Goal: Task Accomplishment & Management: Manage account settings

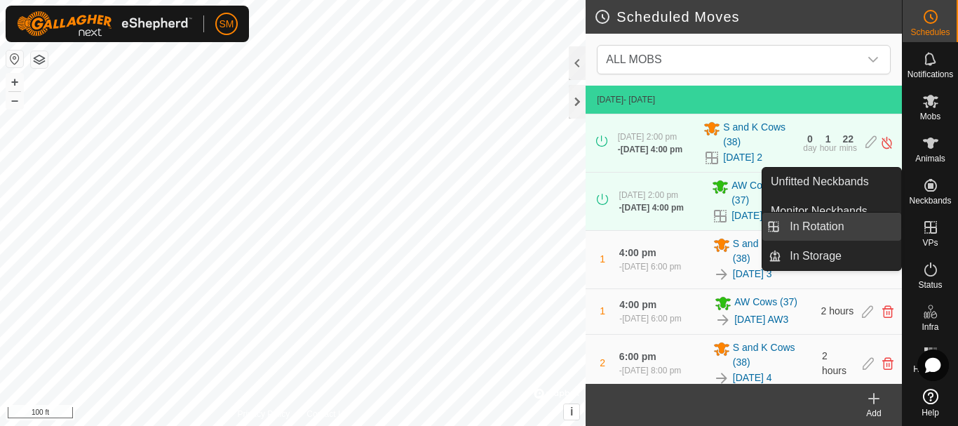
click at [816, 230] on link "In Rotation" at bounding box center [841, 226] width 120 height 28
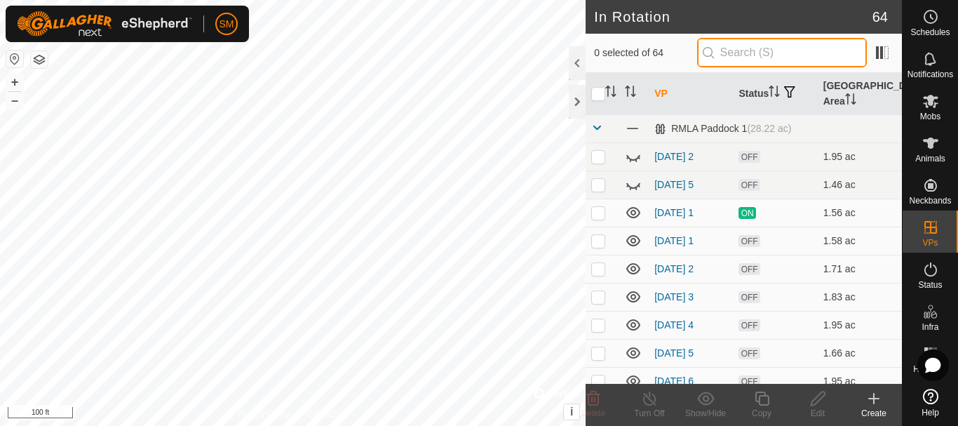
click at [764, 58] on input "text" at bounding box center [782, 52] width 170 height 29
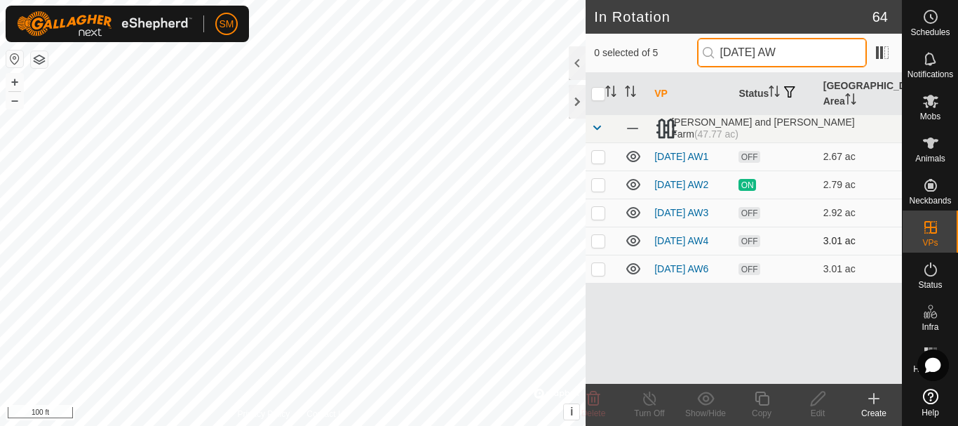
type input "[DATE] AW"
click at [601, 246] on p-checkbox at bounding box center [598, 240] width 14 height 11
checkbox input "true"
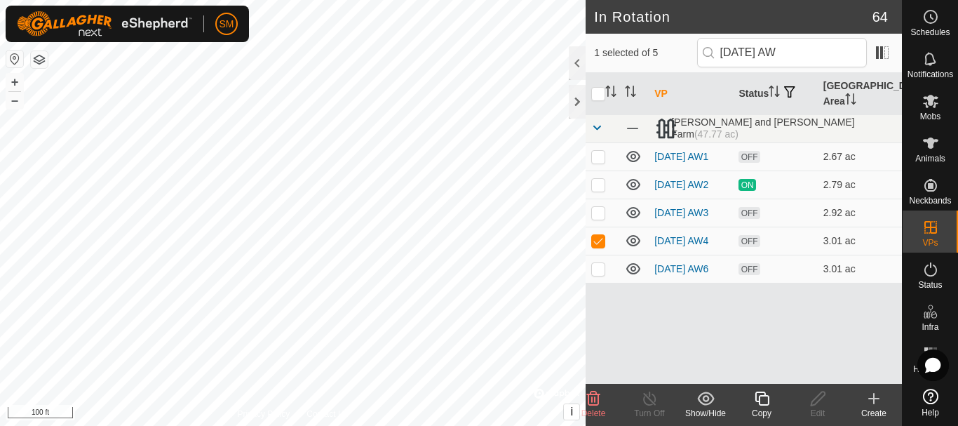
click at [768, 404] on icon at bounding box center [762, 398] width 14 height 14
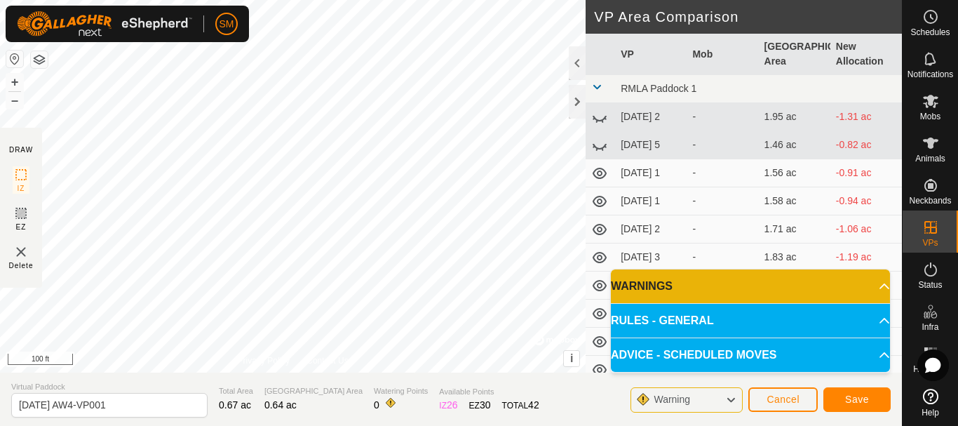
click at [409, 393] on div "DRAW IZ EZ Delete Privacy Policy Contact Us IZ interior angle must be larger th…" at bounding box center [451, 213] width 902 height 426
click at [581, 101] on div at bounding box center [577, 102] width 17 height 34
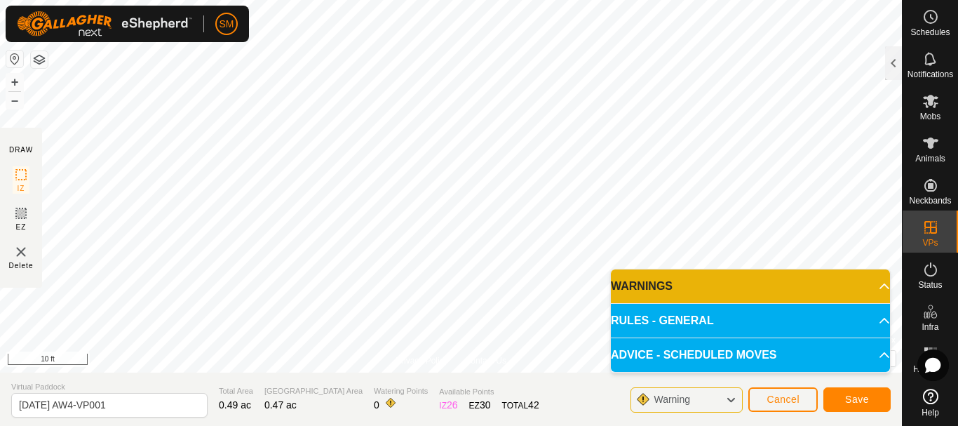
click at [447, 0] on html "SM Schedules Notifications Mobs Animals Neckbands VPs Status Infra Heatmap Help…" at bounding box center [479, 213] width 958 height 426
click at [454, 0] on html "SM Schedules Notifications Mobs Animals Neckbands VPs Status Infra Heatmap Help…" at bounding box center [479, 213] width 958 height 426
click at [427, 0] on html "SM Schedules Notifications Mobs Animals Neckbands VPs Status Infra Heatmap Help…" at bounding box center [479, 213] width 958 height 426
click at [493, 0] on html "SM Schedules Notifications Mobs Animals Neckbands VPs Status Infra Heatmap Help…" at bounding box center [479, 213] width 958 height 426
click at [492, 0] on html "SM Schedules Notifications Mobs Animals Neckbands VPs Status Infra Heatmap Help…" at bounding box center [479, 213] width 958 height 426
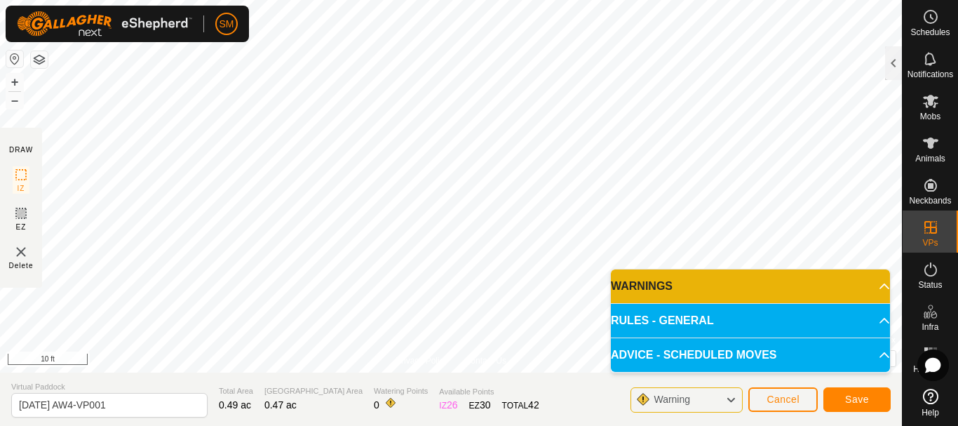
click at [554, 398] on section "Virtual Paddock [DATE] AW4-VP001 Total Area 0.49 ac Grazing Area 0.47 ac Wateri…" at bounding box center [451, 398] width 902 height 53
click at [532, 425] on html "SM Schedules Notifications Mobs Animals Neckbands VPs Status Infra Heatmap Help…" at bounding box center [479, 213] width 958 height 426
click at [590, 425] on html "SM Schedules Notifications Mobs Animals Neckbands VPs Status Infra Heatmap Help…" at bounding box center [479, 213] width 958 height 426
click at [581, 425] on div "DRAW IZ EZ Delete Privacy Policy Contact Us IZ interior angle must be larger th…" at bounding box center [451, 213] width 902 height 426
click at [576, 393] on div "DRAW IZ EZ Delete Privacy Policy Contact Us IZ interior angle must be larger th…" at bounding box center [451, 213] width 902 height 426
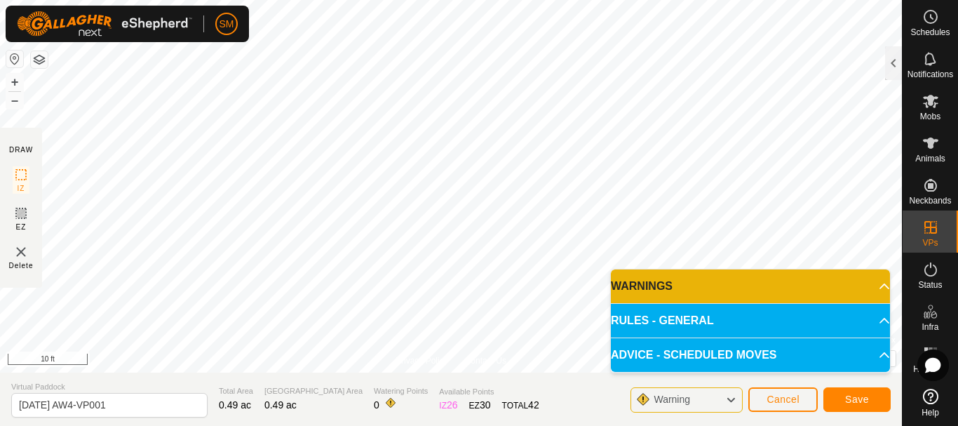
click at [505, 389] on div "DRAW IZ EZ Delete Privacy Policy Contact Us IZ interior angle must be larger th…" at bounding box center [451, 213] width 902 height 426
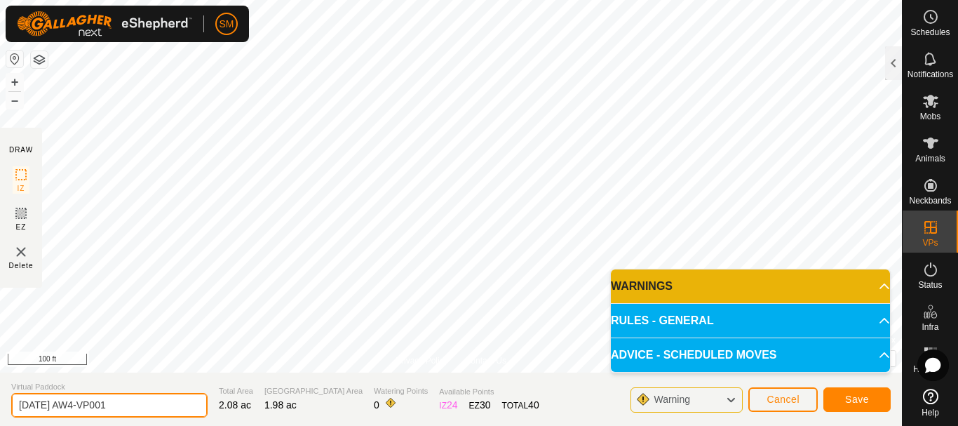
drag, startPoint x: 64, startPoint y: 405, endPoint x: 146, endPoint y: 412, distance: 82.3
click at [146, 411] on input "[DATE] AW4-VP001" at bounding box center [109, 405] width 196 height 25
drag, startPoint x: 88, startPoint y: 406, endPoint x: 0, endPoint y: 407, distance: 87.7
click at [0, 407] on section "Virtual Paddock [DATE] AW4 Total Area 2.08 ac Grazing Area 1.98 ac Watering Poi…" at bounding box center [451, 398] width 902 height 53
click at [93, 404] on input "[DATE] AW4" at bounding box center [109, 405] width 196 height 25
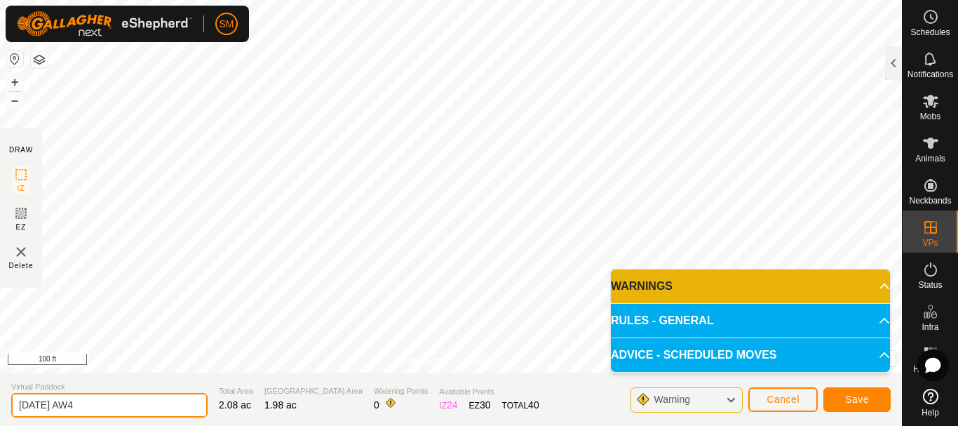
type input "[DATE] AW4"
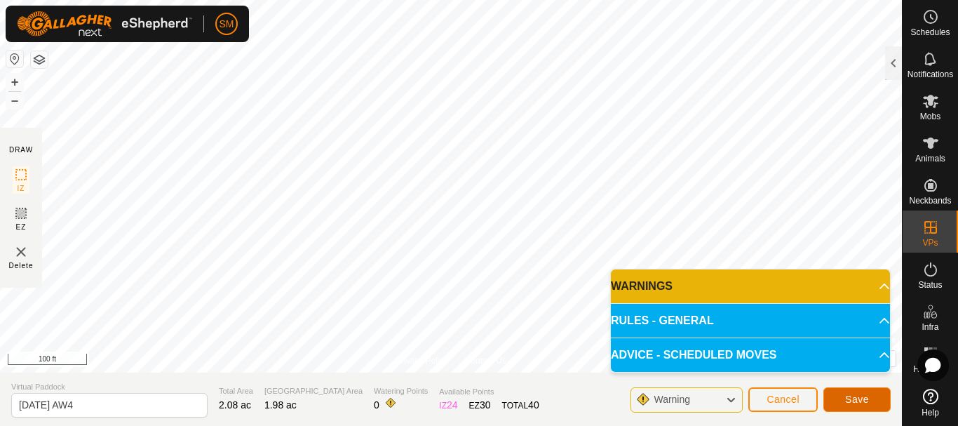
click at [845, 395] on span "Save" at bounding box center [857, 398] width 24 height 11
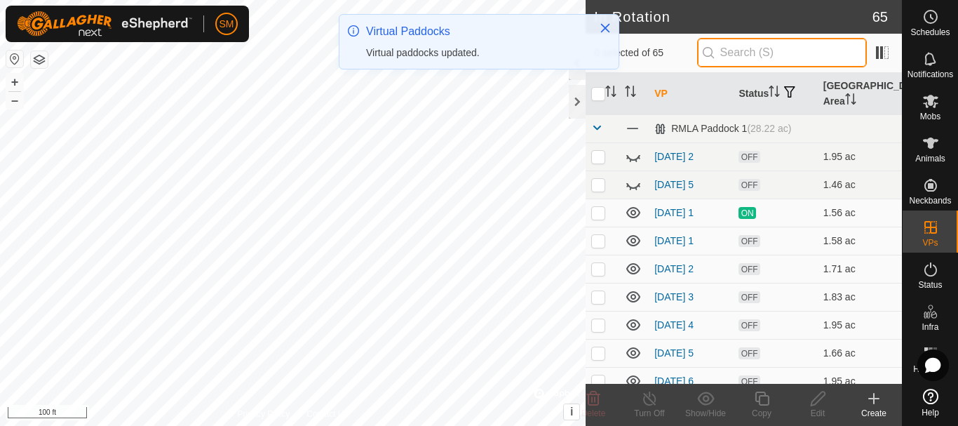
click at [768, 55] on input "text" at bounding box center [782, 52] width 170 height 29
paste input "[DATE] AW"
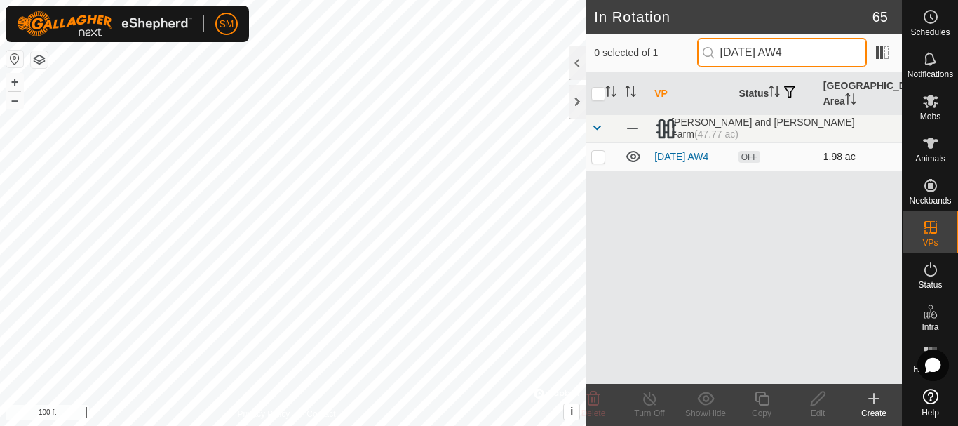
type input "[DATE] AW4"
click at [599, 156] on p-checkbox at bounding box center [598, 156] width 14 height 11
checkbox input "true"
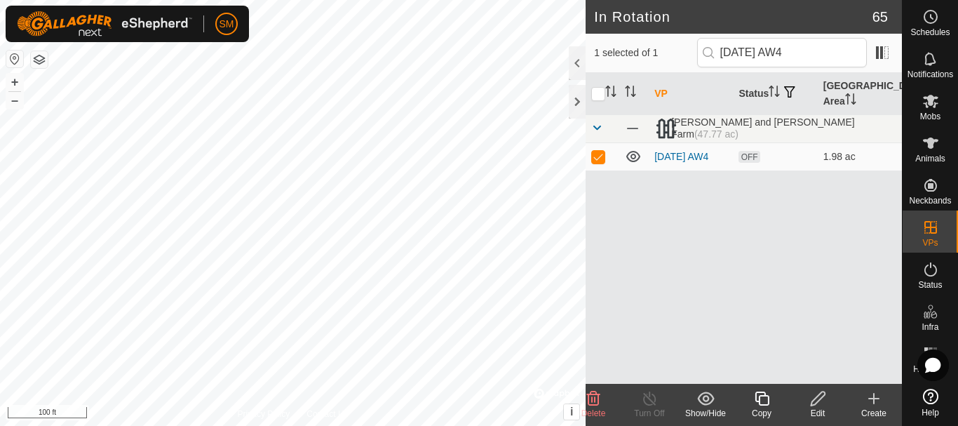
click at [765, 397] on icon at bounding box center [762, 398] width 18 height 17
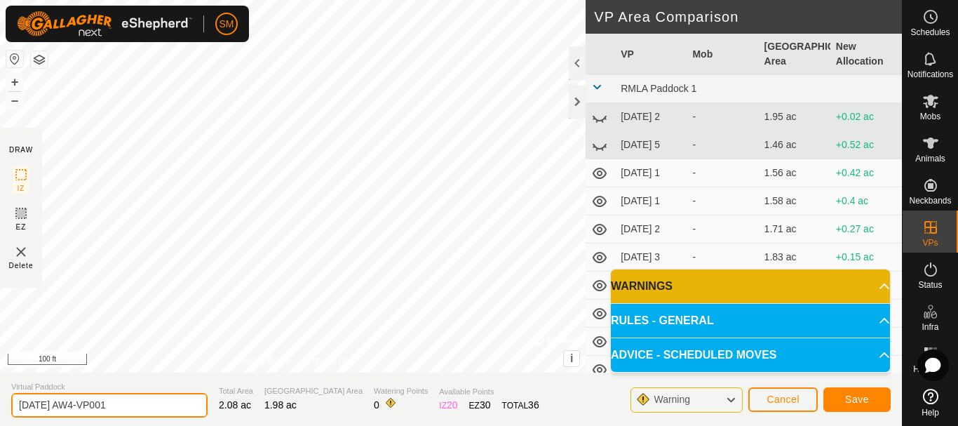
click at [123, 399] on input "[DATE] AW4-VP001" at bounding box center [109, 405] width 196 height 25
paste input "text"
type input "[DATE] AW6"
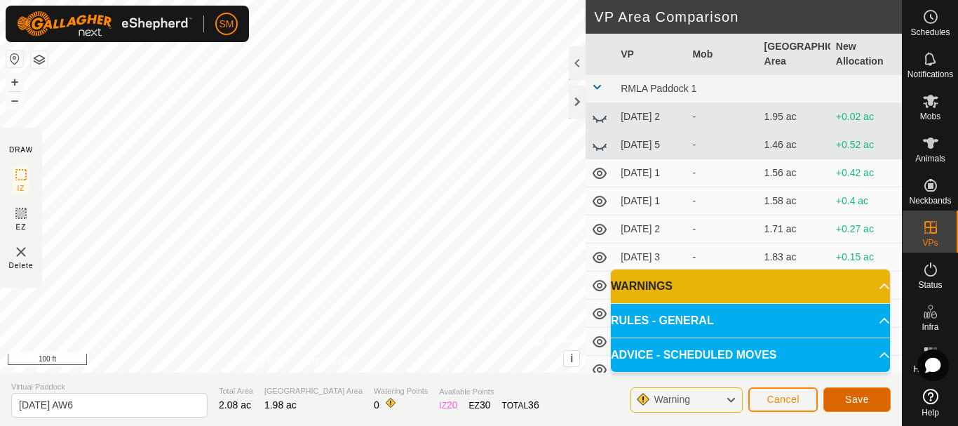
click at [856, 396] on span "Save" at bounding box center [857, 398] width 24 height 11
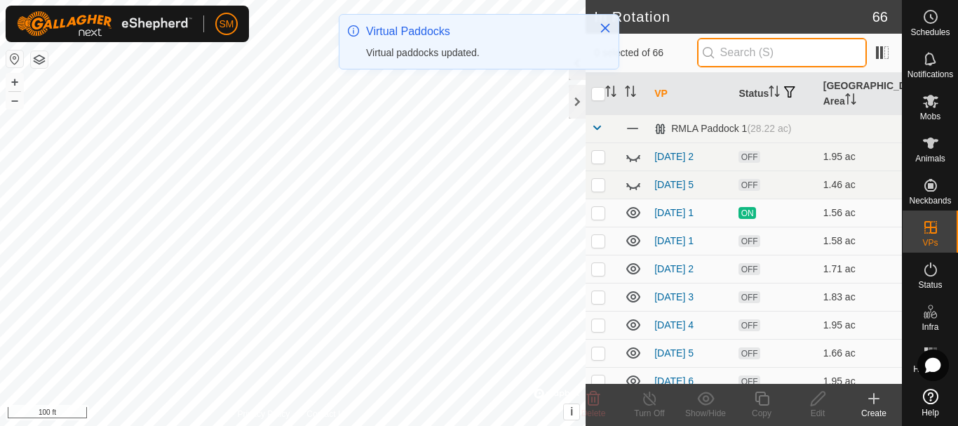
click at [765, 49] on input "text" at bounding box center [782, 52] width 170 height 29
paste input "[DATE] AW"
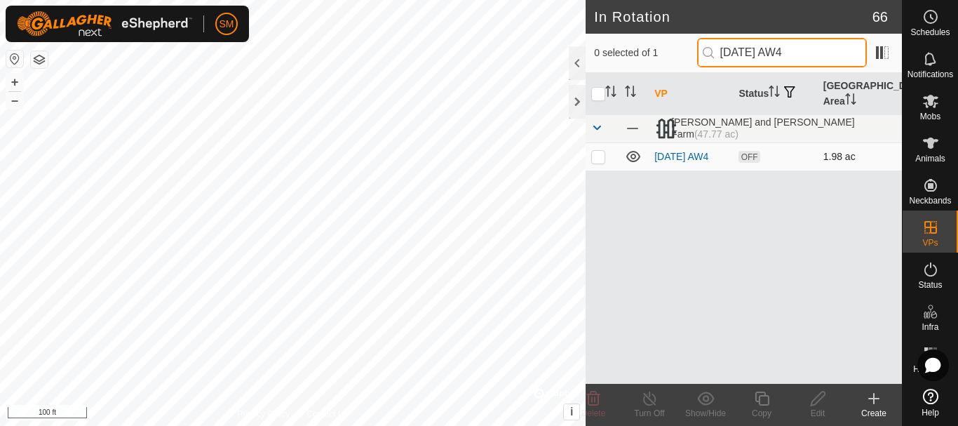
type input "[DATE] AW4"
click at [597, 151] on p-checkbox at bounding box center [598, 156] width 14 height 11
checkbox input "true"
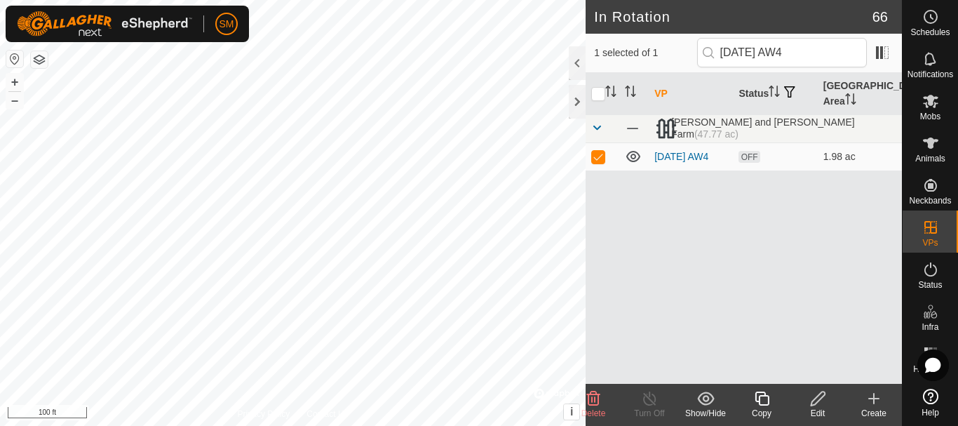
click at [757, 407] on div "Copy" at bounding box center [761, 413] width 56 height 13
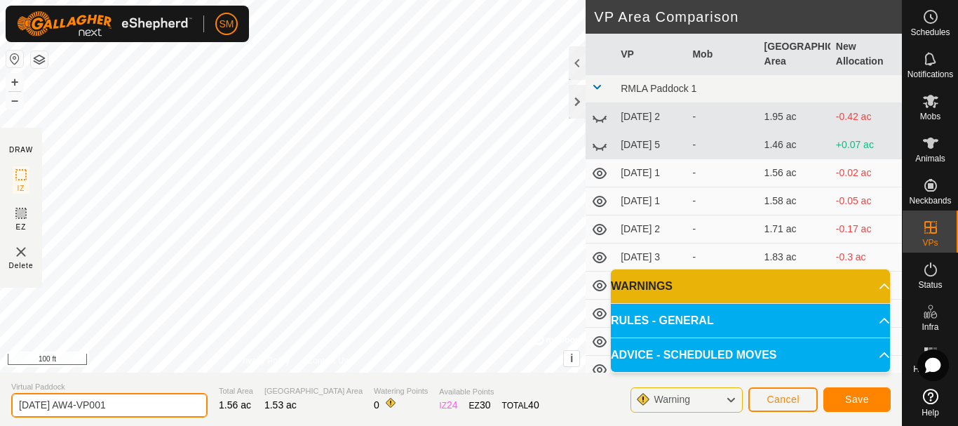
click at [111, 404] on input "[DATE] AW4-VP001" at bounding box center [109, 405] width 196 height 25
paste input "text"
type input "[DATE] AW5"
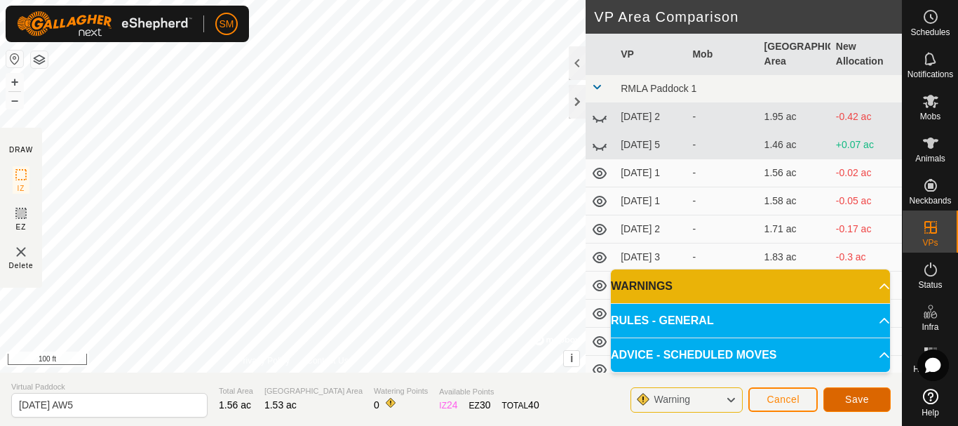
click at [860, 404] on span "Save" at bounding box center [857, 398] width 24 height 11
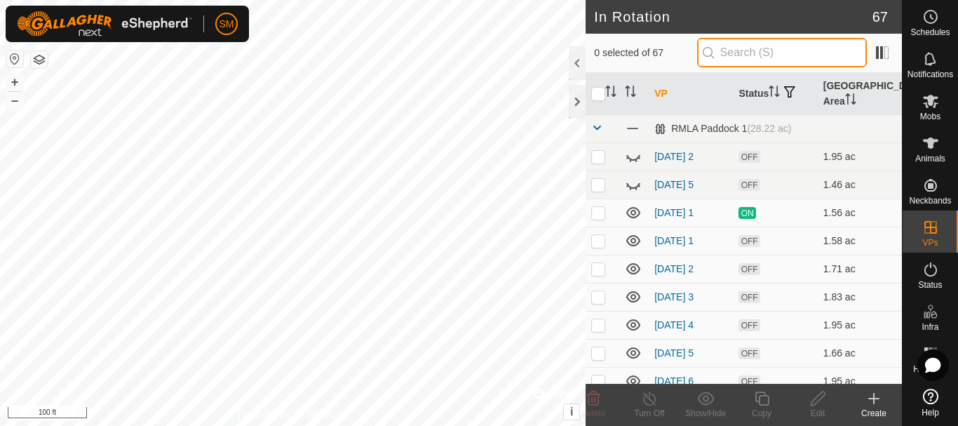
click at [773, 51] on input "text" at bounding box center [782, 52] width 170 height 29
paste input "[DATE] AW"
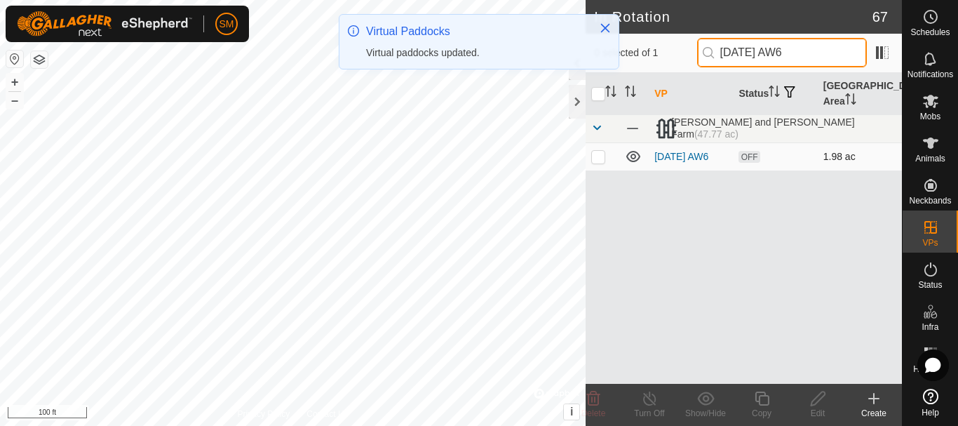
type input "[DATE] AW6"
click at [597, 160] on p-checkbox at bounding box center [598, 156] width 14 height 11
checkbox input "true"
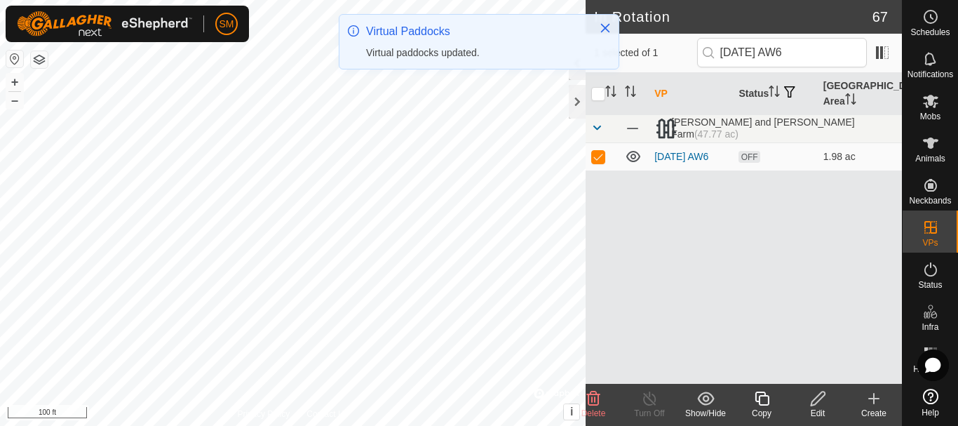
click at [762, 407] on div "Copy" at bounding box center [761, 413] width 56 height 13
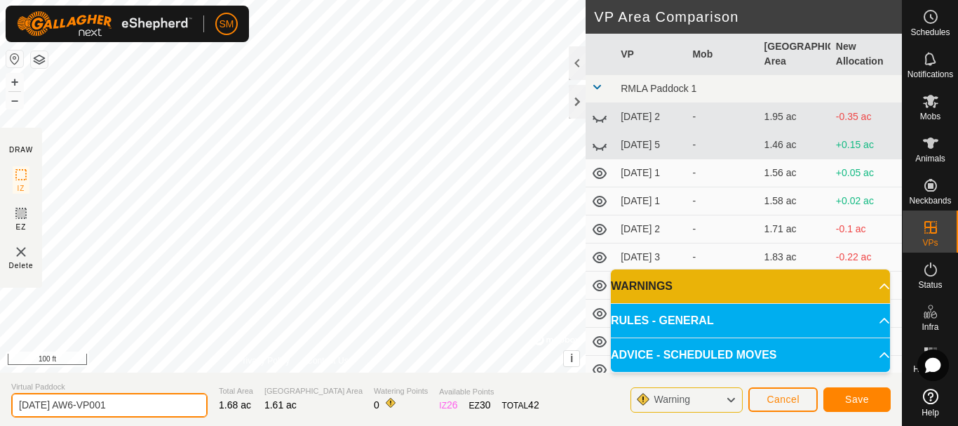
click at [175, 412] on input "[DATE] AW6-VP001" at bounding box center [109, 405] width 196 height 25
paste input "text"
type input "[DATE] AW1"
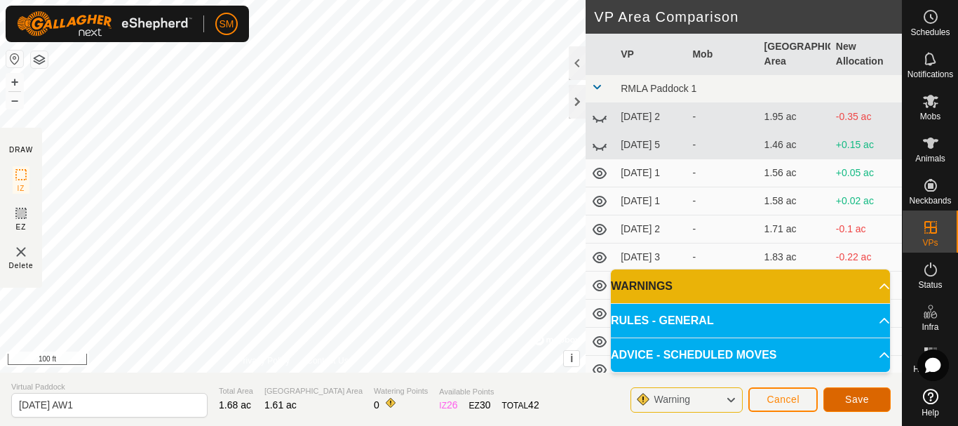
click at [861, 391] on button "Save" at bounding box center [856, 399] width 67 height 25
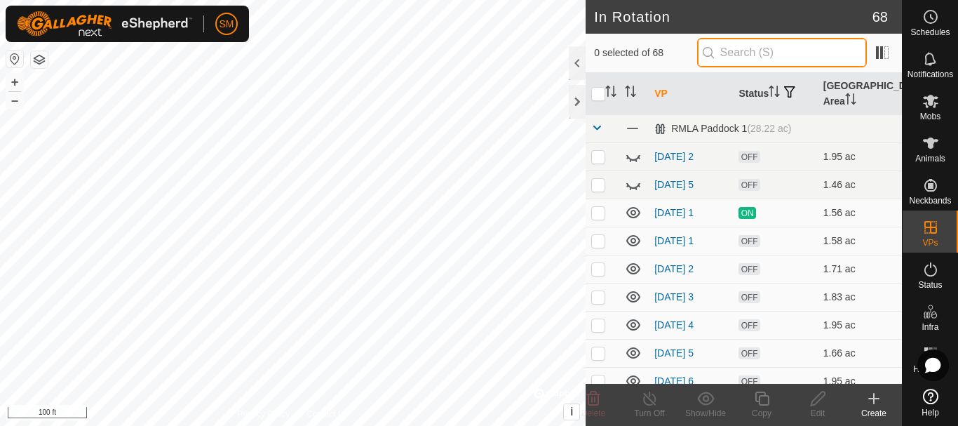
click at [802, 50] on input "text" at bounding box center [782, 52] width 170 height 29
paste input "[DATE] AW"
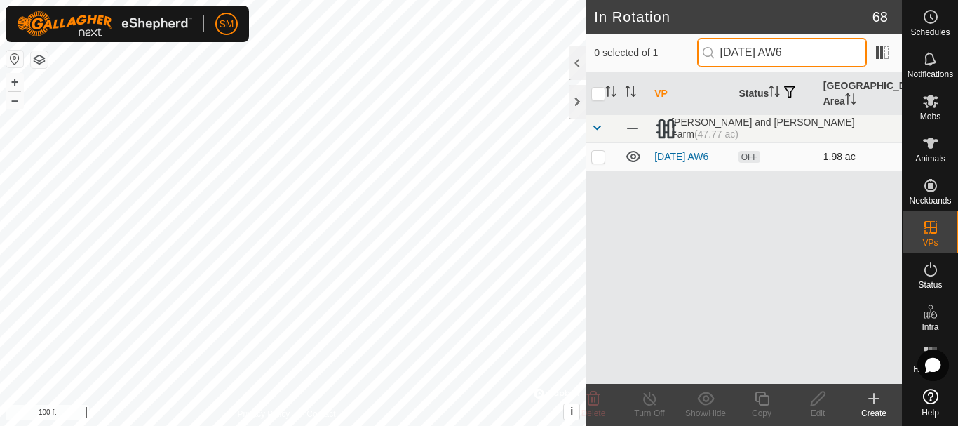
type input "[DATE] AW6"
click at [601, 154] on p-checkbox at bounding box center [598, 156] width 14 height 11
checkbox input "true"
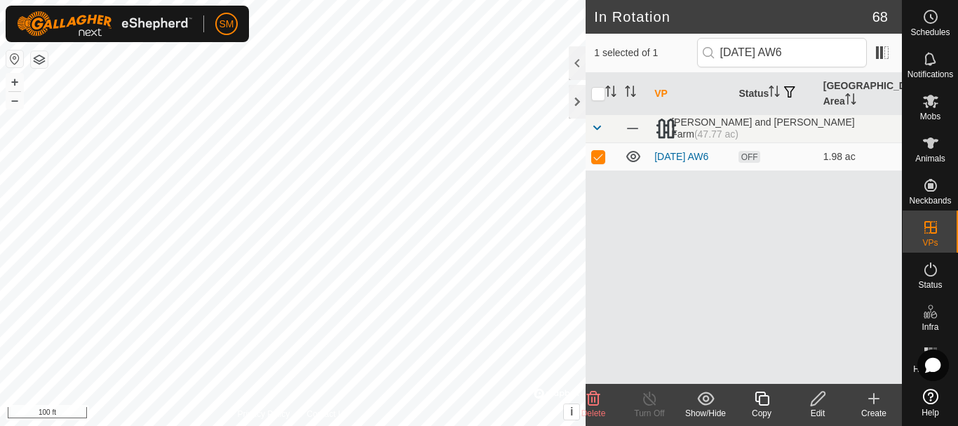
click at [764, 403] on icon at bounding box center [762, 398] width 18 height 17
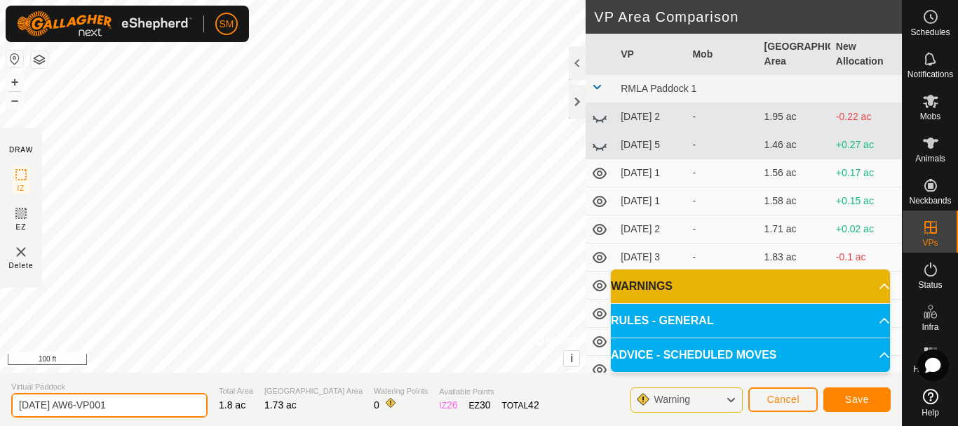
click at [158, 401] on input "[DATE] AW6-VP001" at bounding box center [109, 405] width 196 height 25
paste input "text"
type input "[DATE] AW2"
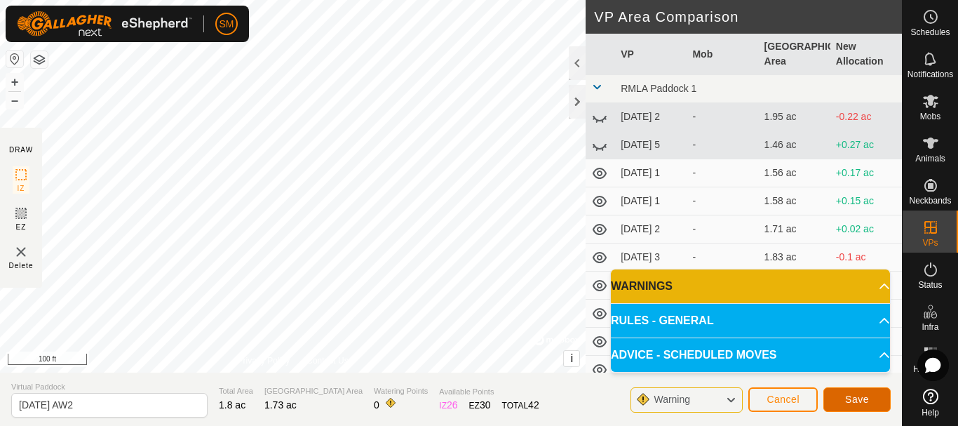
click at [846, 395] on span "Save" at bounding box center [857, 398] width 24 height 11
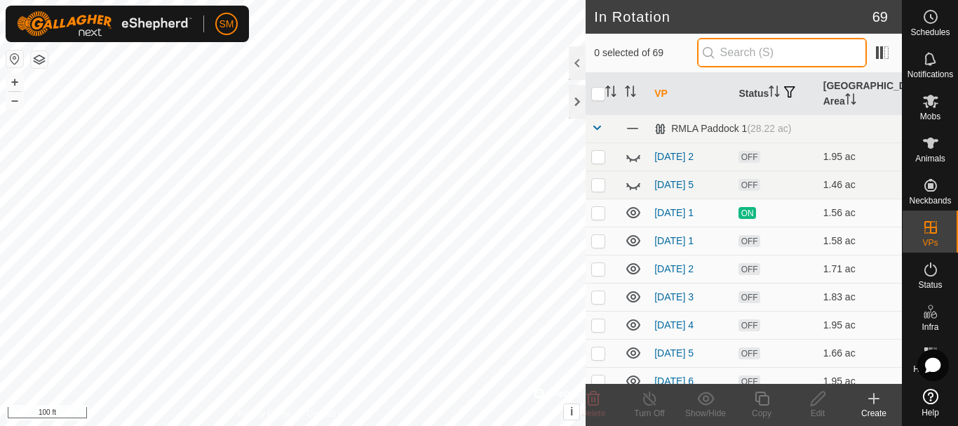
click at [759, 55] on input "text" at bounding box center [782, 52] width 170 height 29
paste input "[DATE] AW"
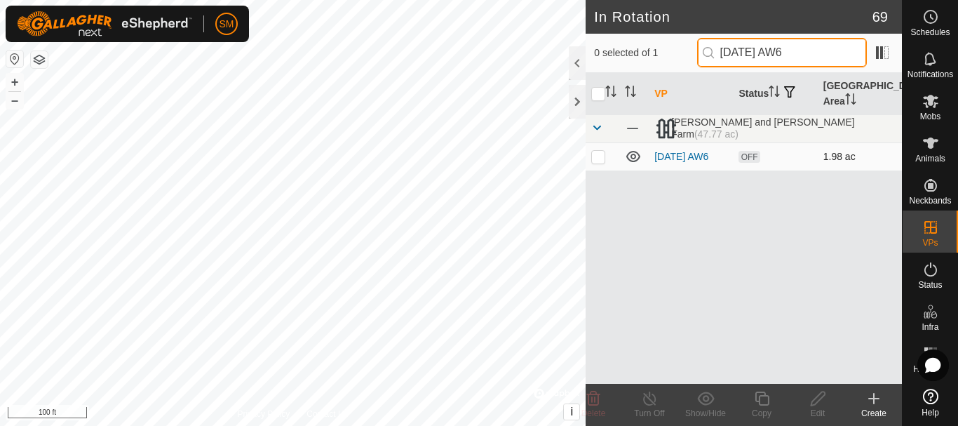
type input "[DATE] AW6"
click at [600, 162] on p-tablecheckbox at bounding box center [598, 156] width 14 height 11
checkbox input "true"
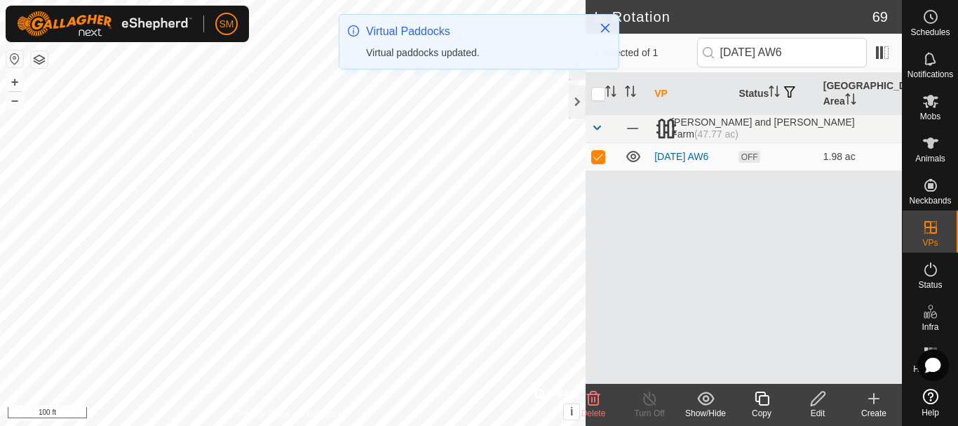
click at [759, 402] on icon at bounding box center [762, 398] width 14 height 14
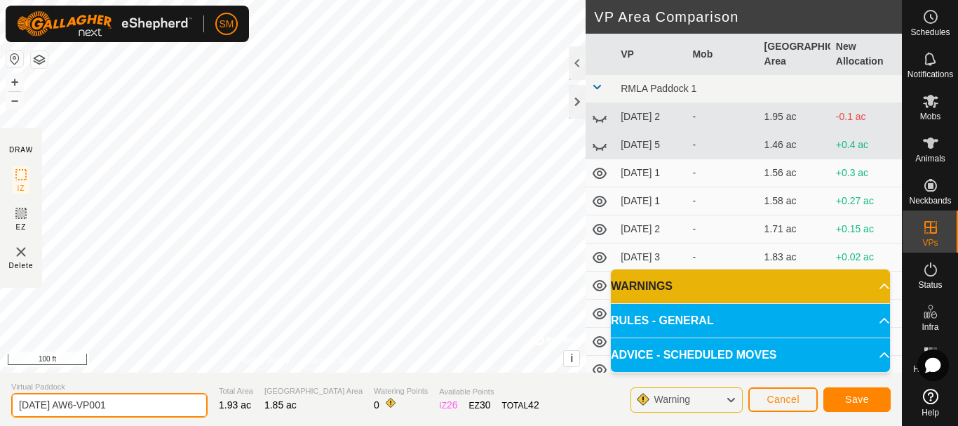
click at [173, 409] on input "[DATE] AW6-VP001" at bounding box center [109, 405] width 196 height 25
paste input "text"
type input "[DATE] AW3"
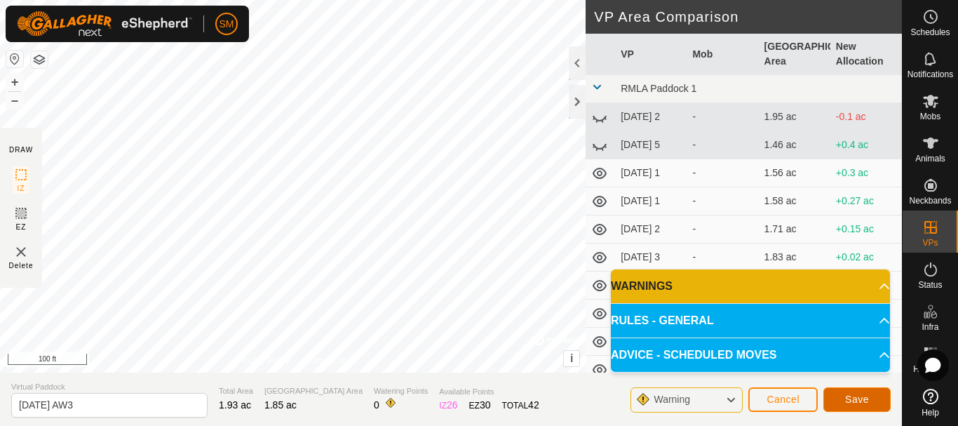
click at [851, 396] on span "Save" at bounding box center [857, 398] width 24 height 11
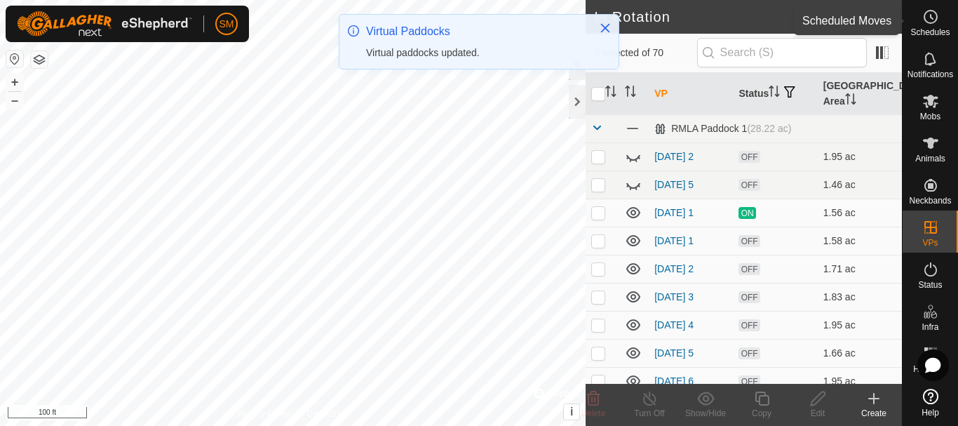
click at [935, 17] on icon at bounding box center [930, 16] width 17 height 17
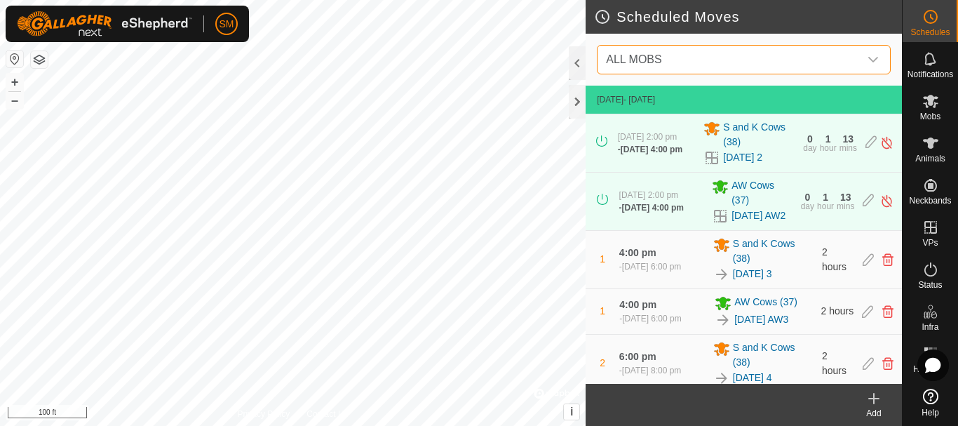
click at [750, 69] on span "ALL MOBS" at bounding box center [729, 60] width 259 height 28
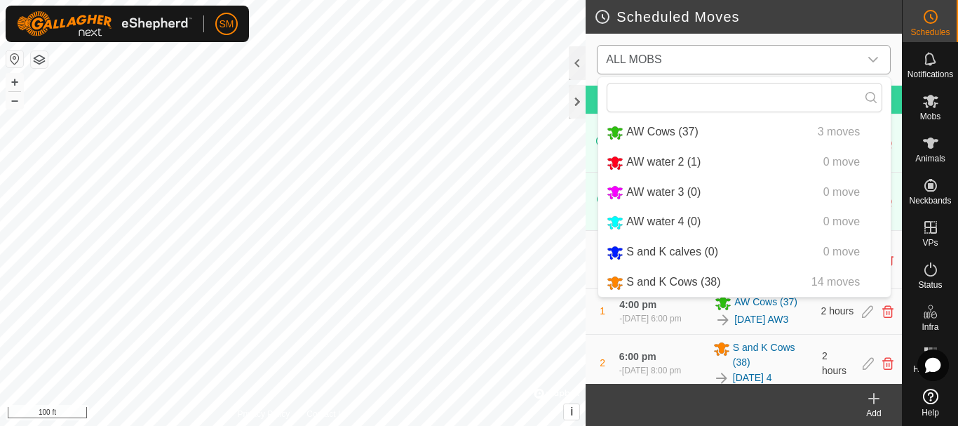
click at [660, 130] on li "AW Cows (37) 3 moves" at bounding box center [744, 132] width 292 height 29
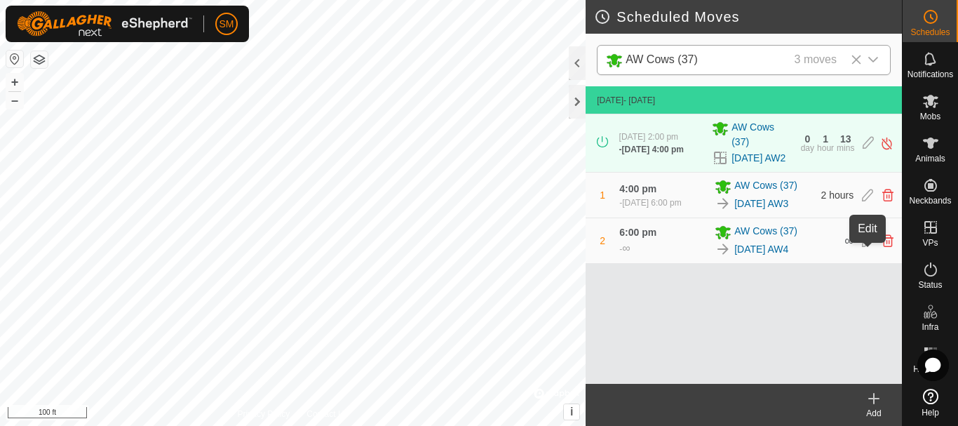
click at [865, 247] on icon at bounding box center [867, 240] width 11 height 13
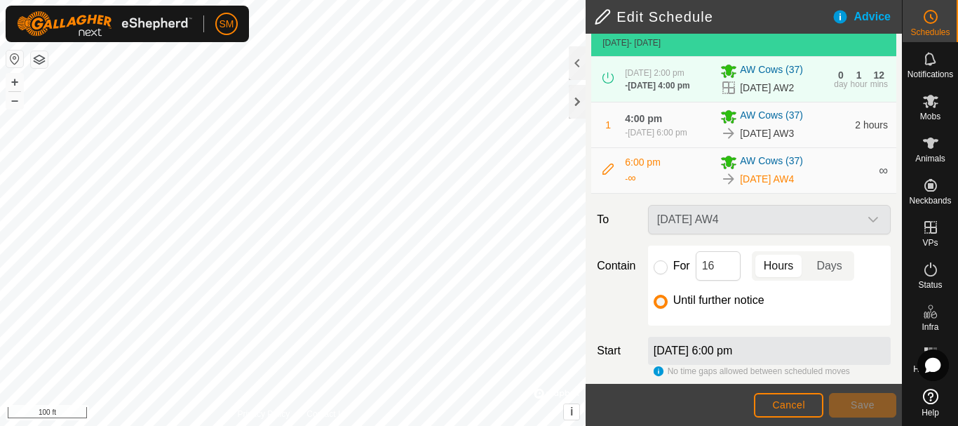
scroll to position [125, 0]
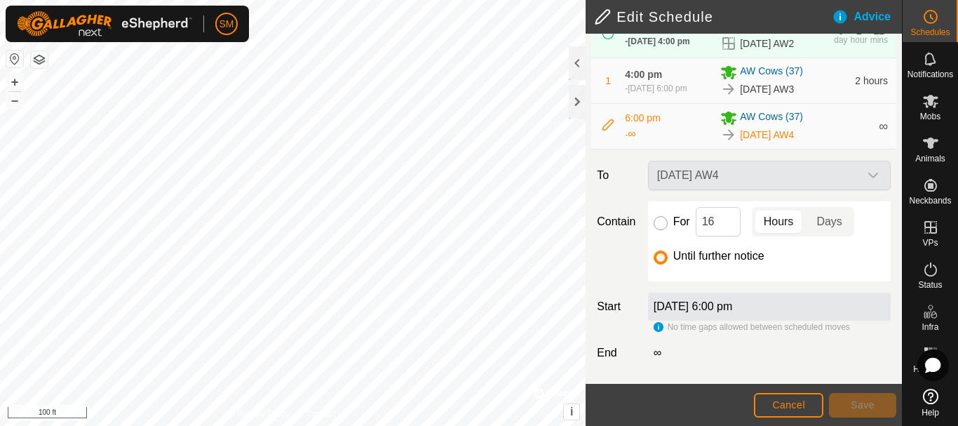
click at [660, 224] on input "For" at bounding box center [661, 223] width 14 height 14
radio input "true"
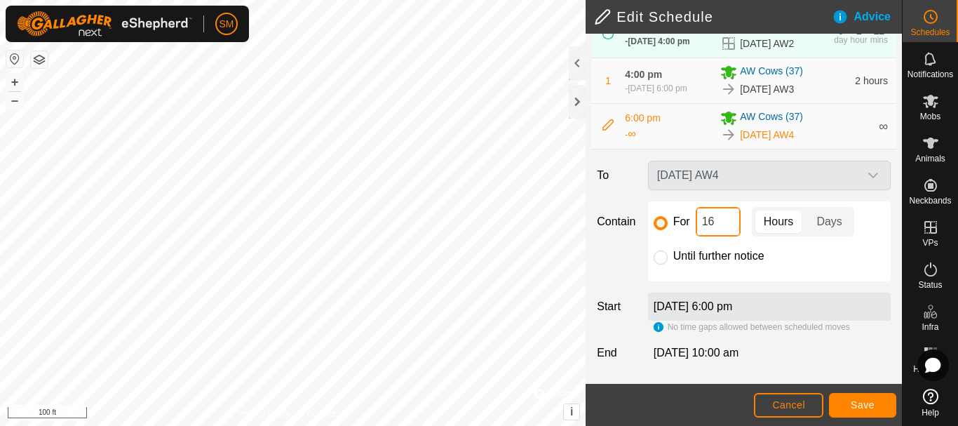
click at [716, 221] on input "16" at bounding box center [718, 221] width 45 height 29
type input "18"
click at [860, 410] on button "Save" at bounding box center [862, 405] width 67 height 25
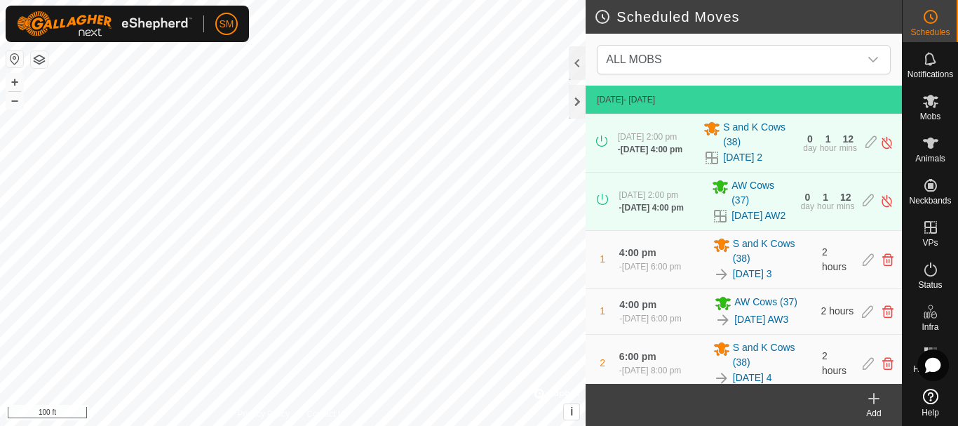
click at [881, 408] on div "Add" at bounding box center [874, 413] width 56 height 13
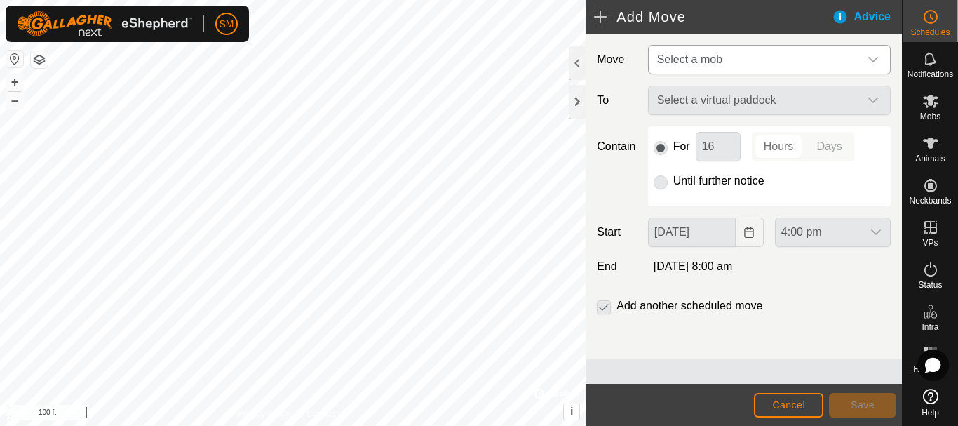
click at [772, 50] on span "Select a mob" at bounding box center [755, 60] width 208 height 28
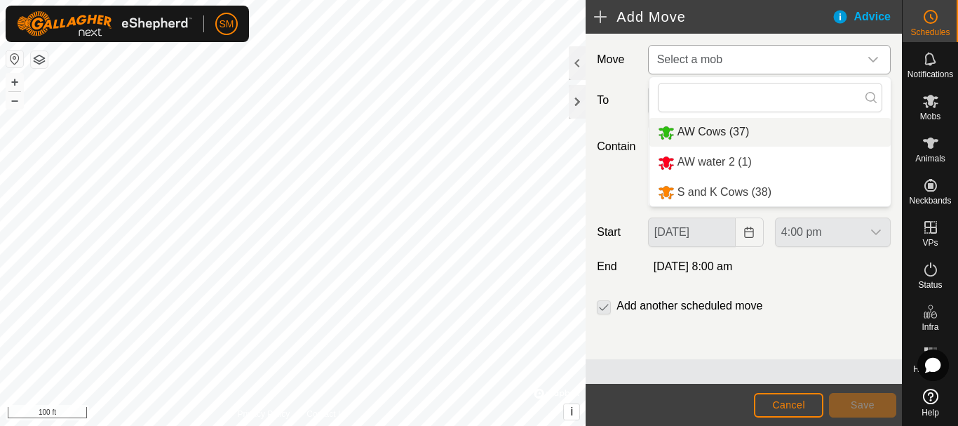
click at [724, 134] on li "AW Cows (37)" at bounding box center [769, 132] width 241 height 29
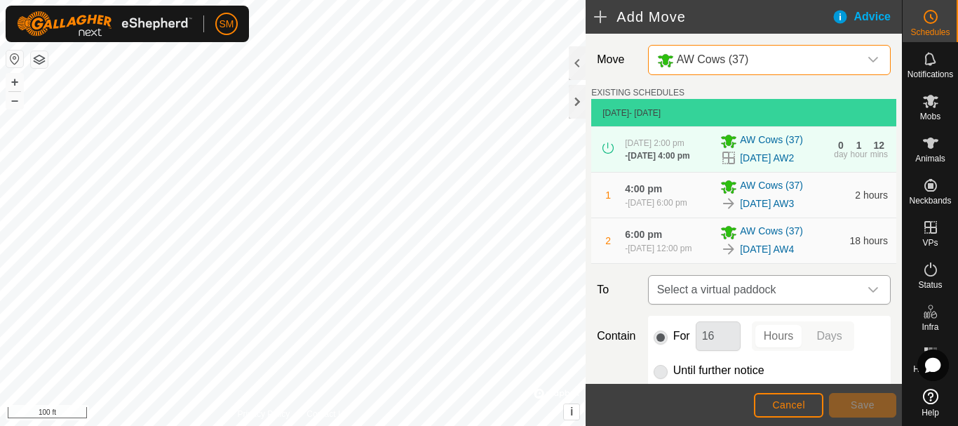
click at [867, 295] on icon "dropdown trigger" at bounding box center [872, 289] width 11 height 11
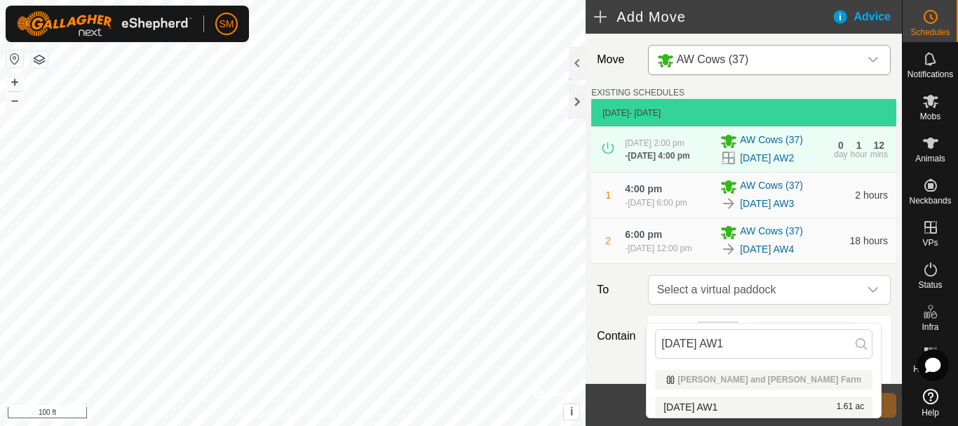
type input "[DATE] AW1"
click at [698, 403] on li "[DATE] AW1 1.61 ac" at bounding box center [763, 406] width 217 height 21
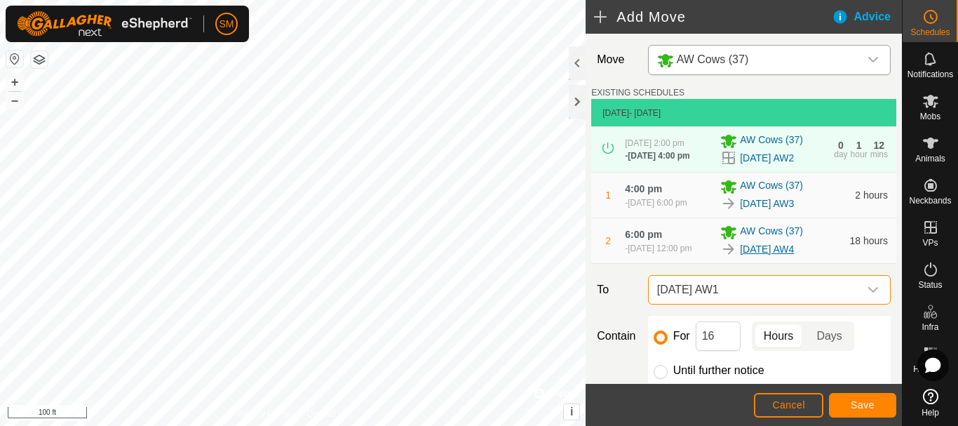
scroll to position [140, 0]
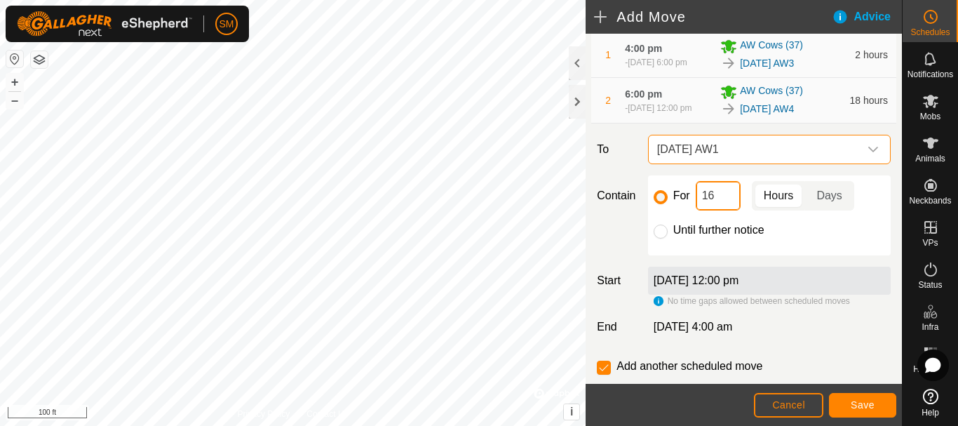
click at [722, 210] on input "16" at bounding box center [718, 195] width 45 height 29
type input "2"
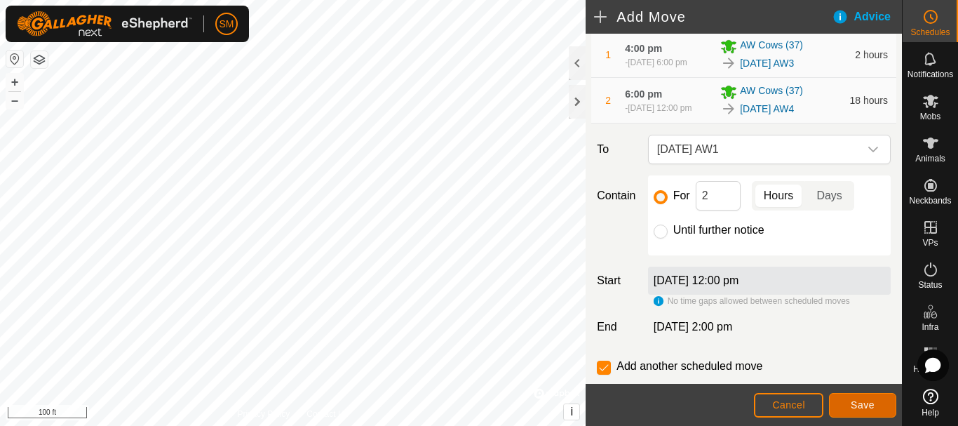
click at [863, 407] on span "Save" at bounding box center [863, 404] width 24 height 11
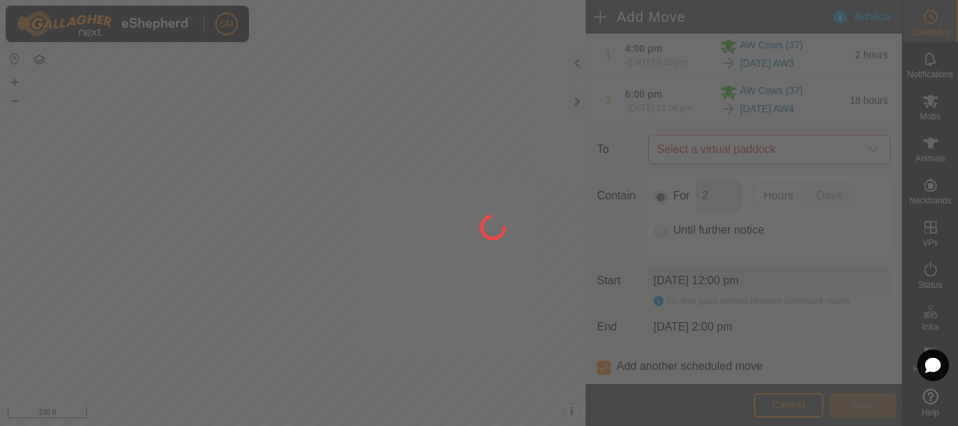
scroll to position [0, 0]
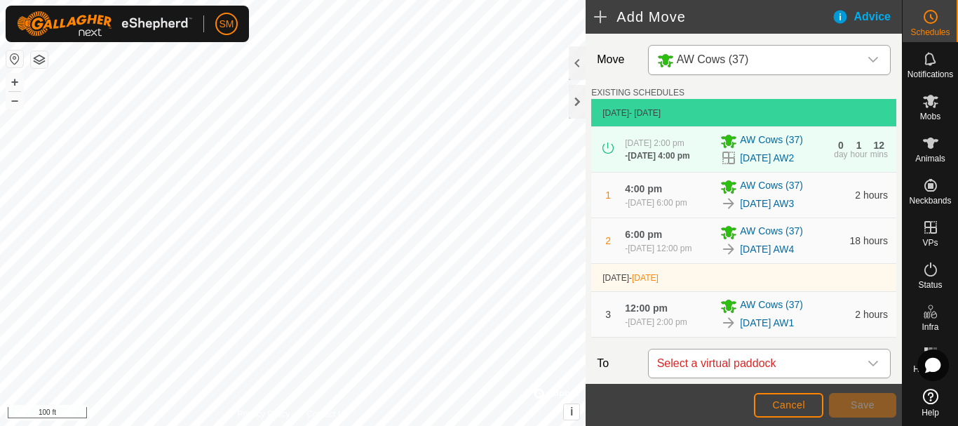
click at [873, 377] on div "dropdown trigger" at bounding box center [873, 363] width 28 height 28
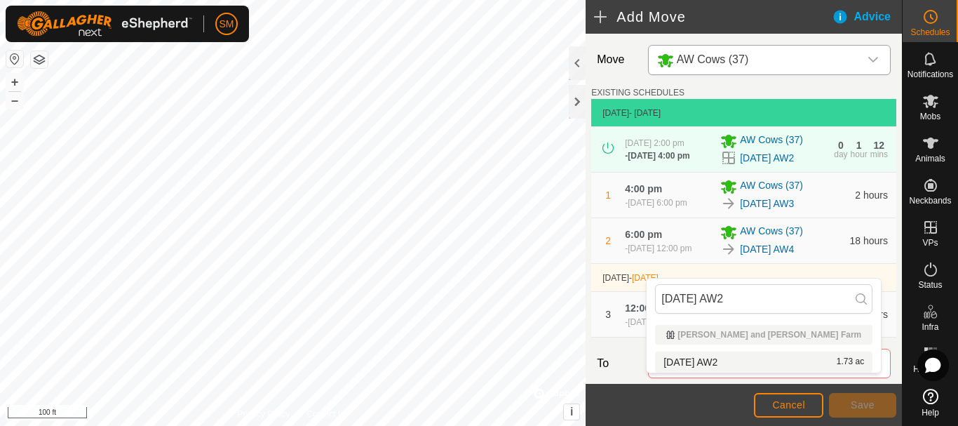
type input "[DATE] AW2"
click at [696, 358] on li "[DATE] AW2 1.73 ac" at bounding box center [763, 361] width 217 height 21
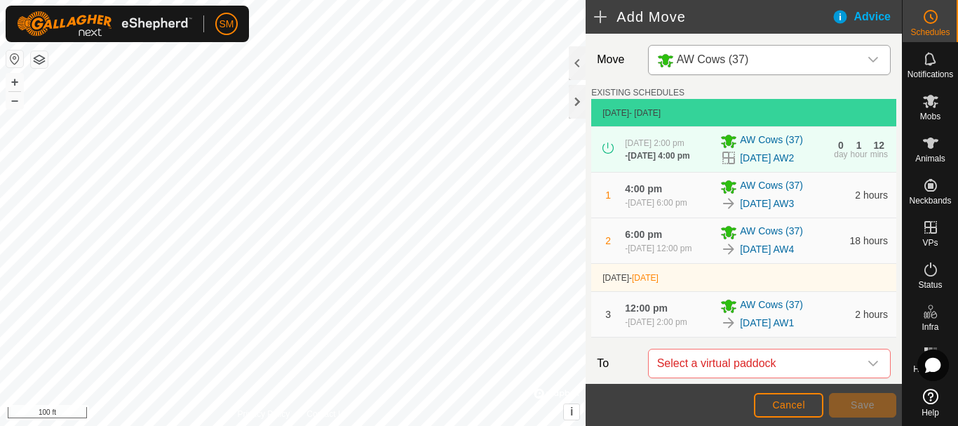
scroll to position [17, 0]
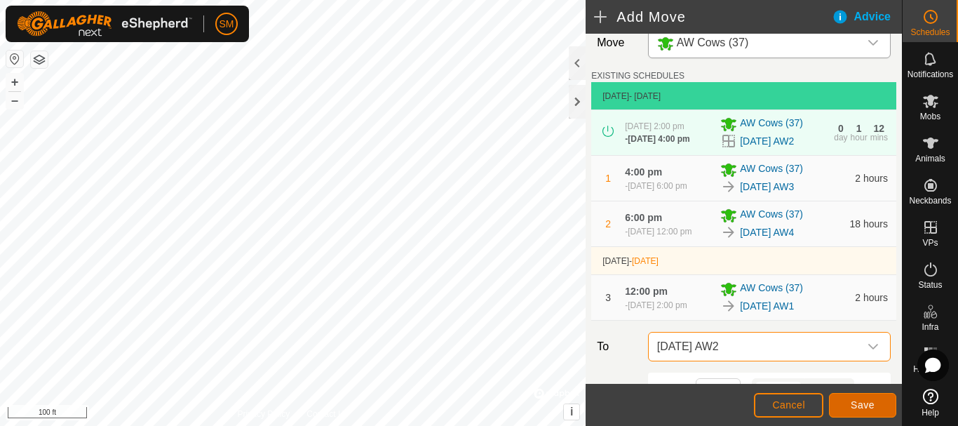
click at [868, 407] on span "Save" at bounding box center [863, 404] width 24 height 11
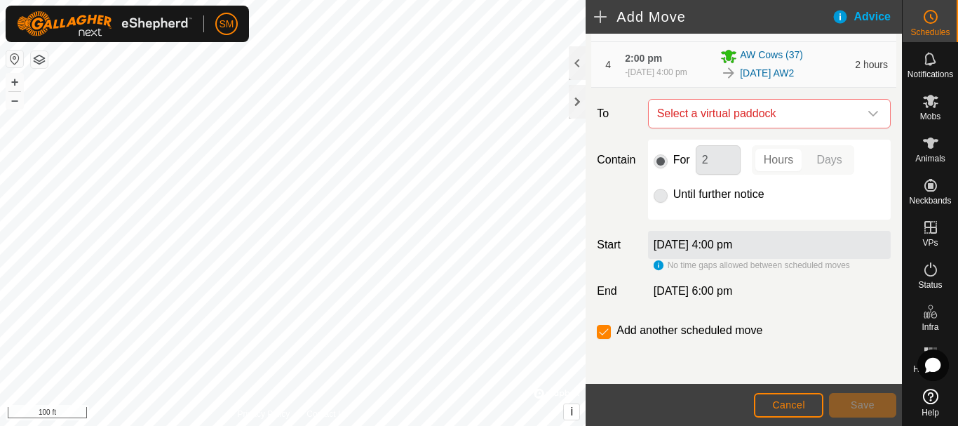
scroll to position [325, 0]
click at [859, 112] on div "dropdown trigger" at bounding box center [873, 114] width 28 height 28
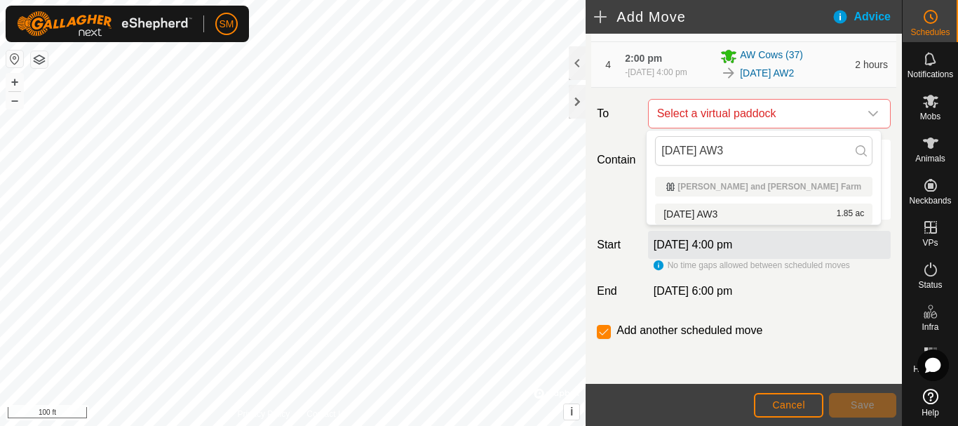
type input "[DATE] AW3"
click at [698, 212] on li "[DATE] AW3 1.85 ac" at bounding box center [763, 213] width 217 height 21
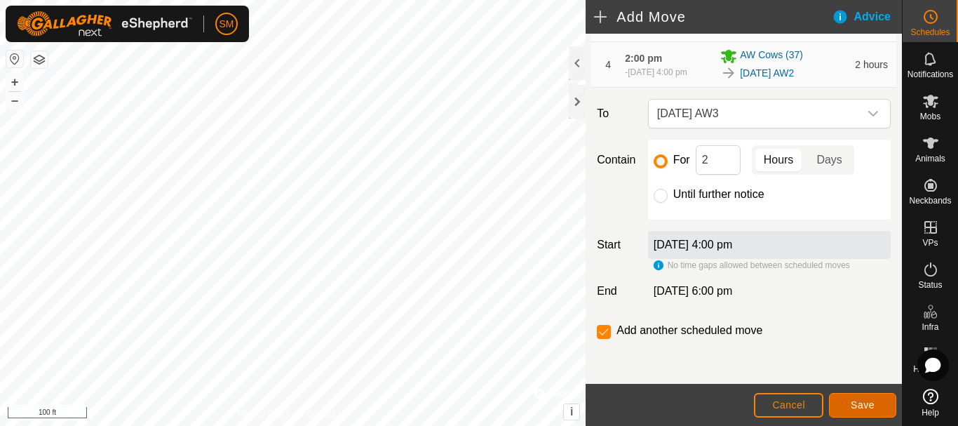
click at [877, 407] on button "Save" at bounding box center [862, 405] width 67 height 25
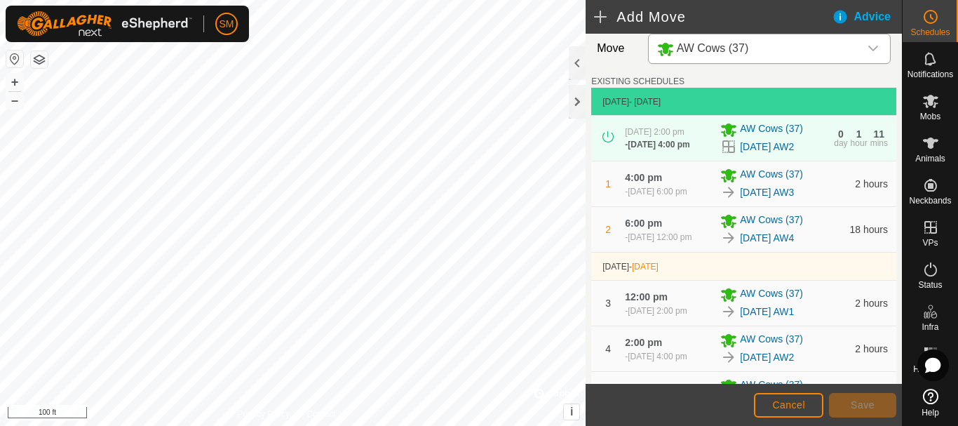
scroll to position [377, 0]
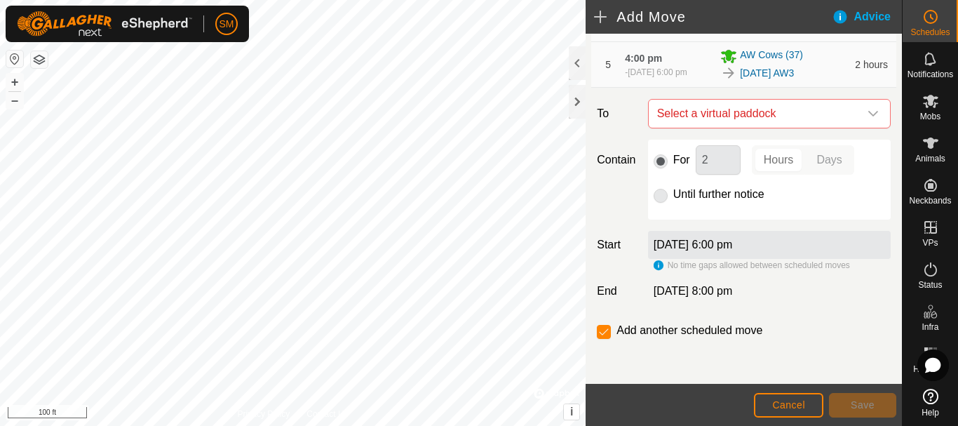
click at [867, 119] on icon "dropdown trigger" at bounding box center [872, 113] width 11 height 11
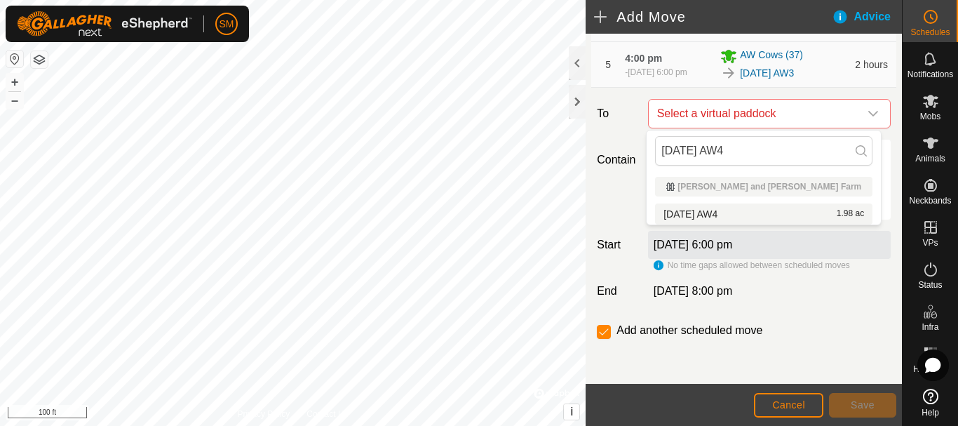
type input "[DATE] AW4"
click at [729, 212] on li "[DATE] AW4 1.98 ac" at bounding box center [763, 213] width 217 height 21
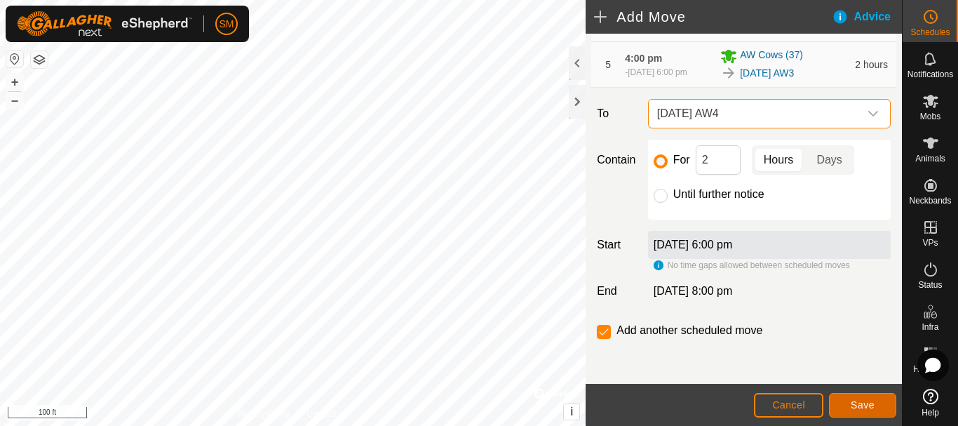
click at [867, 405] on span "Save" at bounding box center [863, 404] width 24 height 11
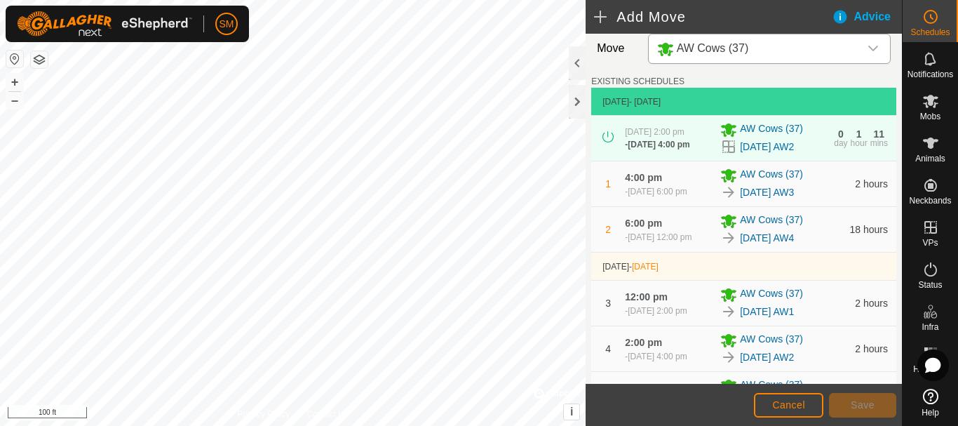
scroll to position [428, 0]
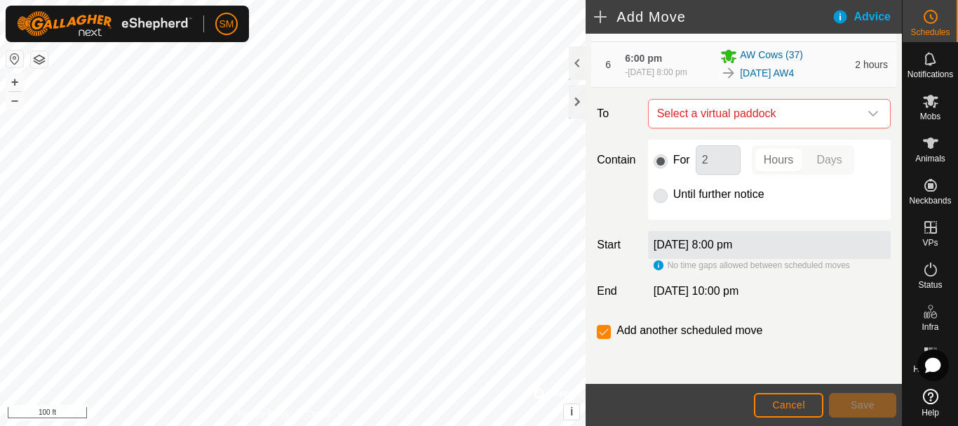
click at [868, 114] on icon "dropdown trigger" at bounding box center [873, 114] width 10 height 6
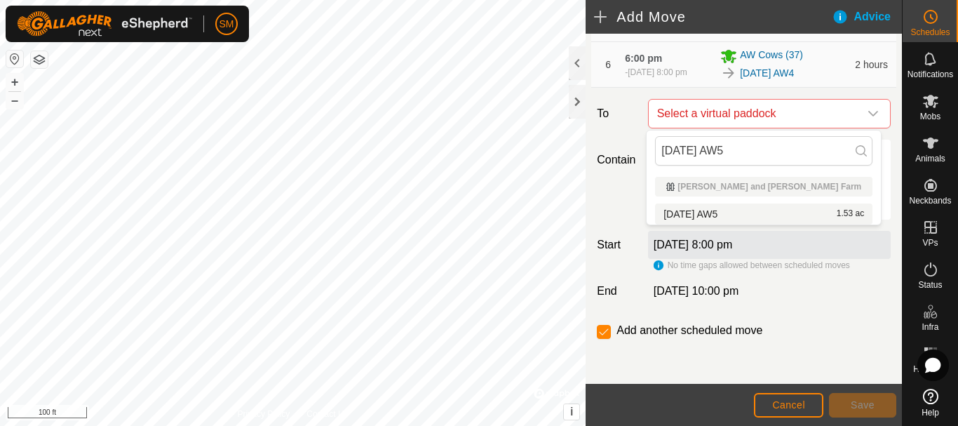
type input "[DATE] AW5"
click at [729, 212] on li "[DATE] AW5 1.53 ac" at bounding box center [763, 213] width 217 height 21
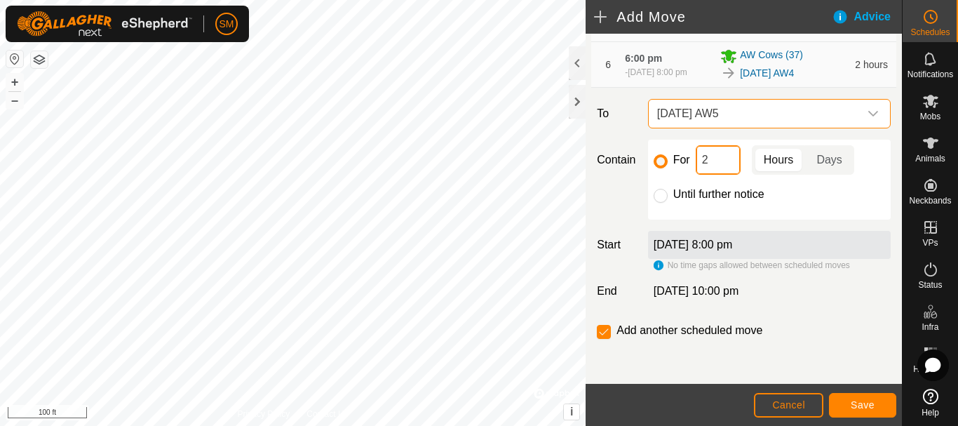
click at [707, 165] on input "2" at bounding box center [718, 159] width 45 height 29
type input "16"
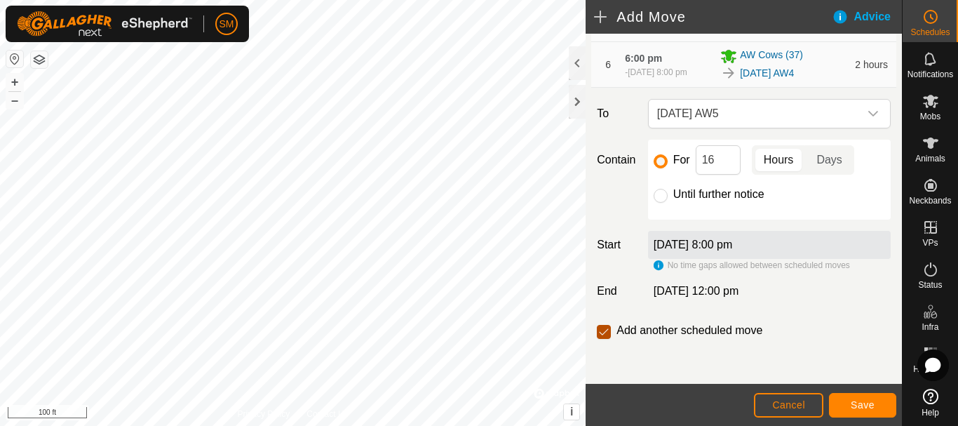
click at [600, 332] on input "checkbox" at bounding box center [604, 332] width 14 height 14
checkbox input "false"
click at [848, 404] on button "Save" at bounding box center [862, 405] width 67 height 25
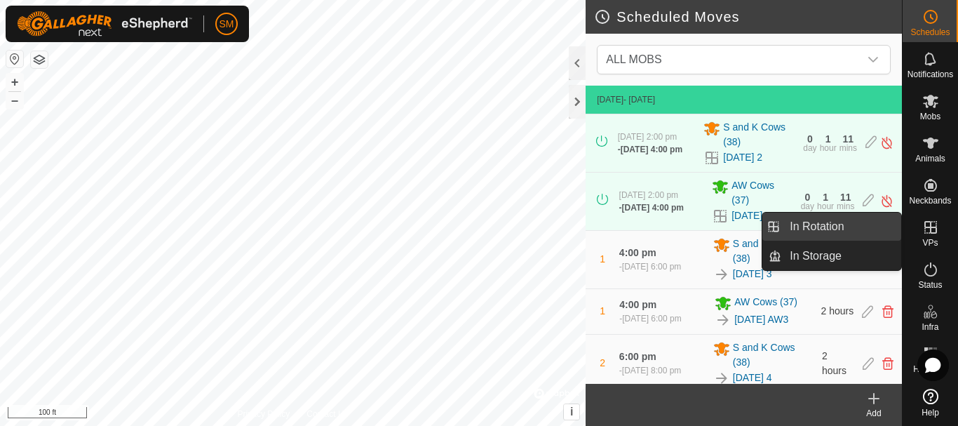
click at [824, 226] on link "In Rotation" at bounding box center [841, 226] width 120 height 28
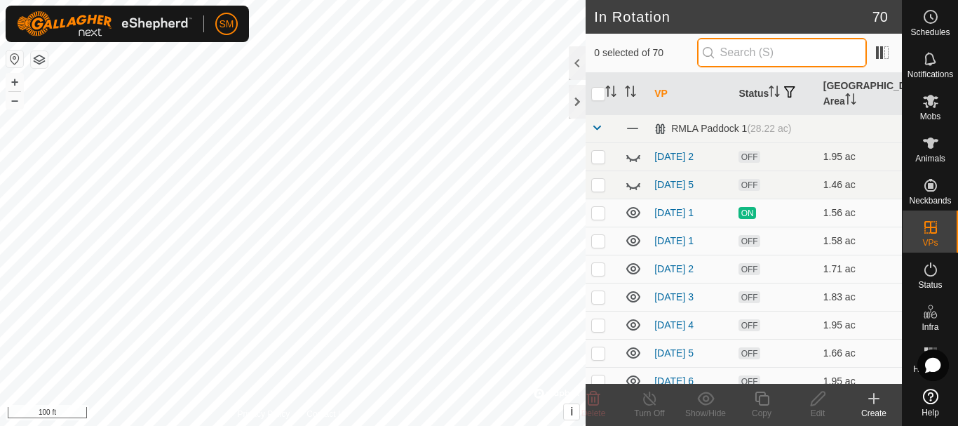
click at [752, 40] on input "text" at bounding box center [782, 52] width 170 height 29
paste input "[DATE] AW"
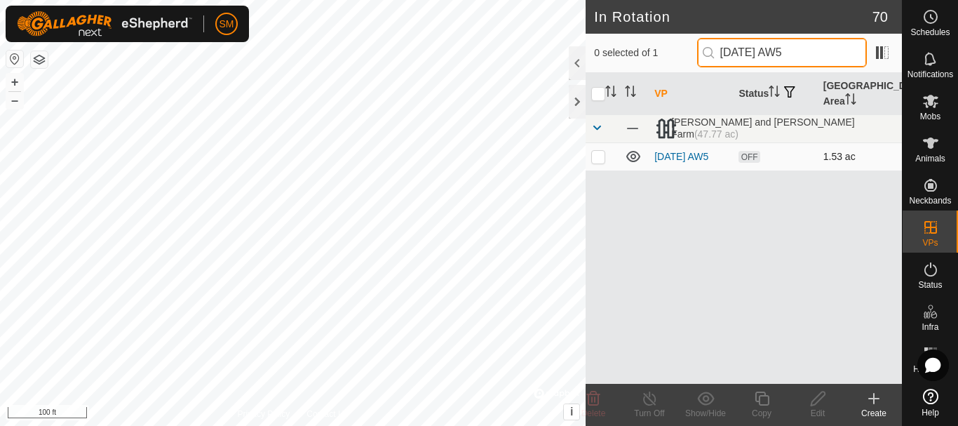
type input "[DATE] AW5"
click at [597, 161] on p-checkbox at bounding box center [598, 156] width 14 height 11
checkbox input "true"
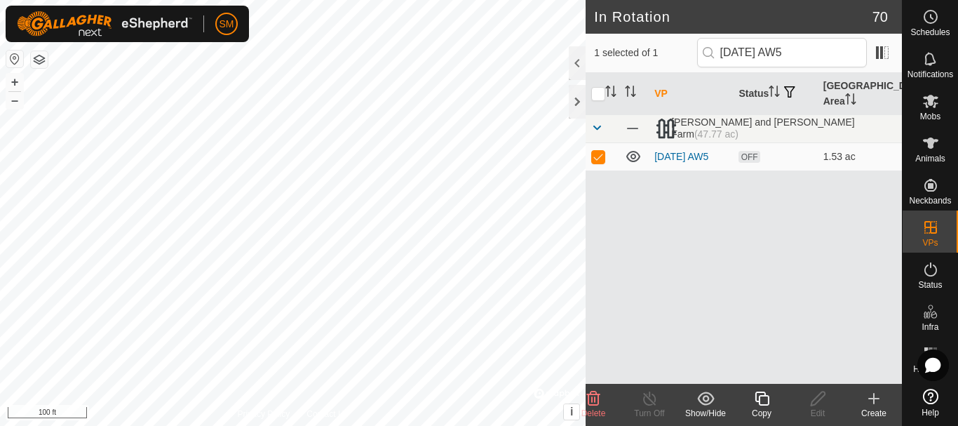
click at [761, 398] on icon at bounding box center [762, 398] width 18 height 17
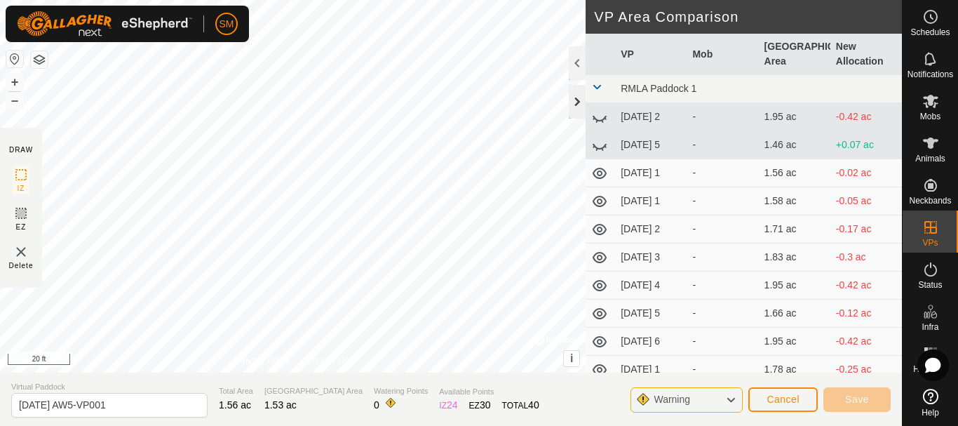
click at [586, 97] on div at bounding box center [577, 102] width 17 height 34
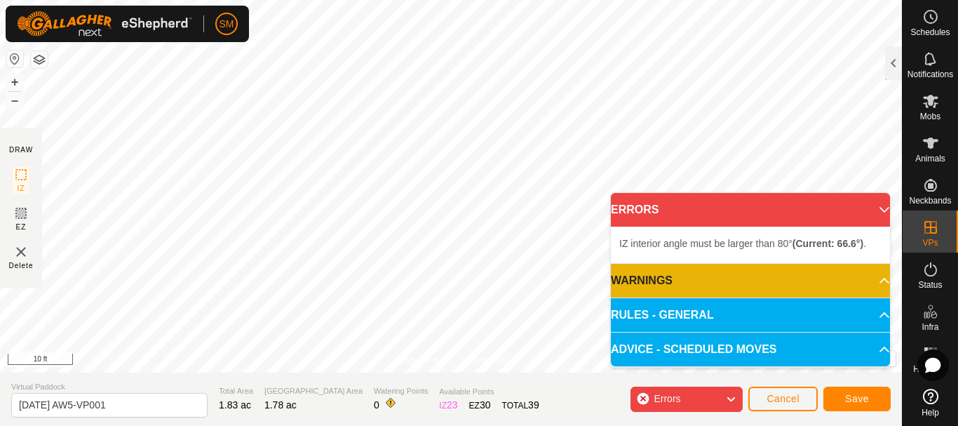
click at [390, 0] on html "SM Schedules Notifications Mobs Animals Neckbands VPs Status Infra Heatmap Help…" at bounding box center [479, 213] width 958 height 426
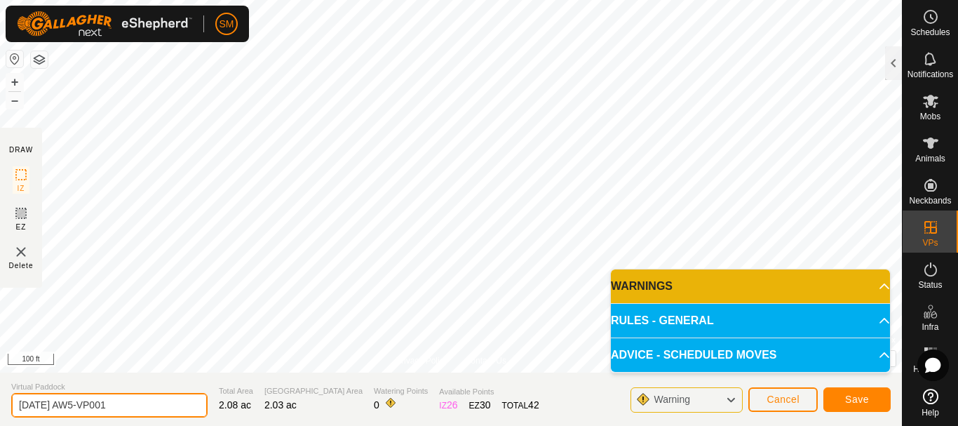
click at [179, 401] on input "[DATE] AW5-VP001" at bounding box center [109, 405] width 196 height 25
paste input "text"
drag, startPoint x: 86, startPoint y: 403, endPoint x: 0, endPoint y: 394, distance: 86.7
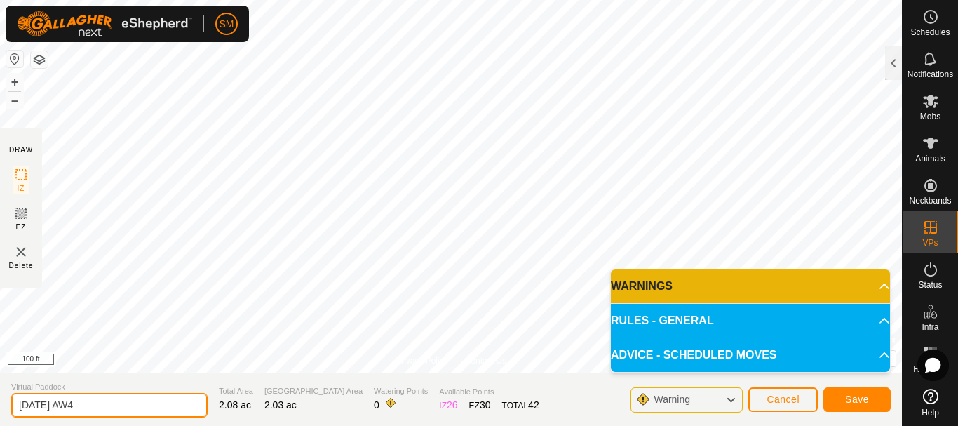
click at [0, 394] on section "Virtual Paddock [DATE] AW4 Total Area 2.08 ac Grazing Area 2.03 ac Watering Poi…" at bounding box center [451, 398] width 902 height 53
click at [133, 415] on input "[DATE] AW4" at bounding box center [109, 405] width 196 height 25
type input "[DATE] AW4"
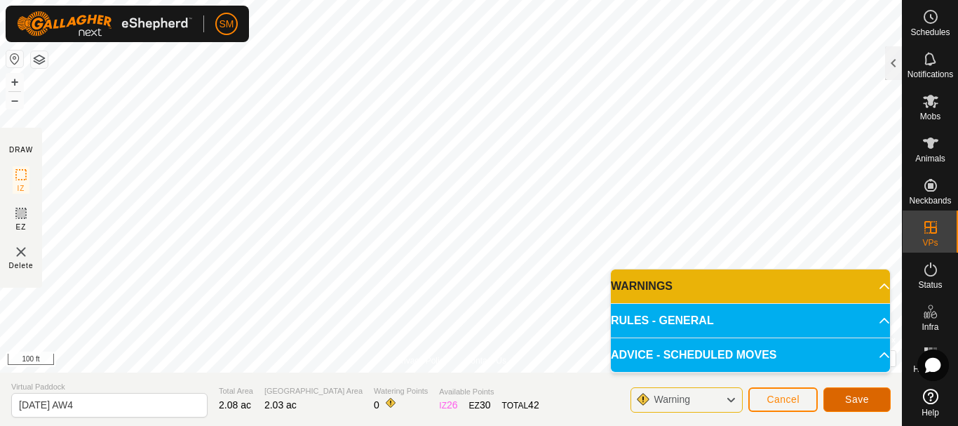
click at [863, 399] on span "Save" at bounding box center [857, 398] width 24 height 11
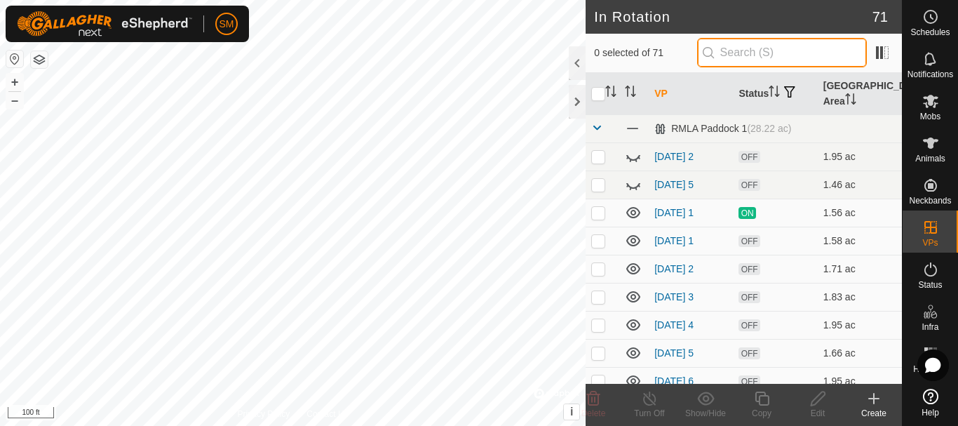
click at [766, 58] on input "text" at bounding box center [782, 52] width 170 height 29
paste input "[DATE] AW"
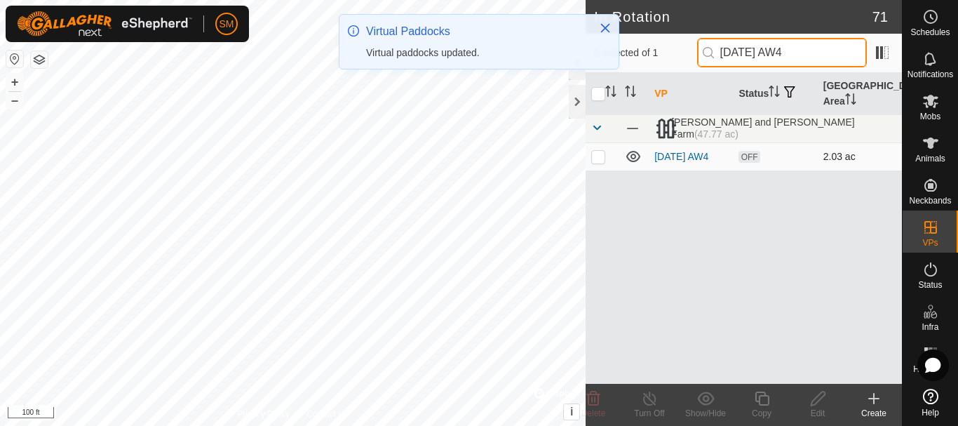
type input "[DATE] AW4"
click at [593, 157] on p-checkbox at bounding box center [598, 156] width 14 height 11
checkbox input "true"
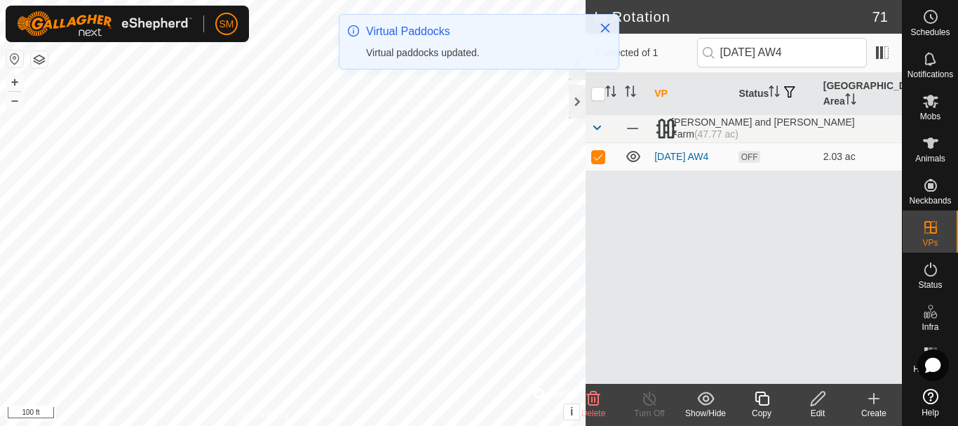
click at [759, 395] on icon at bounding box center [762, 398] width 14 height 14
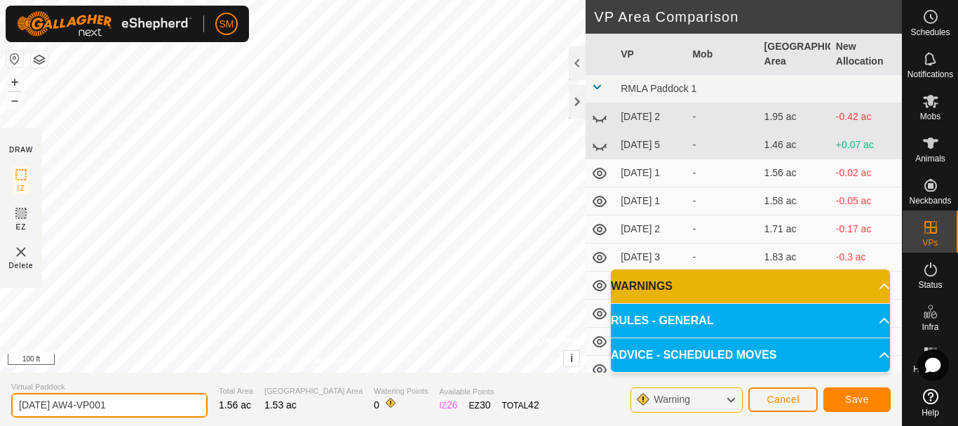
click at [146, 414] on input "[DATE] AW4-VP001" at bounding box center [109, 405] width 196 height 25
paste input "text"
type input "[DATE] AW5"
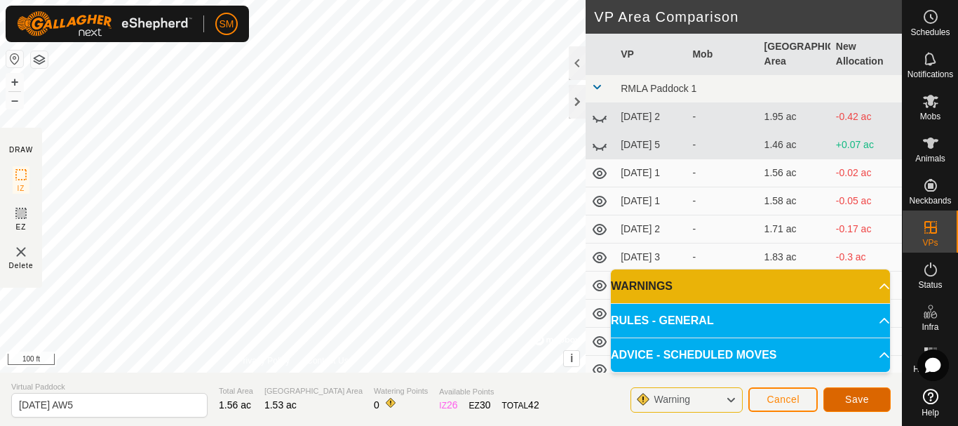
click at [868, 397] on span "Save" at bounding box center [857, 398] width 24 height 11
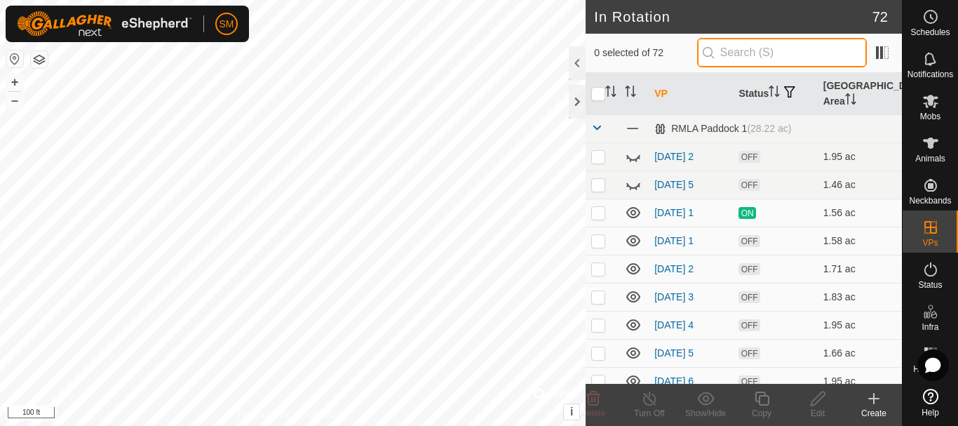
click at [790, 49] on input "text" at bounding box center [782, 52] width 170 height 29
paste input "[DATE] AW"
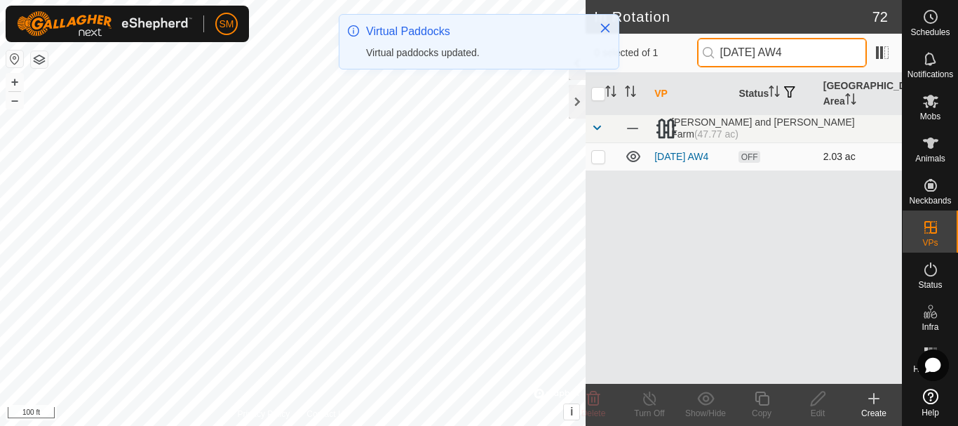
type input "[DATE] AW4"
click at [595, 154] on p-checkbox at bounding box center [598, 156] width 14 height 11
checkbox input "true"
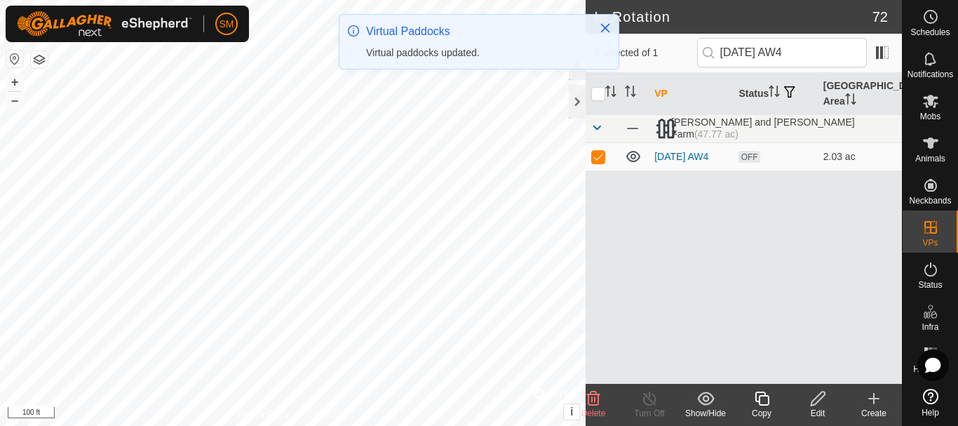
click at [761, 405] on icon at bounding box center [762, 398] width 14 height 14
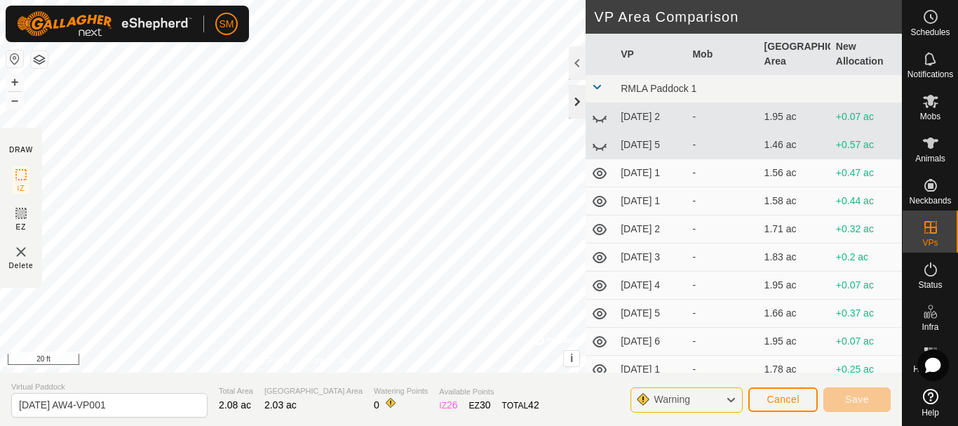
click at [572, 100] on div at bounding box center [577, 102] width 17 height 34
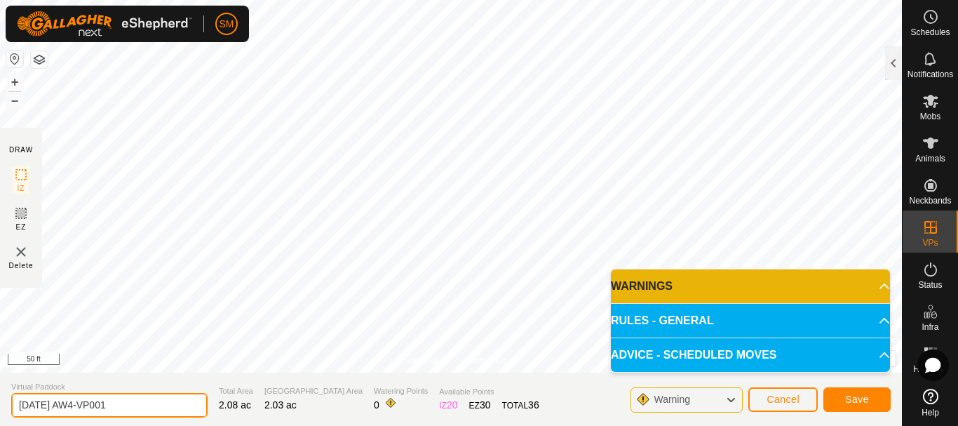
click at [115, 400] on input "[DATE] AW4-VP001" at bounding box center [109, 405] width 196 height 25
paste input "text"
type input "[DATE] AW6"
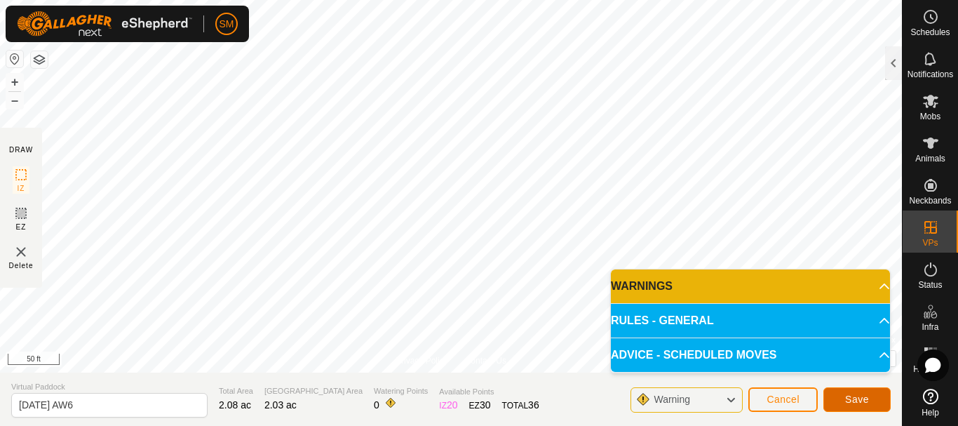
click at [872, 390] on button "Save" at bounding box center [856, 399] width 67 height 25
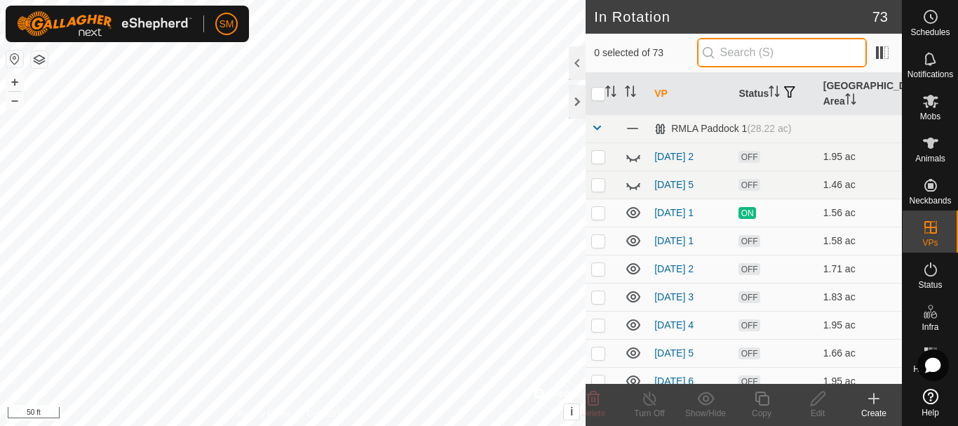
click at [778, 48] on input "text" at bounding box center [782, 52] width 170 height 29
paste input "[DATE] AW"
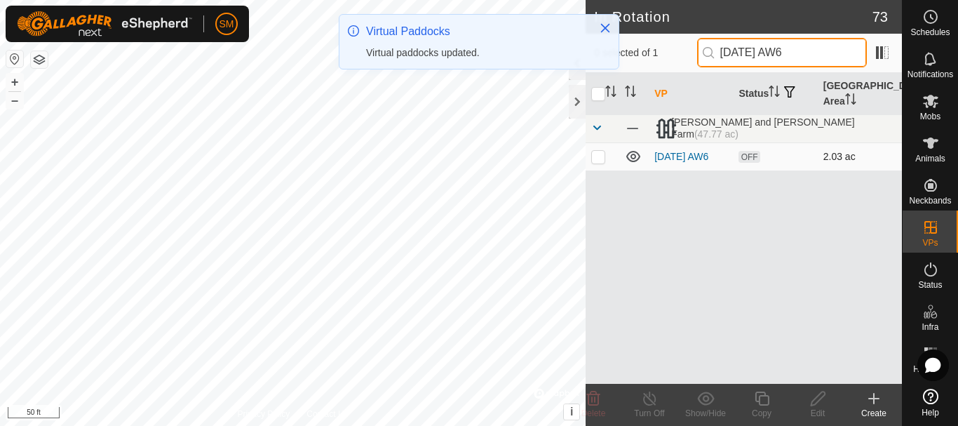
type input "[DATE] AW6"
click at [597, 156] on p-checkbox at bounding box center [598, 156] width 14 height 11
checkbox input "true"
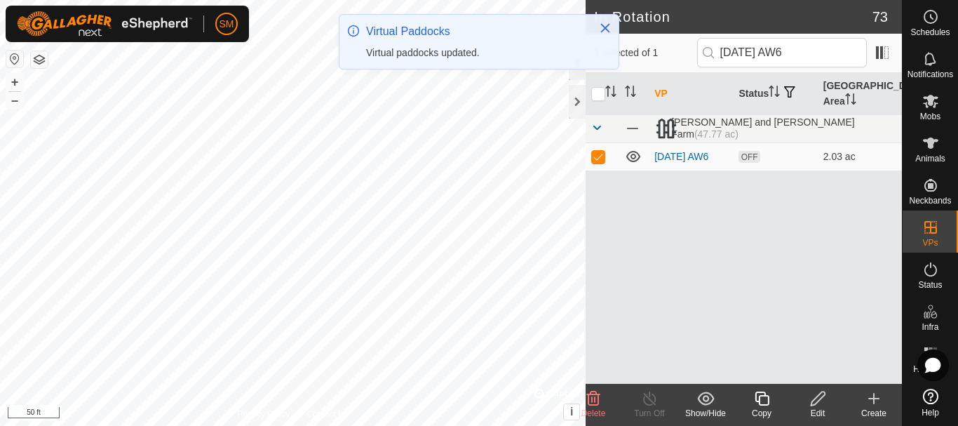
click at [762, 407] on div "Copy" at bounding box center [761, 413] width 56 height 13
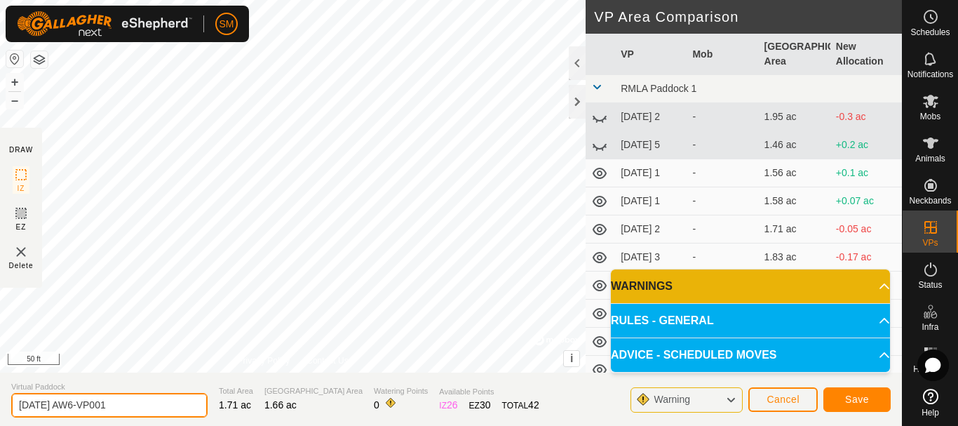
click at [154, 399] on input "[DATE] AW6-VP001" at bounding box center [109, 405] width 196 height 25
paste input "text"
type input "[DATE] AW1"
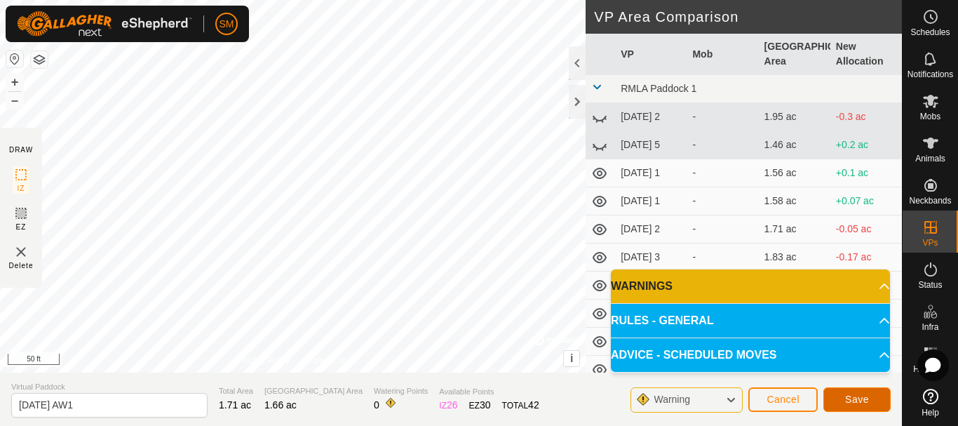
click at [862, 393] on span "Save" at bounding box center [857, 398] width 24 height 11
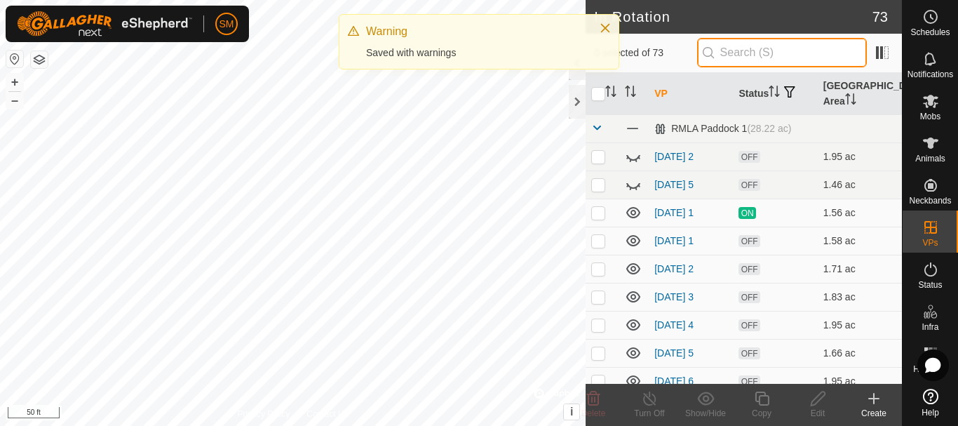
click at [816, 49] on input "text" at bounding box center [782, 52] width 170 height 29
paste input "[DATE] AW"
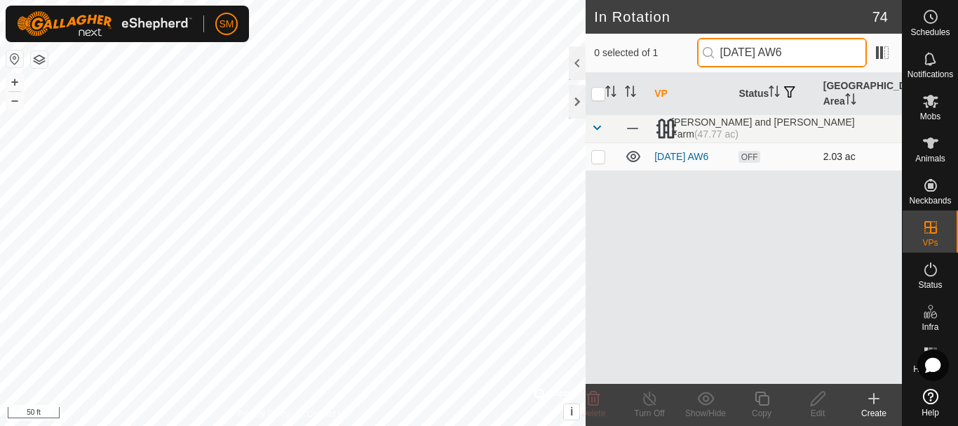
type input "[DATE] AW6"
click at [597, 156] on p-checkbox at bounding box center [598, 156] width 14 height 11
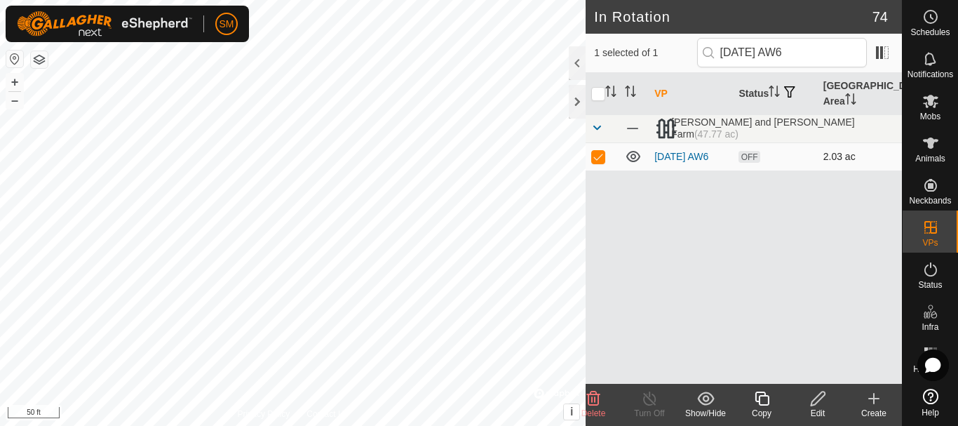
checkbox input "true"
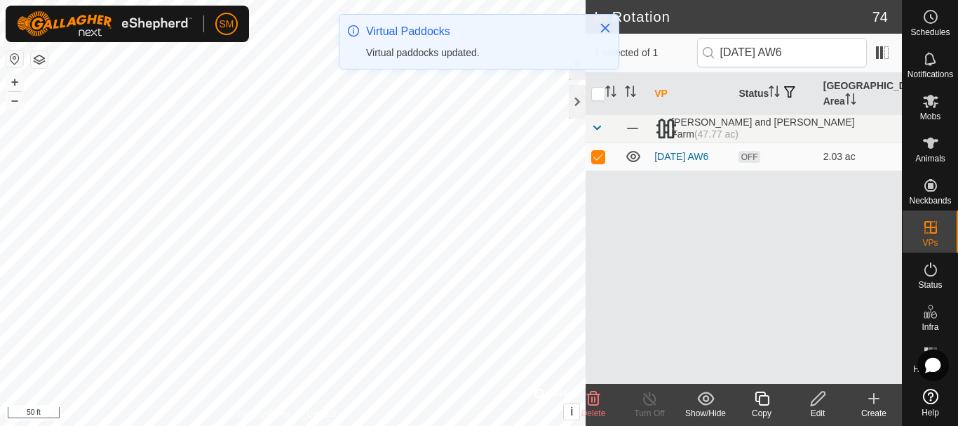
click at [762, 395] on icon at bounding box center [762, 398] width 14 height 14
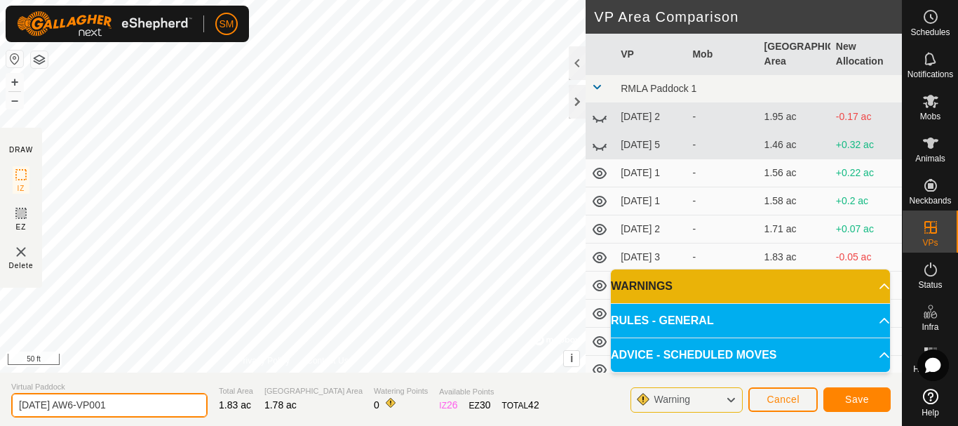
click at [161, 402] on input "[DATE] AW6-VP001" at bounding box center [109, 405] width 196 height 25
paste input "text"
type input "[DATE] AW2"
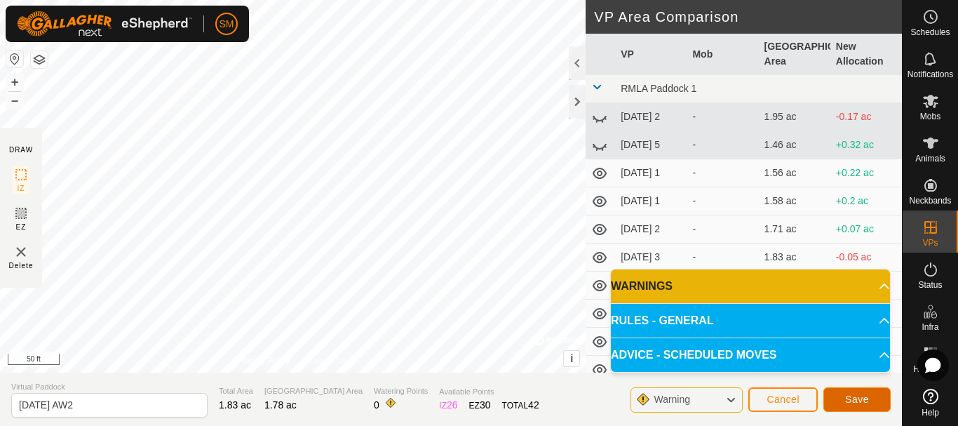
click at [854, 399] on span "Save" at bounding box center [857, 398] width 24 height 11
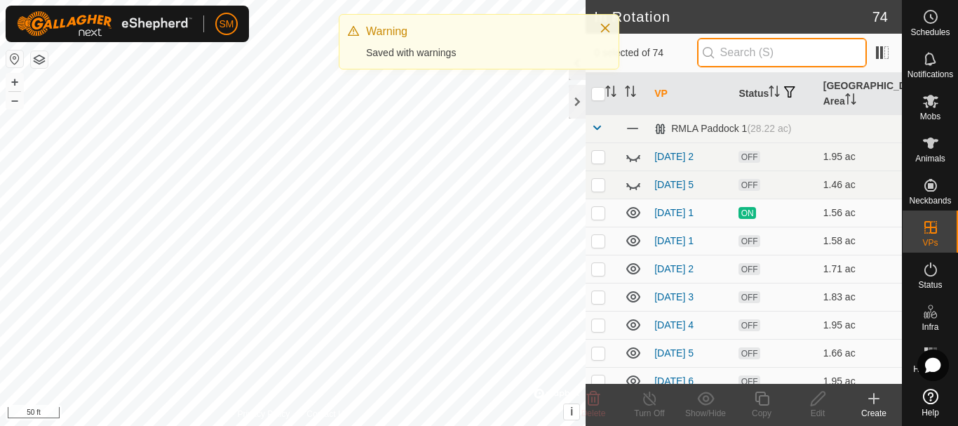
click at [786, 48] on input "text" at bounding box center [782, 52] width 170 height 29
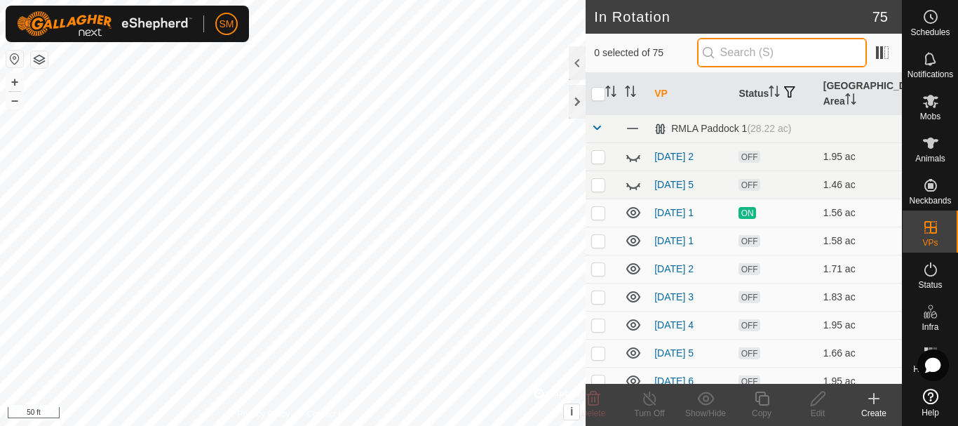
paste input "[DATE] AW"
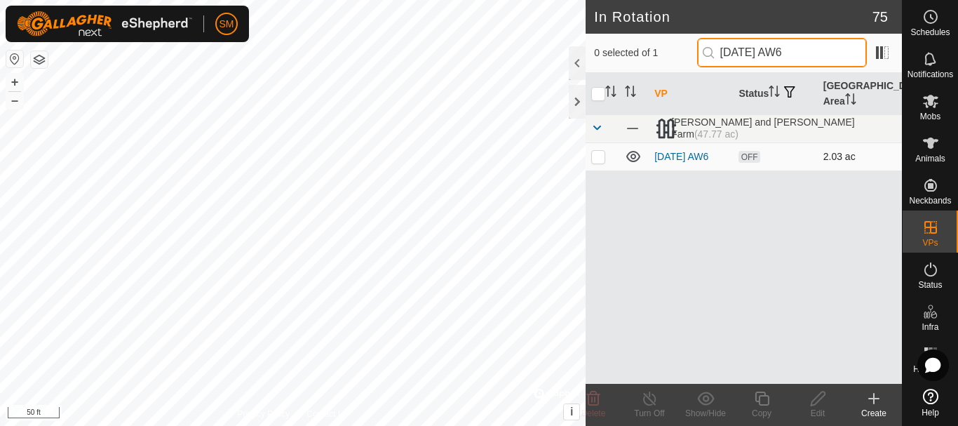
type input "[DATE] AW6"
click at [603, 156] on p-checkbox at bounding box center [598, 156] width 14 height 11
checkbox input "true"
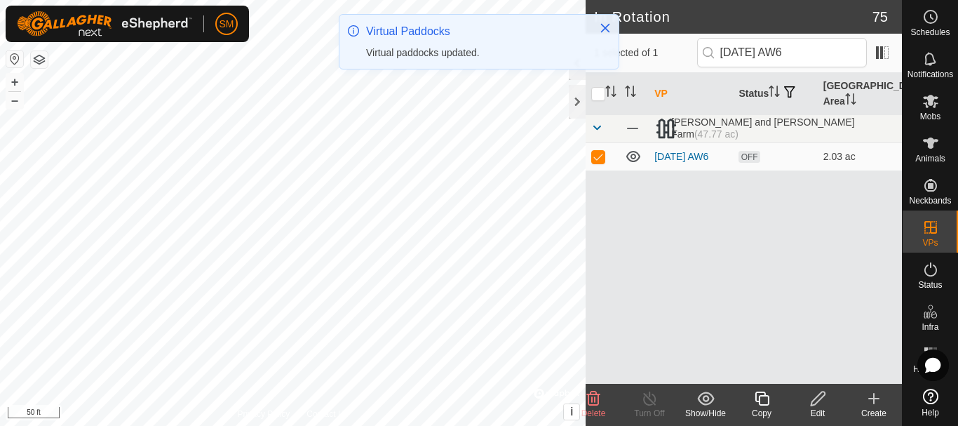
click at [759, 397] on icon at bounding box center [762, 398] width 14 height 14
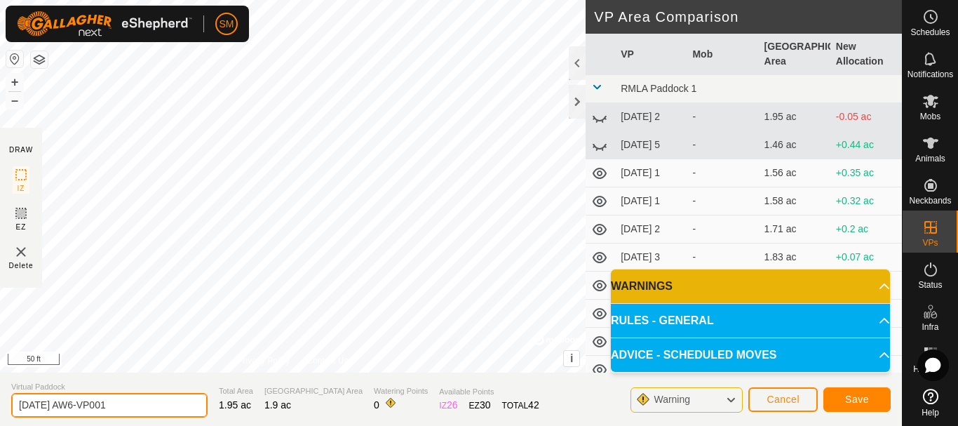
click at [135, 402] on input "[DATE] AW6-VP001" at bounding box center [109, 405] width 196 height 25
paste input "text"
type input "[DATE] AW3"
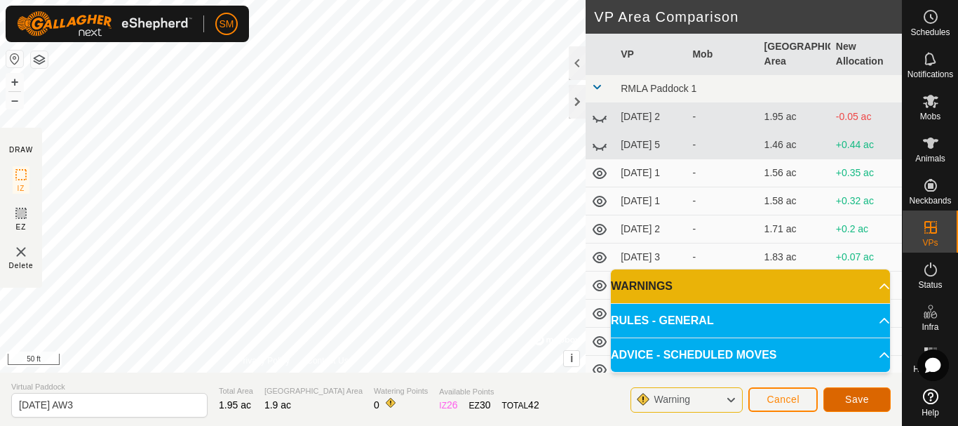
click at [882, 399] on button "Save" at bounding box center [856, 399] width 67 height 25
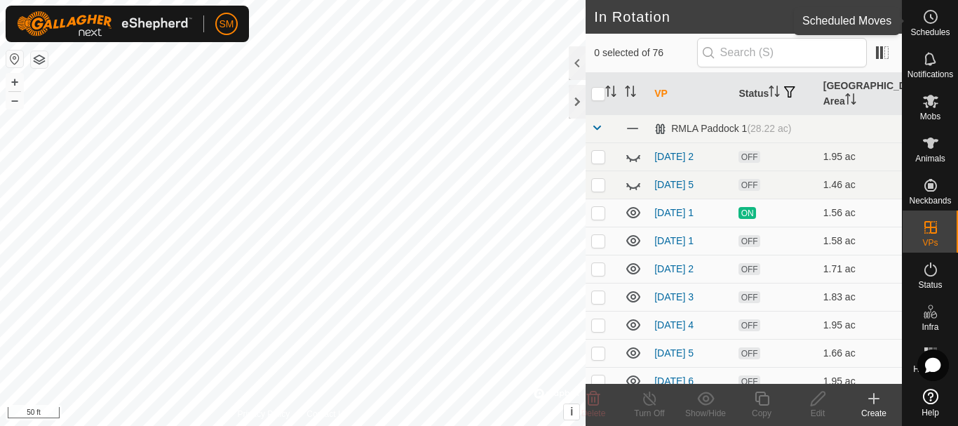
click at [932, 18] on icon at bounding box center [932, 17] width 2 height 4
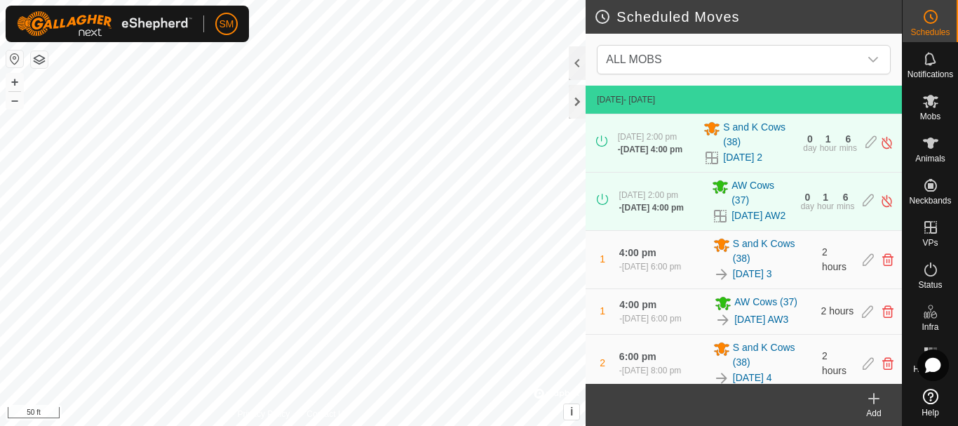
click at [877, 405] on icon at bounding box center [873, 398] width 17 height 17
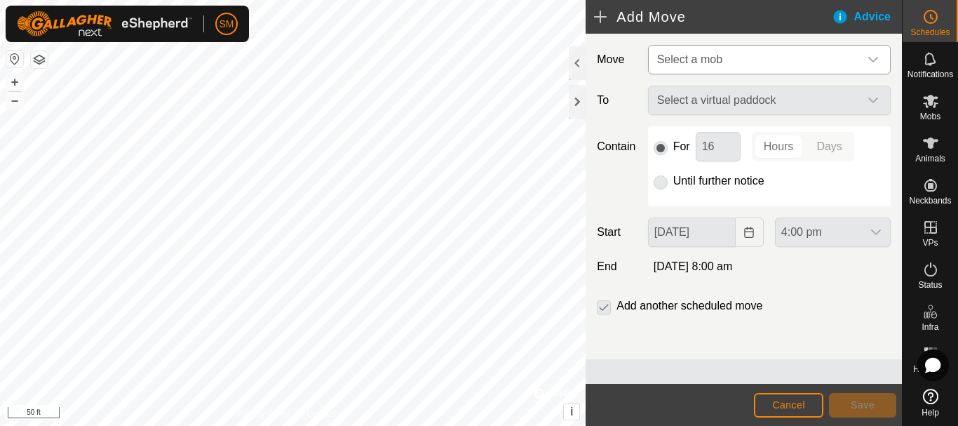
click at [757, 50] on span "Select a mob" at bounding box center [755, 60] width 208 height 28
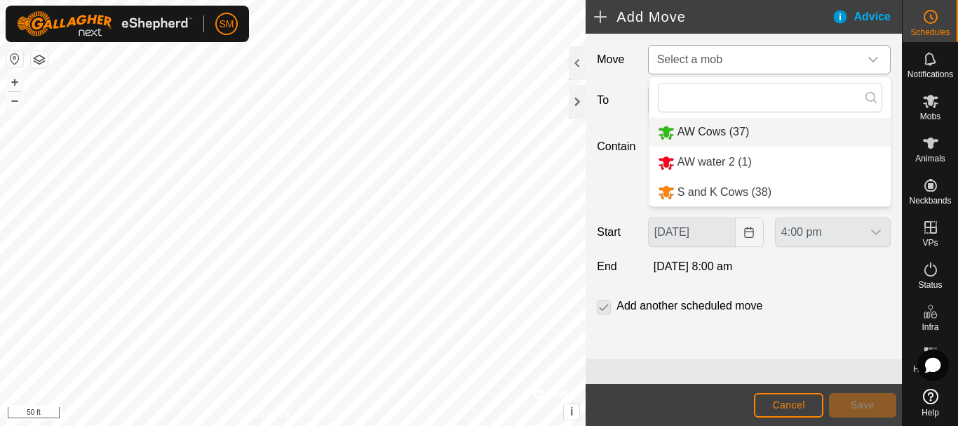
click at [731, 137] on span "AW Cows (37)" at bounding box center [713, 132] width 72 height 12
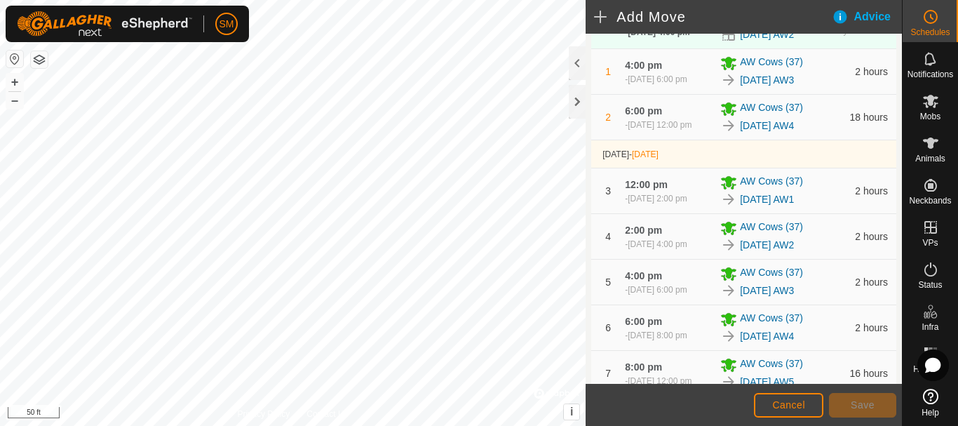
scroll to position [480, 0]
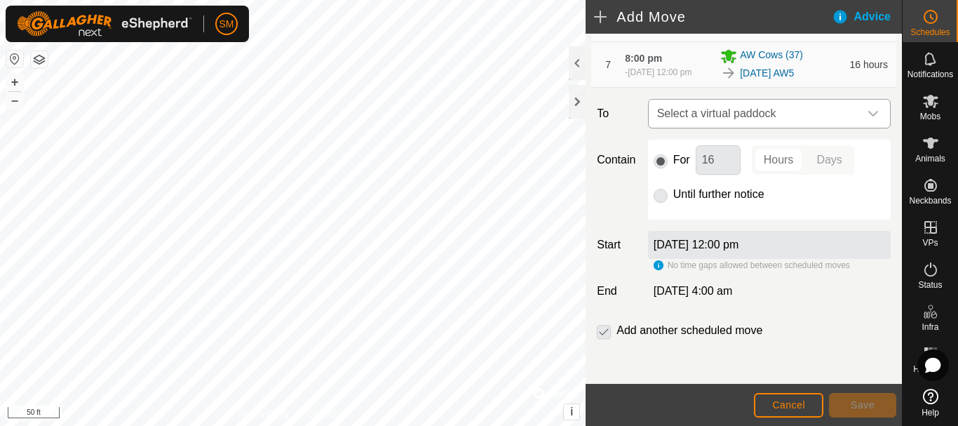
click at [872, 123] on div "dropdown trigger" at bounding box center [873, 114] width 28 height 28
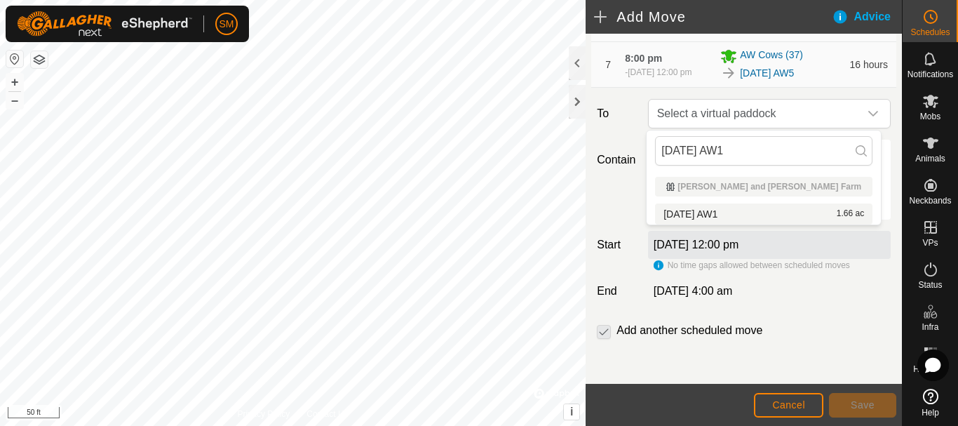
type input "[DATE] AW1"
click at [710, 214] on li "[DATE] AW1 1.66 ac" at bounding box center [763, 213] width 217 height 21
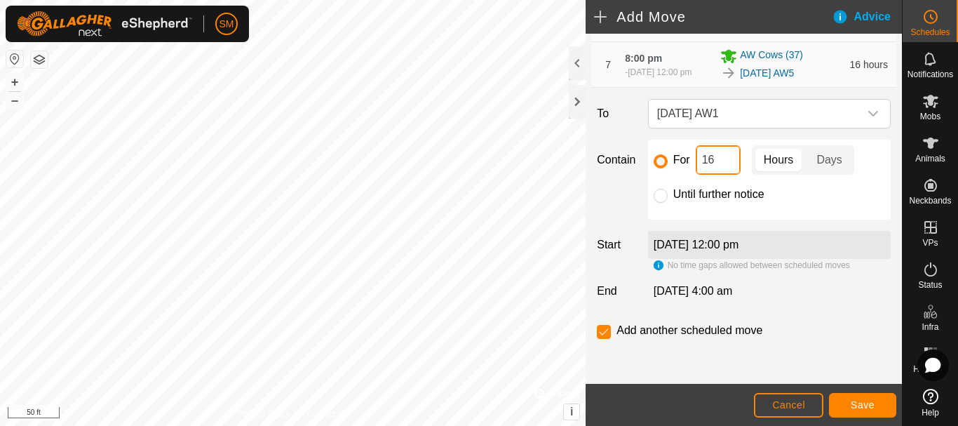
click at [718, 163] on input "16" at bounding box center [718, 159] width 45 height 29
type input "2"
click at [819, 219] on div "For 2 Hours Days Until further notice" at bounding box center [769, 180] width 243 height 80
click at [871, 400] on span "Save" at bounding box center [863, 404] width 24 height 11
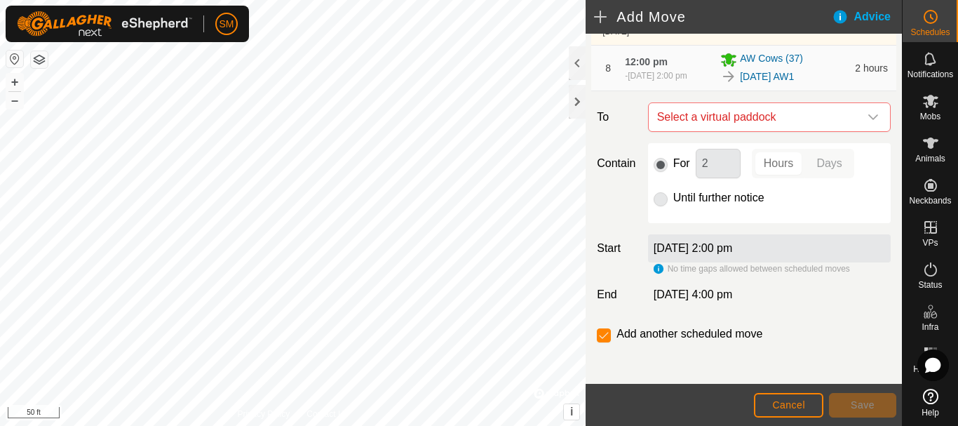
scroll to position [560, 0]
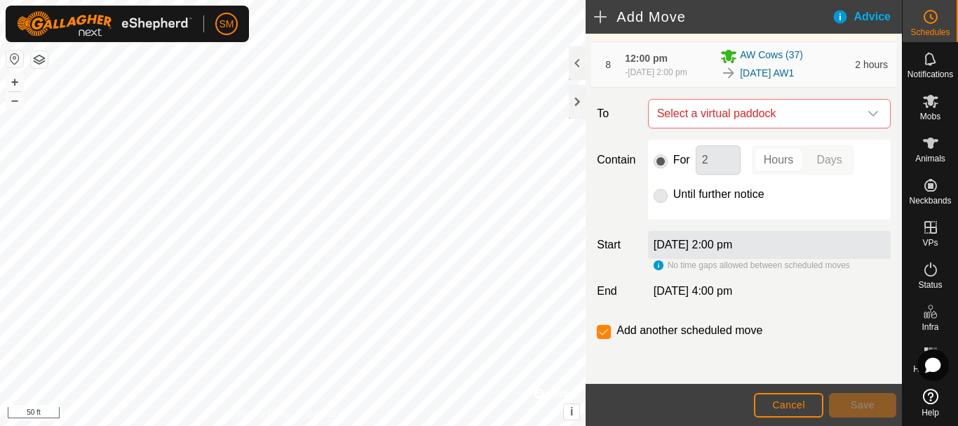
click at [867, 119] on icon "dropdown trigger" at bounding box center [872, 113] width 11 height 11
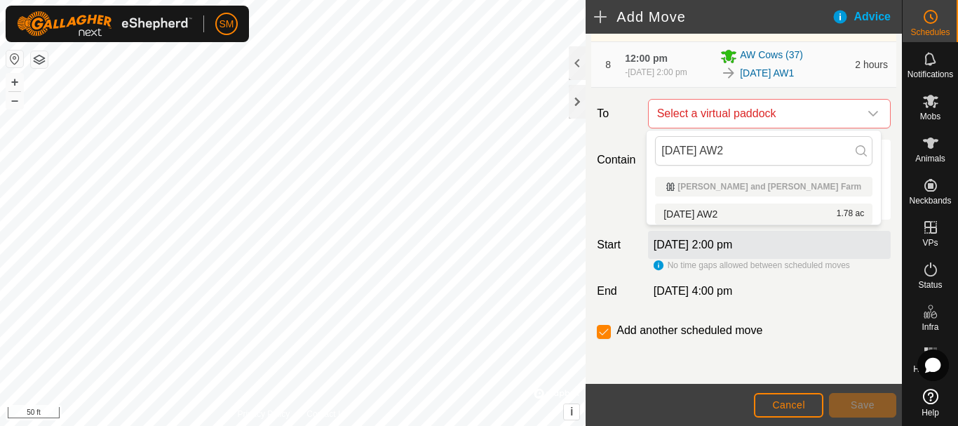
type input "[DATE] AW2"
click at [730, 208] on li "[DATE] AW2 1.78 ac" at bounding box center [763, 213] width 217 height 21
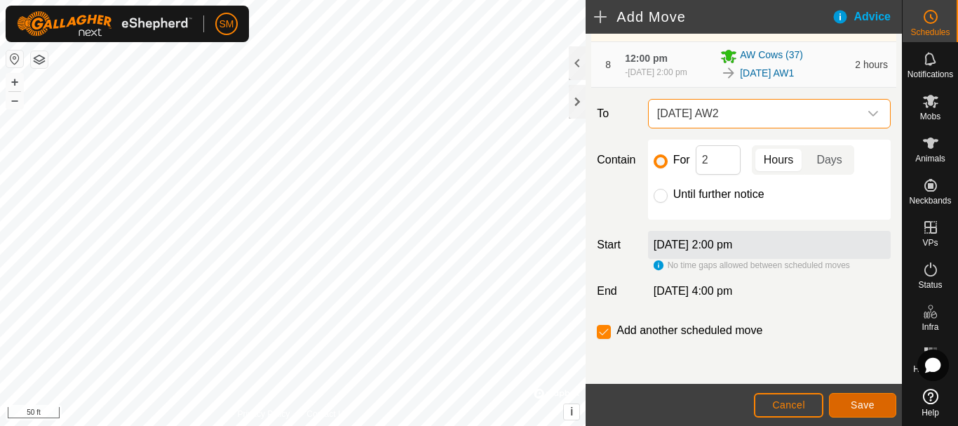
click at [869, 400] on span "Save" at bounding box center [863, 404] width 24 height 11
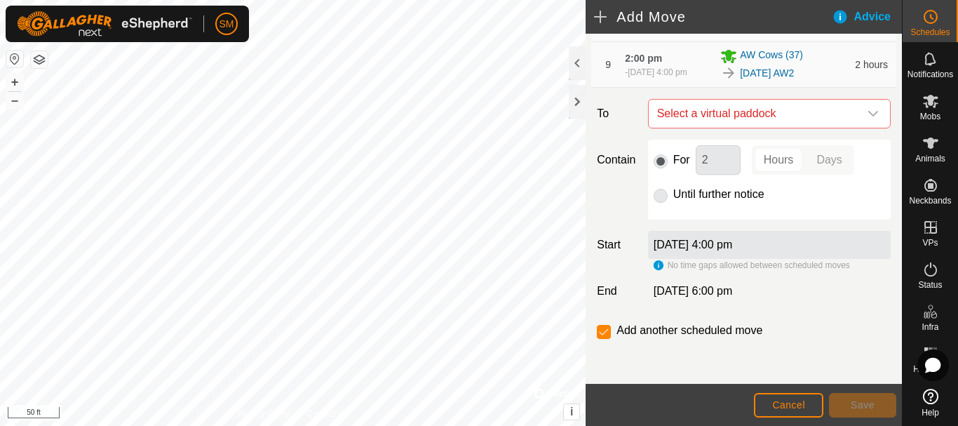
scroll to position [612, 0]
click at [867, 117] on icon "dropdown trigger" at bounding box center [872, 113] width 11 height 11
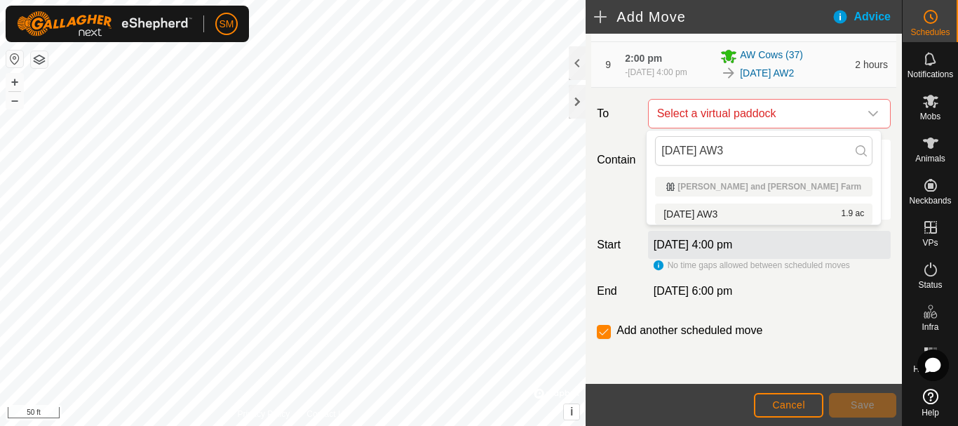
type input "[DATE] AW3"
click at [714, 208] on li "[DATE] AW3 1.9 ac" at bounding box center [763, 213] width 217 height 21
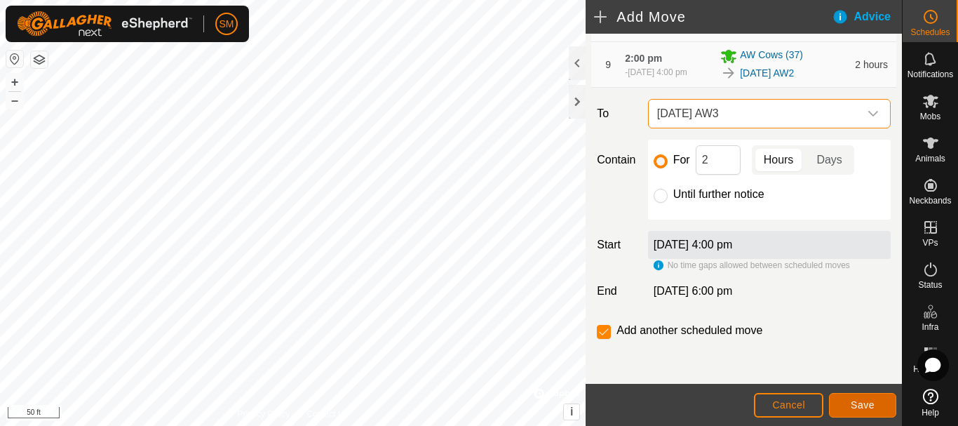
click at [862, 404] on span "Save" at bounding box center [863, 404] width 24 height 11
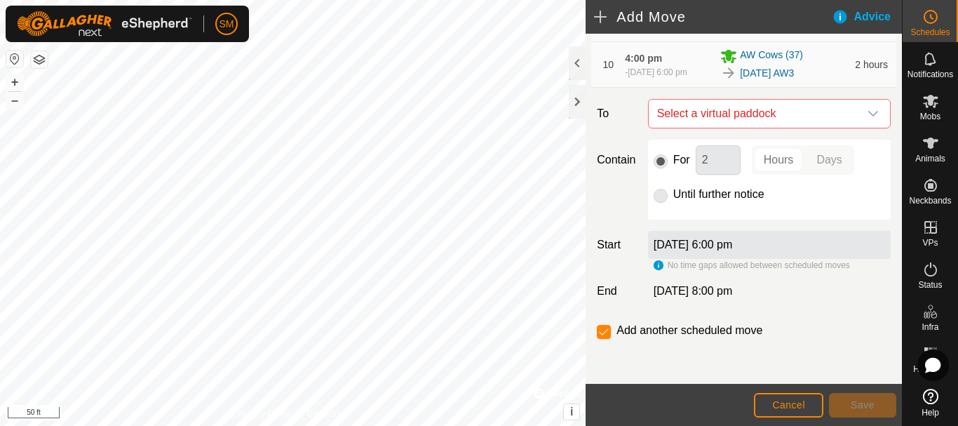
scroll to position [664, 0]
click at [867, 114] on icon "dropdown trigger" at bounding box center [872, 113] width 11 height 11
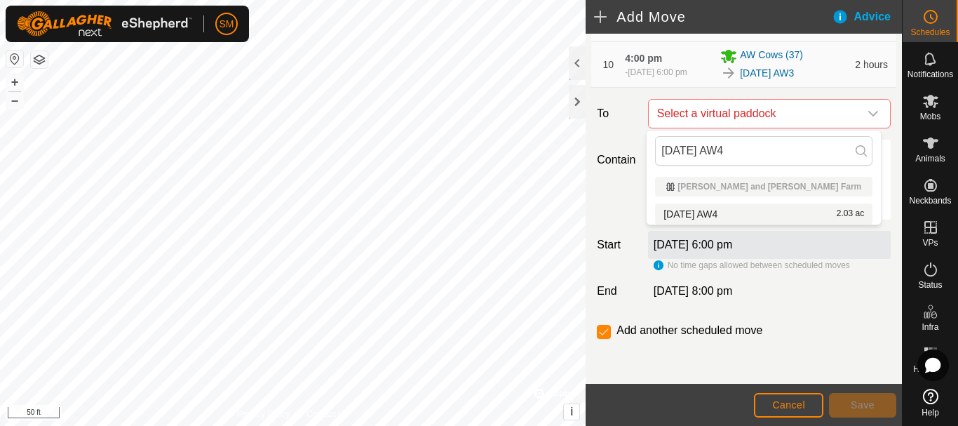
type input "[DATE] AW4"
click at [730, 213] on li "[DATE] AW4 2.03 ac" at bounding box center [763, 213] width 217 height 21
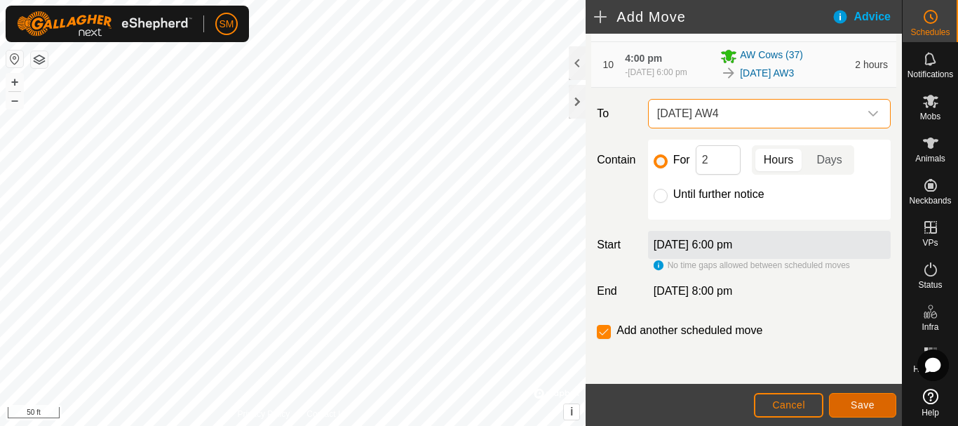
click at [860, 405] on span "Save" at bounding box center [863, 404] width 24 height 11
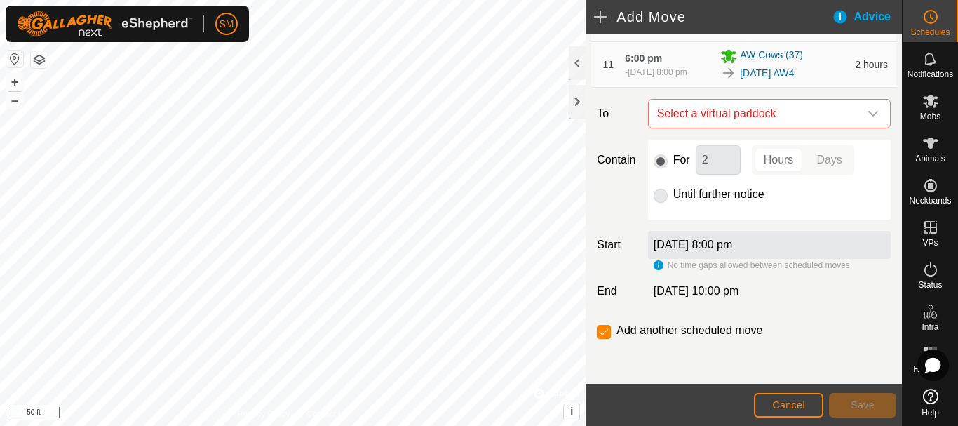
scroll to position [716, 0]
click at [867, 111] on icon "dropdown trigger" at bounding box center [872, 113] width 11 height 11
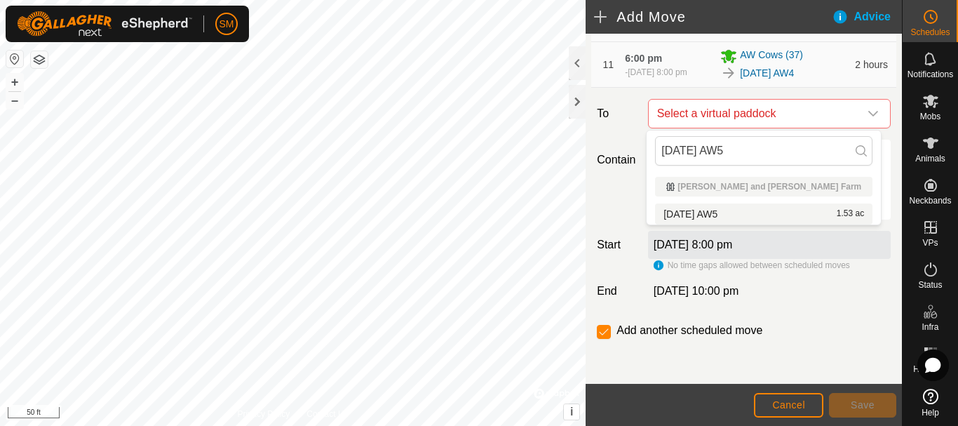
type input "[DATE] AW5"
click at [734, 213] on li "[DATE] AW5 1.53 ac" at bounding box center [763, 213] width 217 height 21
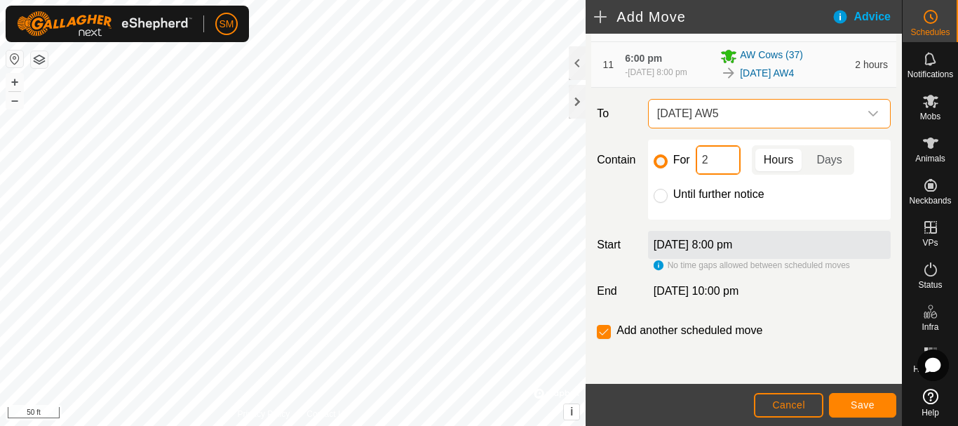
click at [725, 173] on input "2" at bounding box center [718, 159] width 45 height 29
type input "16"
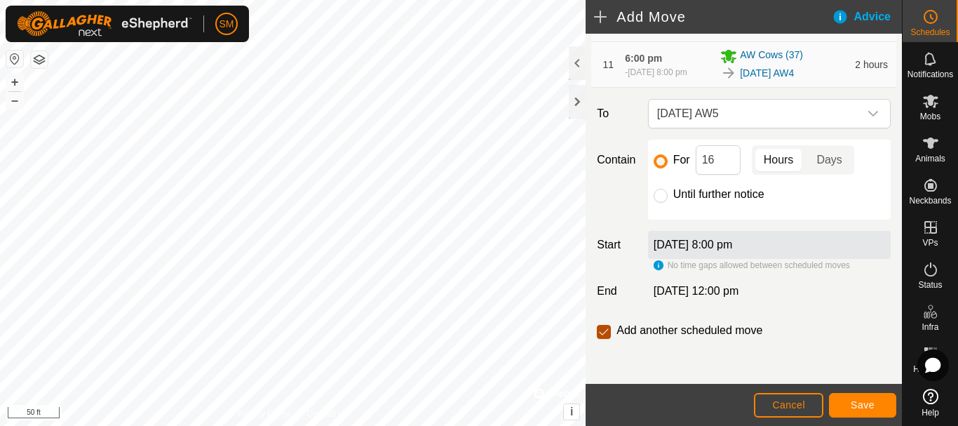
click at [603, 335] on input "checkbox" at bounding box center [604, 332] width 14 height 14
checkbox input "false"
click at [858, 406] on span "Save" at bounding box center [863, 404] width 24 height 11
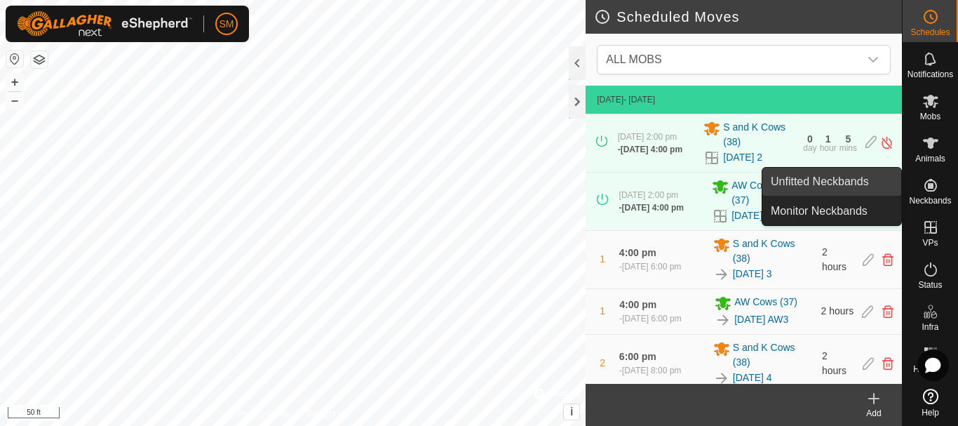
click at [814, 182] on link "Unfitted Neckbands" at bounding box center [831, 182] width 139 height 28
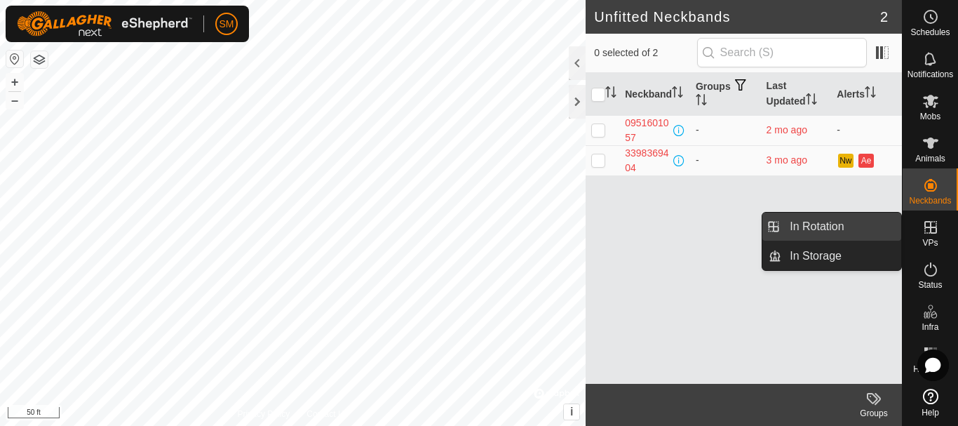
click at [827, 232] on link "In Rotation" at bounding box center [841, 226] width 120 height 28
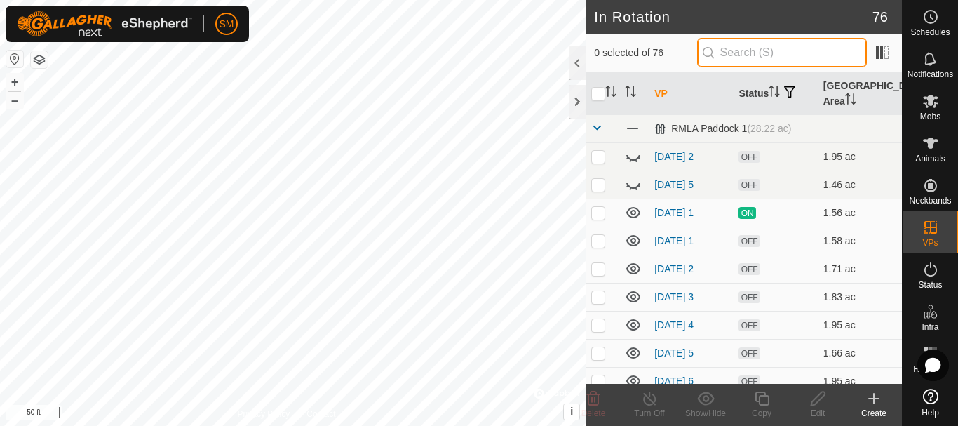
click at [759, 48] on input "text" at bounding box center [782, 52] width 170 height 29
paste input "[DATE] AW"
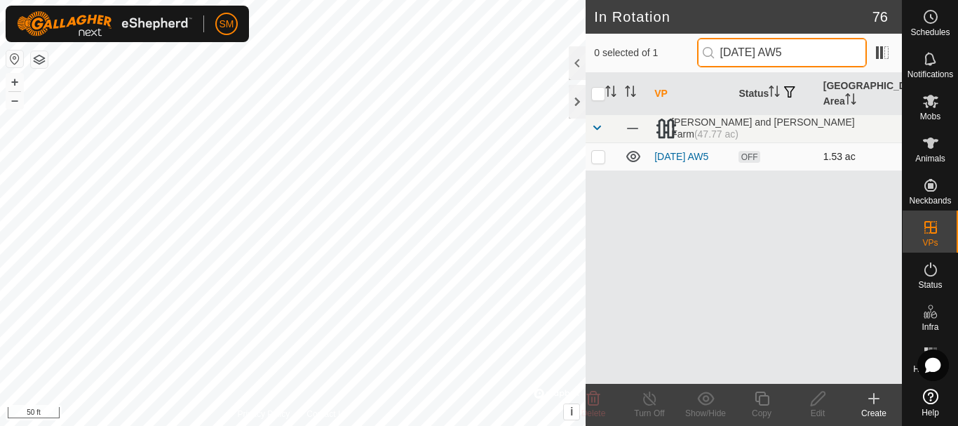
type input "[DATE] AW5"
click at [595, 156] on p-checkbox at bounding box center [598, 156] width 14 height 11
checkbox input "true"
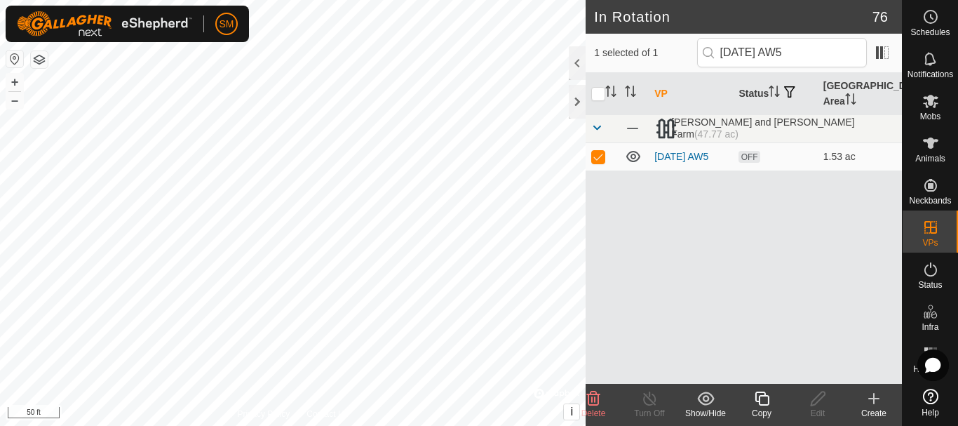
click at [759, 393] on icon at bounding box center [762, 398] width 14 height 14
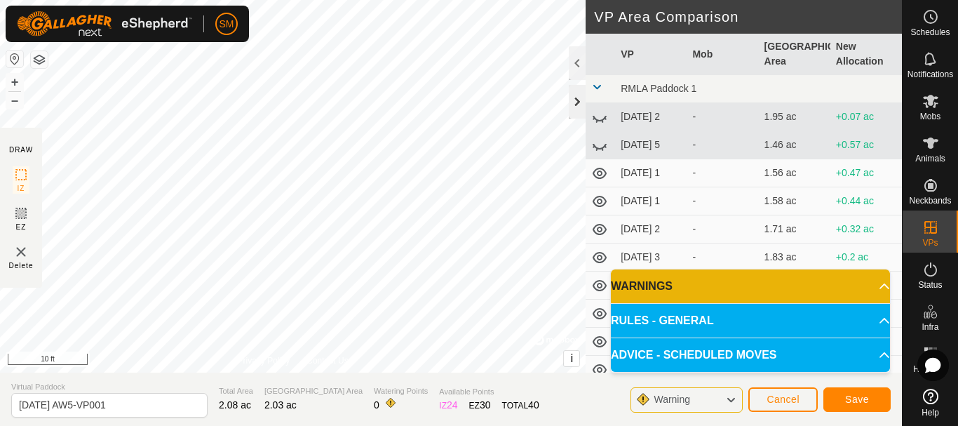
click at [573, 100] on div at bounding box center [577, 102] width 17 height 34
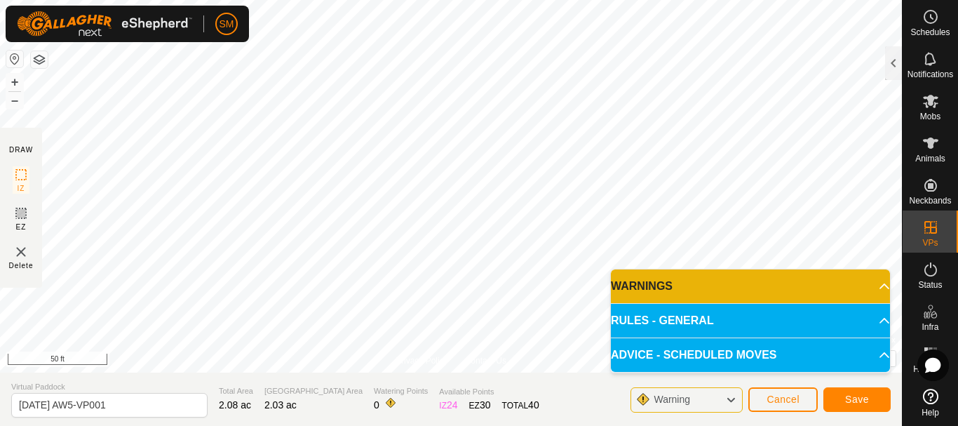
click at [410, 0] on html "SM Schedules Notifications Mobs Animals Neckbands VPs Status Infra Heatmap Help…" at bounding box center [479, 213] width 958 height 426
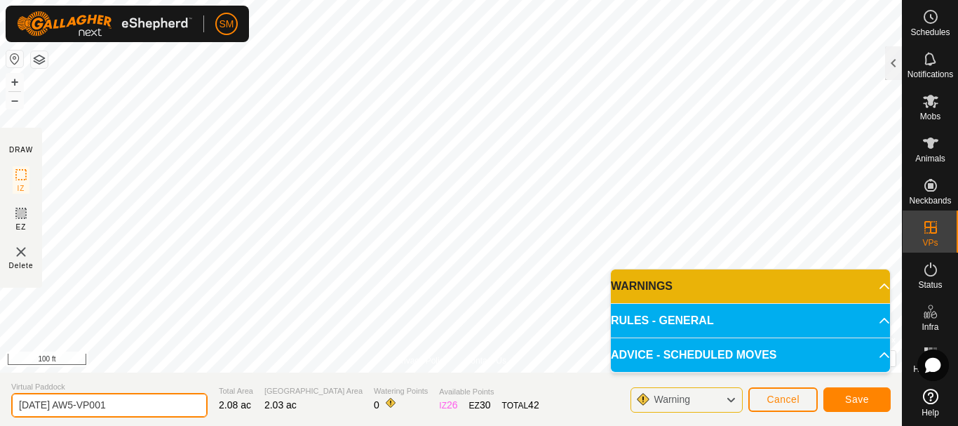
click at [134, 405] on input "[DATE] AW5-VP001" at bounding box center [109, 405] width 196 height 25
click at [133, 405] on input "[DATE] AW5-VP001" at bounding box center [109, 405] width 196 height 25
paste input "text"
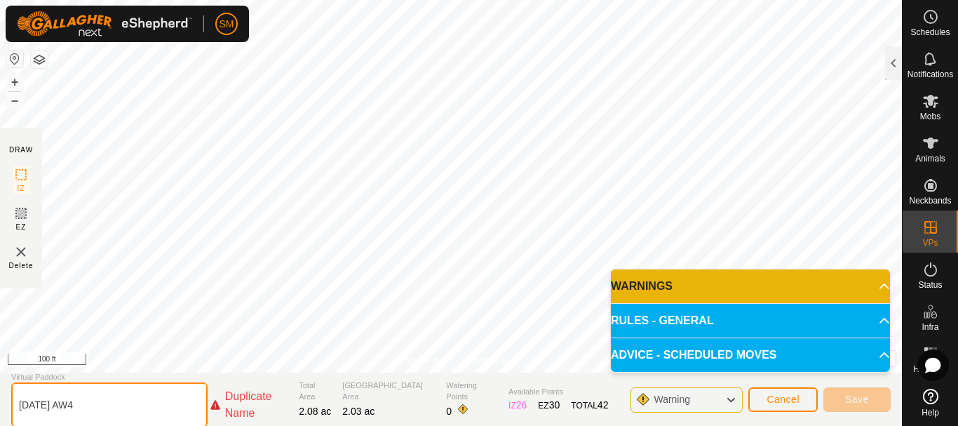
click at [65, 407] on input "[DATE] AW4" at bounding box center [109, 404] width 196 height 45
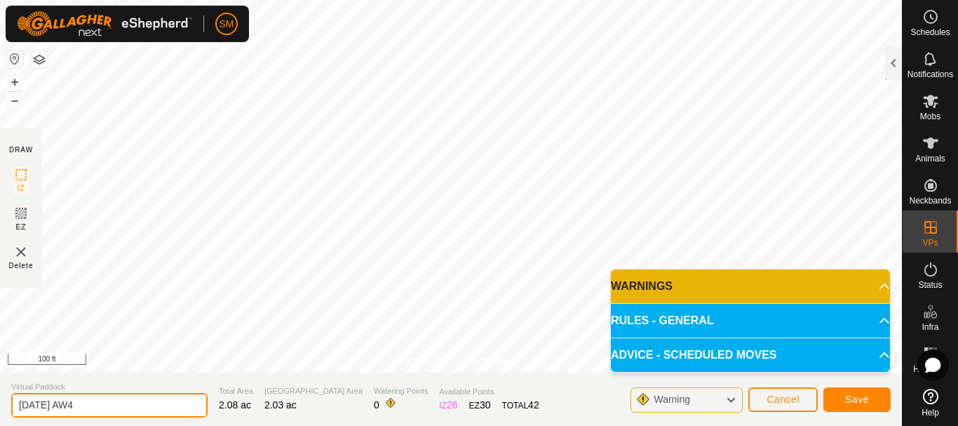
drag, startPoint x: 83, startPoint y: 405, endPoint x: 18, endPoint y: 393, distance: 66.3
click at [18, 393] on input "[DATE] AW4" at bounding box center [109, 405] width 196 height 25
type input "[DATE] AW4"
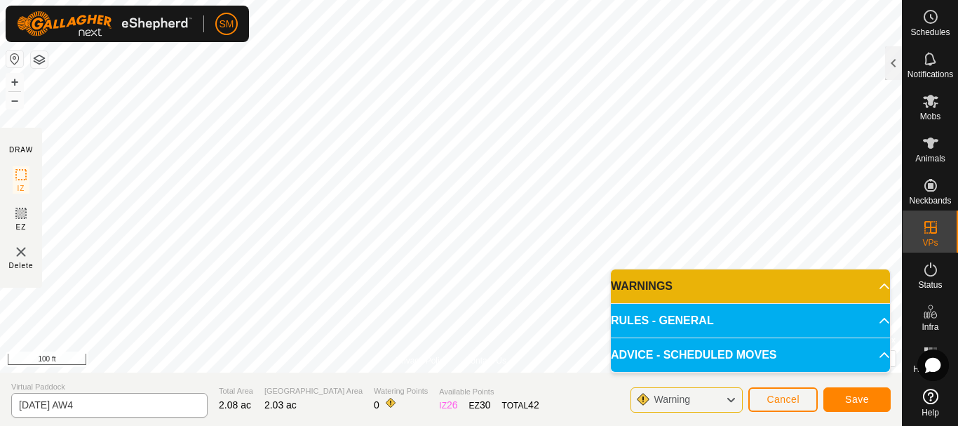
click at [128, 417] on section "Virtual Paddock [DATE] AW4 Total Area 2.08 ac Grazing Area 2.03 ac Watering Poi…" at bounding box center [451, 398] width 902 height 53
click at [857, 398] on span "Save" at bounding box center [857, 398] width 24 height 11
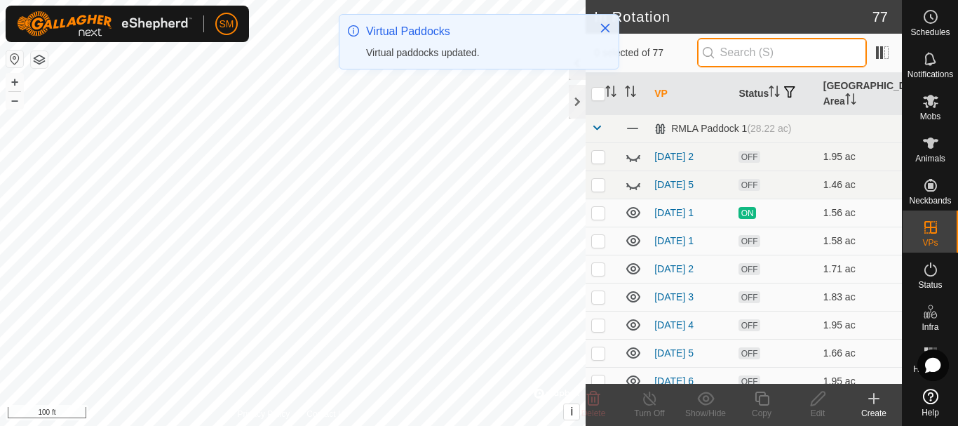
click at [792, 53] on input "text" at bounding box center [782, 52] width 170 height 29
paste input "[DATE] AW"
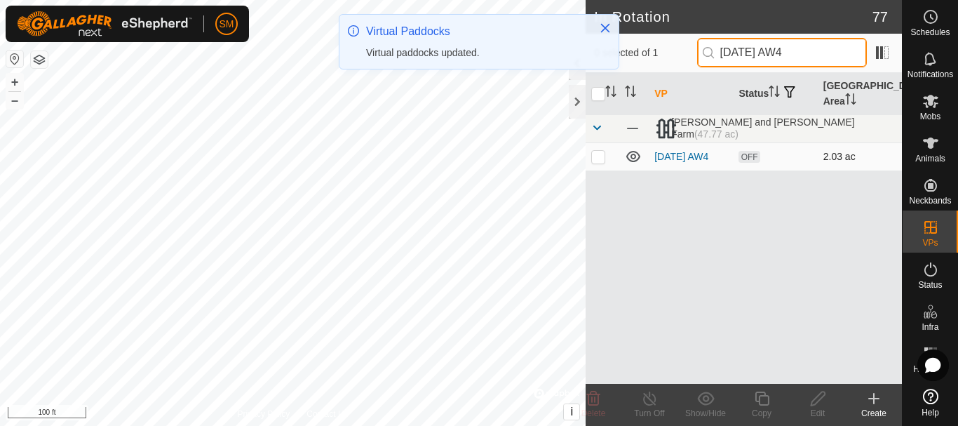
type input "[DATE] AW4"
click at [598, 161] on p-checkbox at bounding box center [598, 156] width 14 height 11
checkbox input "true"
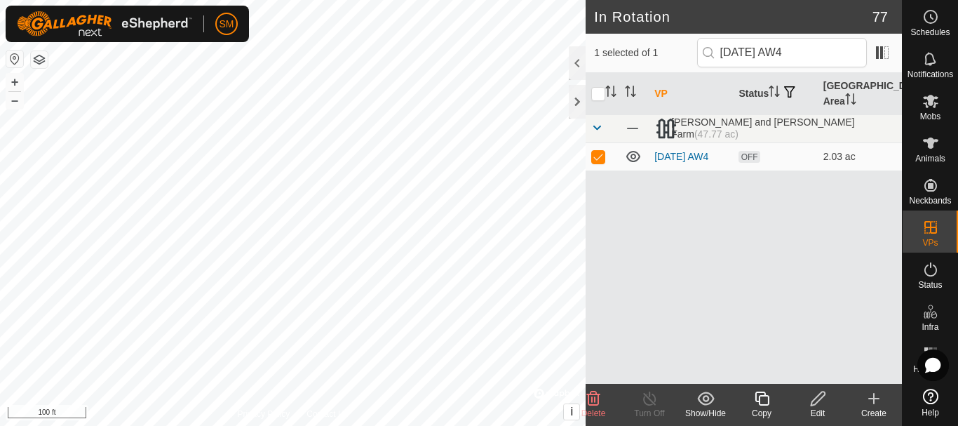
click at [766, 399] on icon at bounding box center [762, 398] width 18 height 17
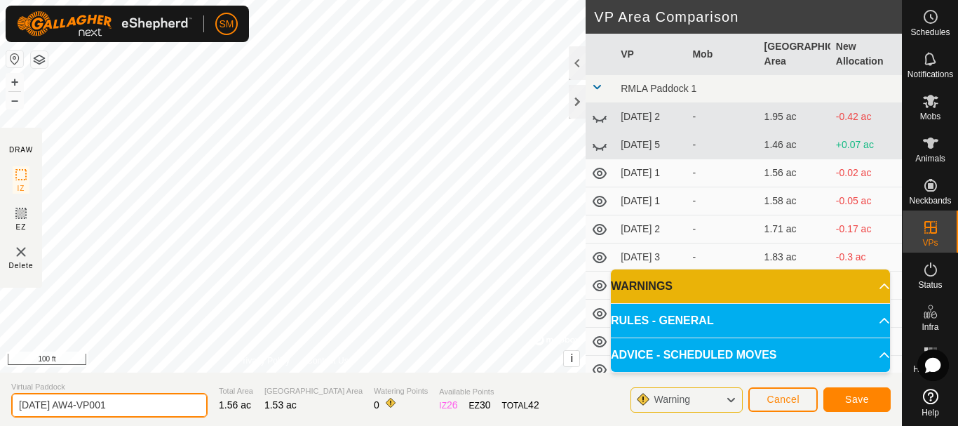
click at [153, 407] on input "[DATE] AW4-VP001" at bounding box center [109, 405] width 196 height 25
paste input "text"
type input "[DATE] AW5"
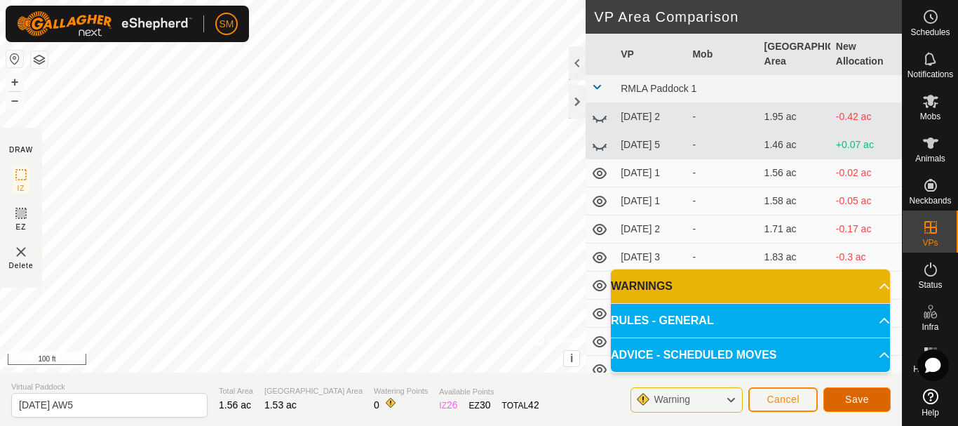
click at [882, 400] on button "Save" at bounding box center [856, 399] width 67 height 25
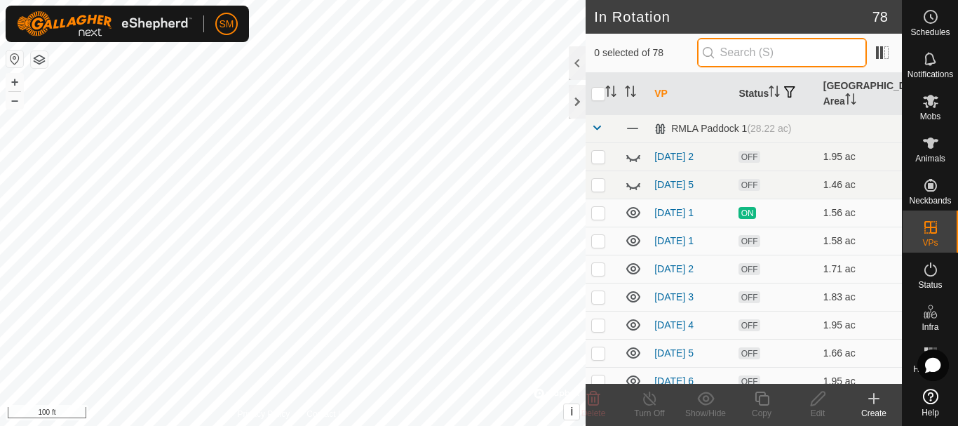
click at [782, 50] on input "text" at bounding box center [782, 52] width 170 height 29
paste input "[DATE] AW"
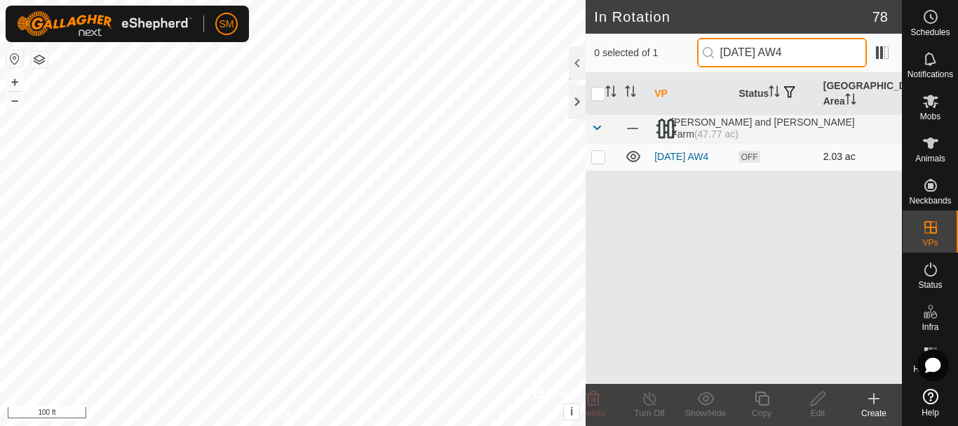
type input "[DATE] AW4"
click at [595, 158] on p-checkbox at bounding box center [598, 156] width 14 height 11
checkbox input "true"
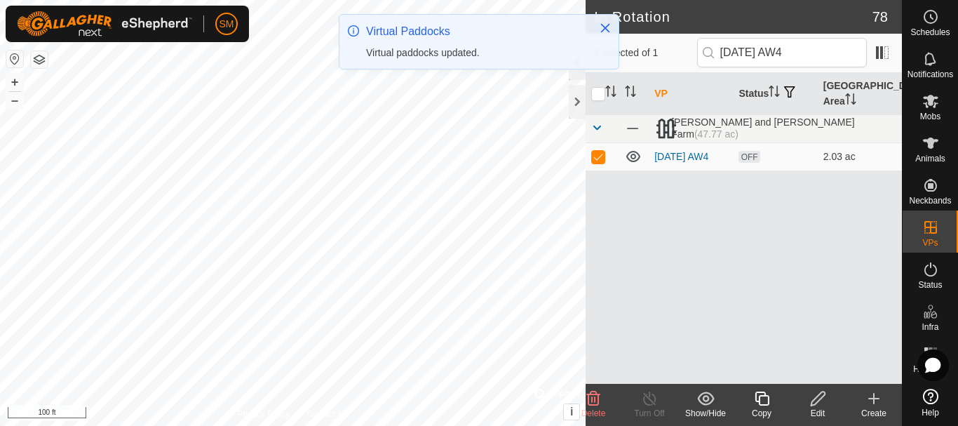
click at [751, 395] on copy-svg-icon at bounding box center [761, 398] width 56 height 17
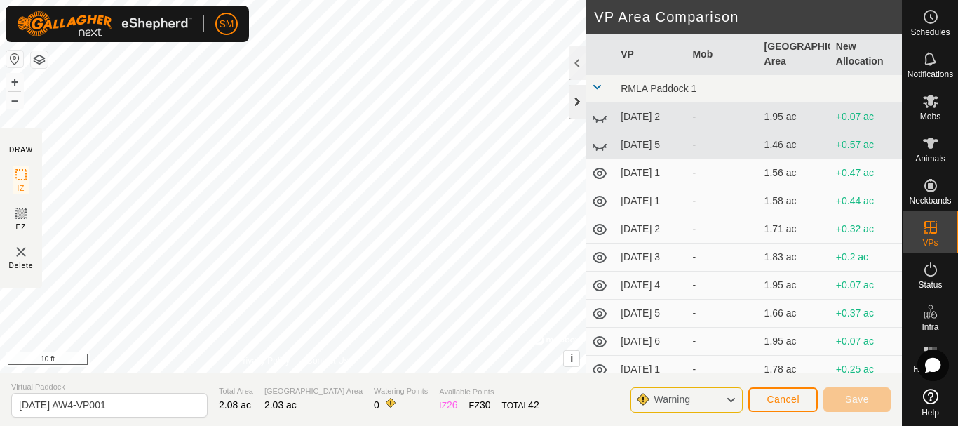
click at [581, 102] on div at bounding box center [577, 102] width 17 height 34
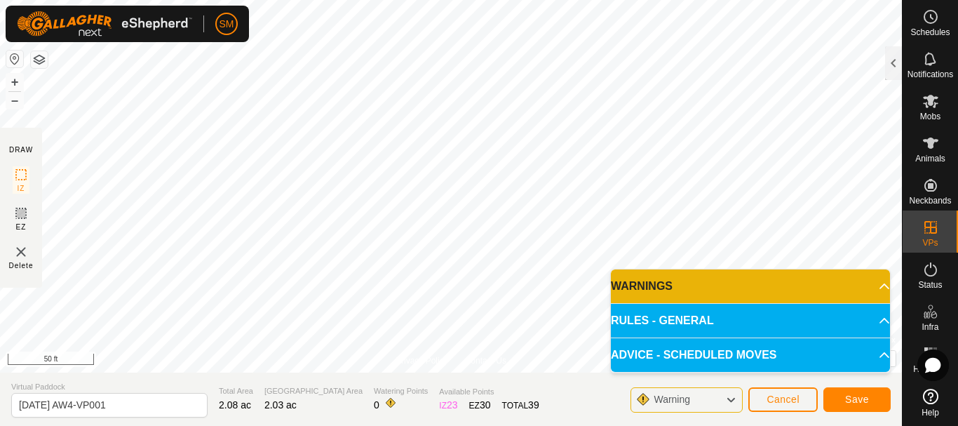
click at [365, 0] on html "SM Schedules Notifications Mobs Animals Neckbands VPs Status Infra Heatmap Help…" at bounding box center [479, 213] width 958 height 426
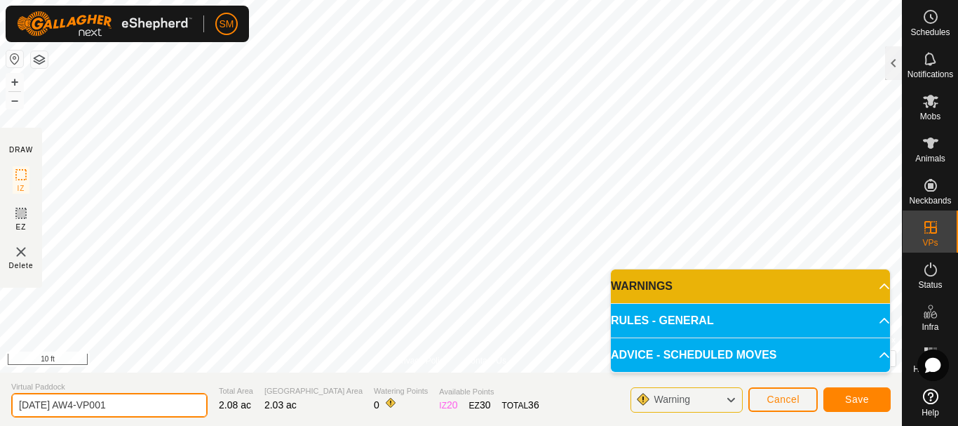
click at [157, 411] on input "[DATE] AW4-VP001" at bounding box center [109, 405] width 196 height 25
paste input "text"
type input "[DATE] AW6"
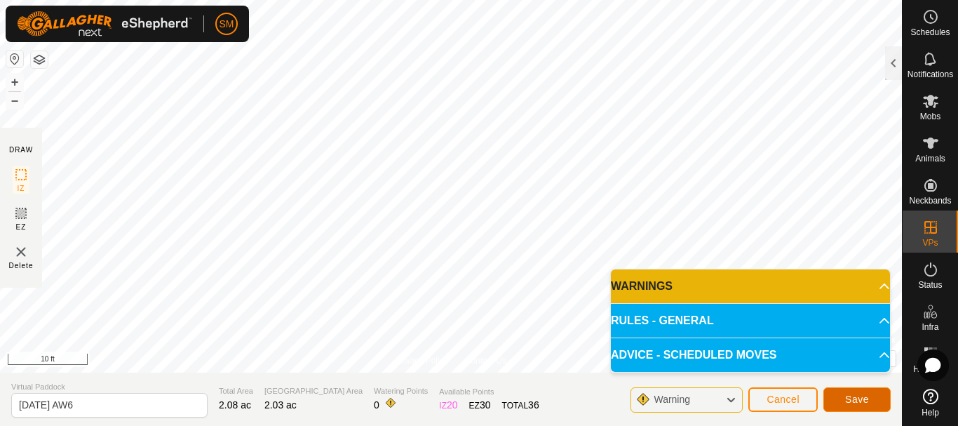
click at [868, 392] on button "Save" at bounding box center [856, 399] width 67 height 25
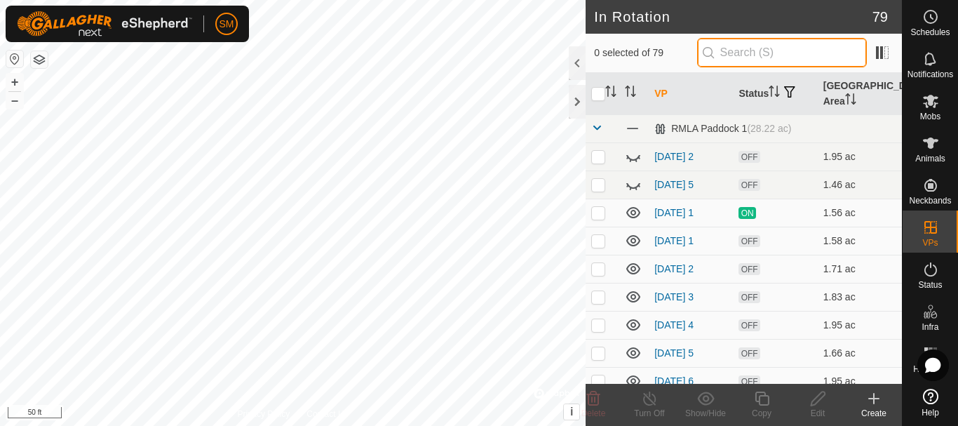
click at [798, 48] on input "text" at bounding box center [782, 52] width 170 height 29
paste input "[DATE] AW"
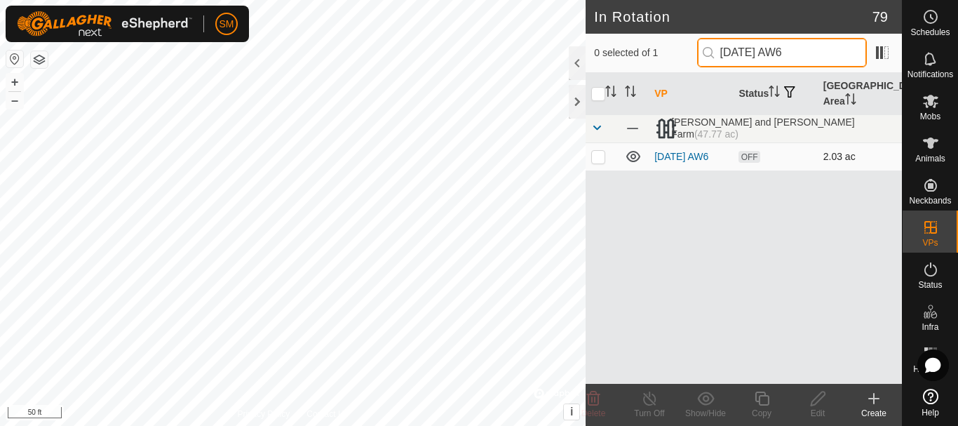
type input "[DATE] AW6"
click at [596, 156] on p-checkbox at bounding box center [598, 156] width 14 height 11
checkbox input "true"
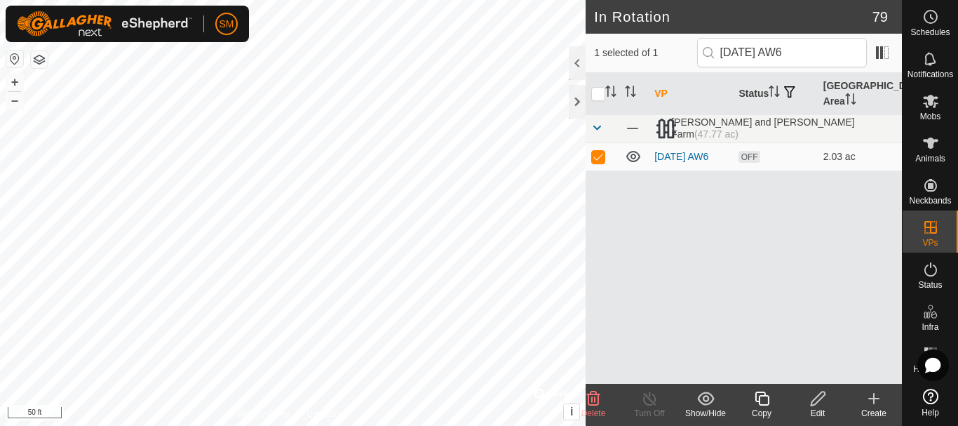
click at [769, 401] on icon at bounding box center [762, 398] width 18 height 17
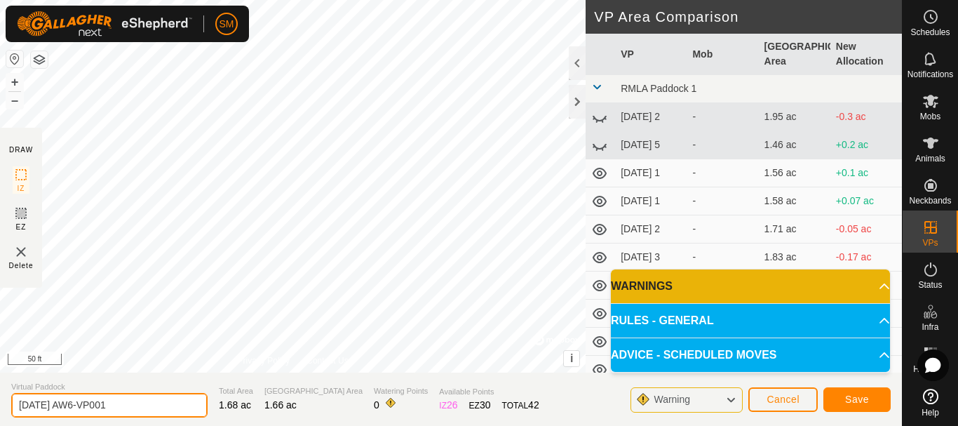
click at [176, 410] on input "[DATE] AW6-VP001" at bounding box center [109, 405] width 196 height 25
click at [175, 410] on input "[DATE] AW6-VP001" at bounding box center [109, 405] width 196 height 25
paste input "text"
type input "[DATE] AW1"
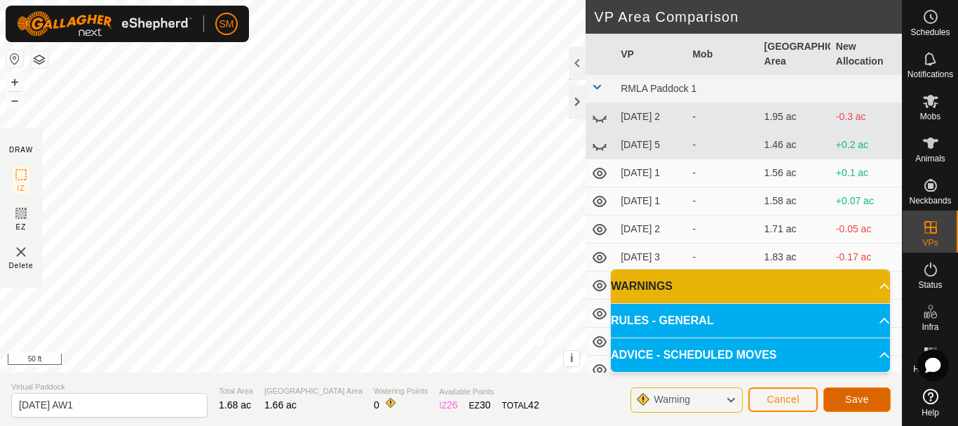
click at [869, 406] on button "Save" at bounding box center [856, 399] width 67 height 25
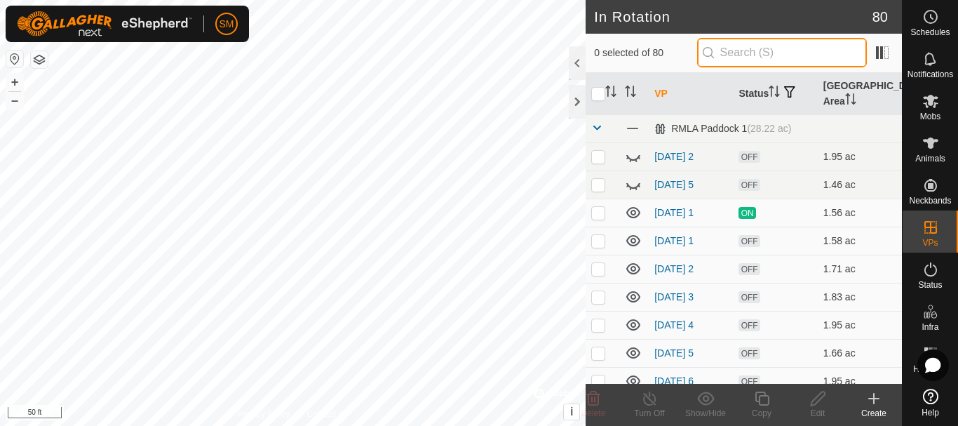
click at [809, 52] on input "text" at bounding box center [782, 52] width 170 height 29
paste input "[DATE] AW"
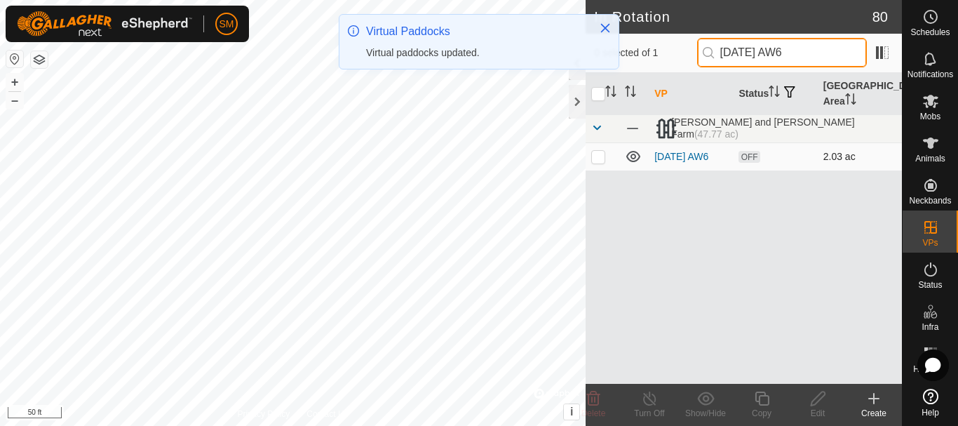
type input "[DATE] AW6"
click at [600, 160] on p-checkbox at bounding box center [598, 156] width 14 height 11
checkbox input "true"
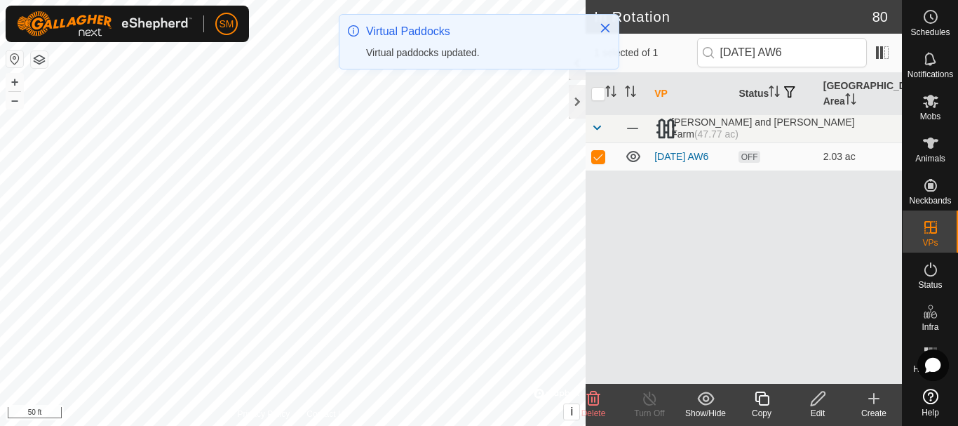
click at [762, 405] on icon at bounding box center [762, 398] width 14 height 14
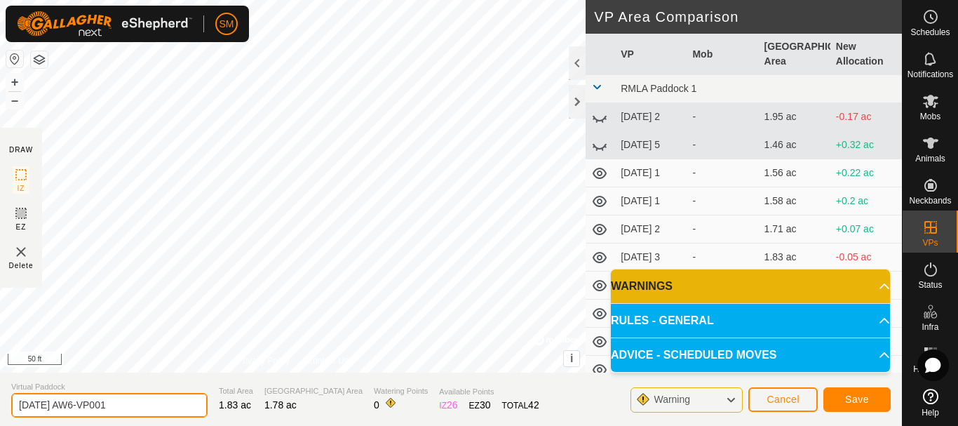
click at [181, 407] on input "[DATE] AW6-VP001" at bounding box center [109, 405] width 196 height 25
paste input "text"
type input "[DATE] AW2"
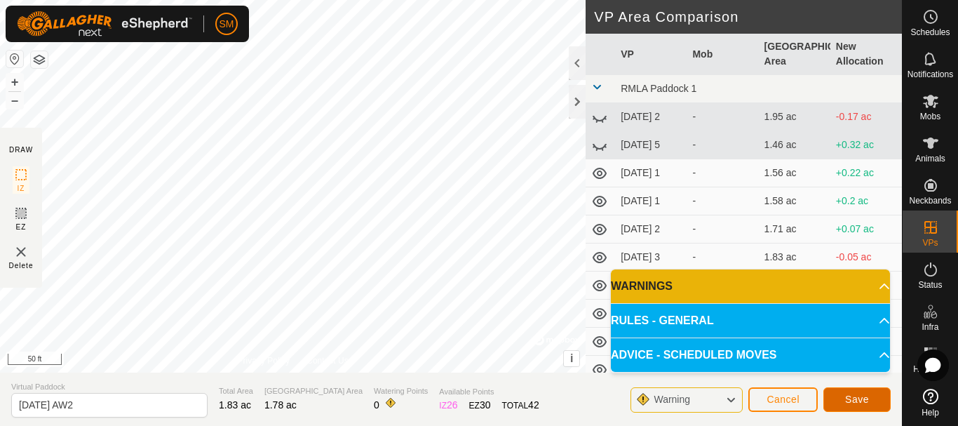
click at [853, 394] on span "Save" at bounding box center [857, 398] width 24 height 11
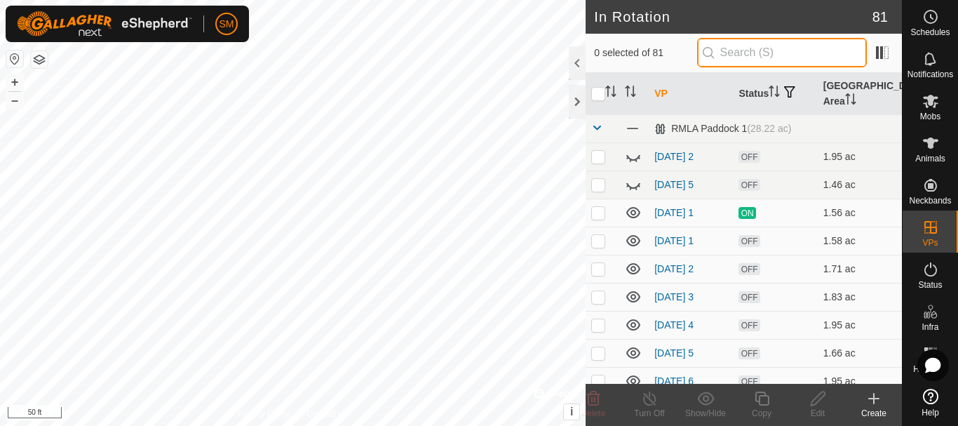
click at [766, 53] on input "text" at bounding box center [782, 52] width 170 height 29
paste input "[DATE] AW"
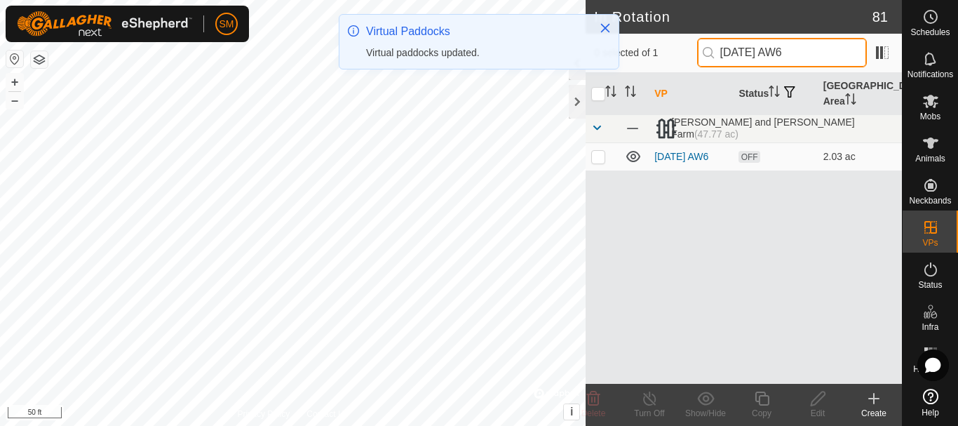
type input "[DATE] AW6"
click at [597, 157] on p-checkbox at bounding box center [598, 156] width 14 height 11
checkbox input "true"
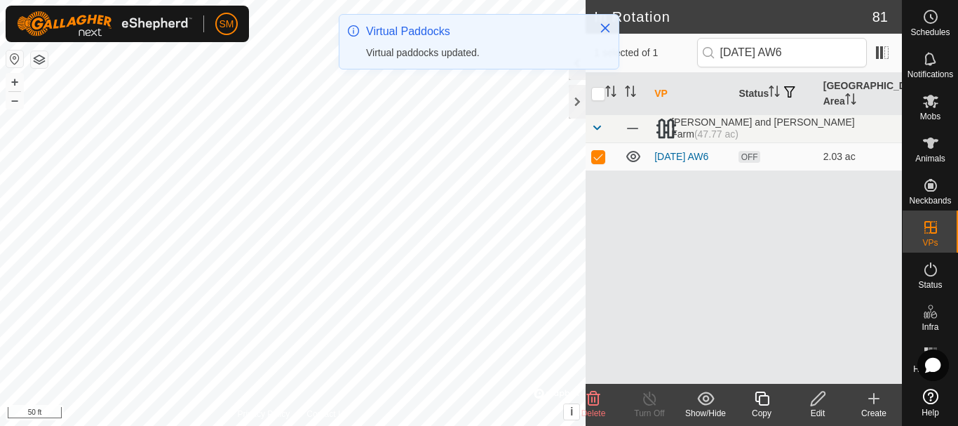
click at [757, 397] on icon at bounding box center [762, 398] width 18 height 17
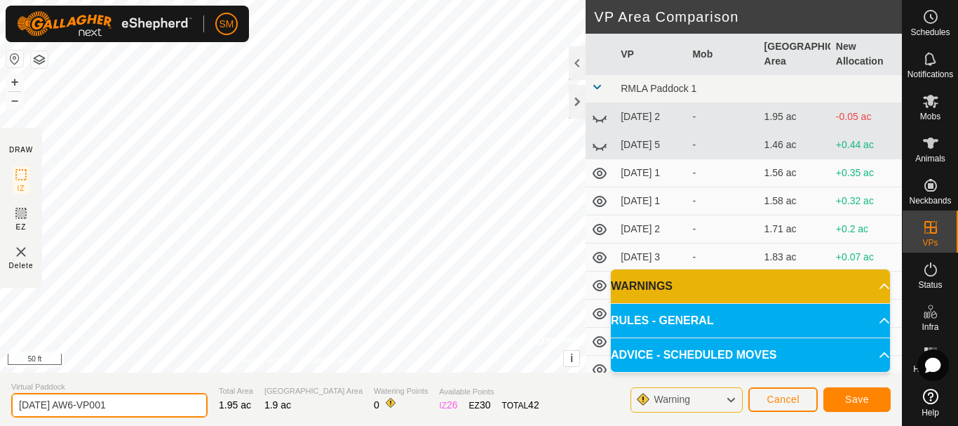
click at [151, 400] on input "[DATE] AW6-VP001" at bounding box center [109, 405] width 196 height 25
click at [151, 401] on input "[DATE] AW6-VP001" at bounding box center [109, 405] width 196 height 25
paste input "text"
type input "[DATE] AW3"
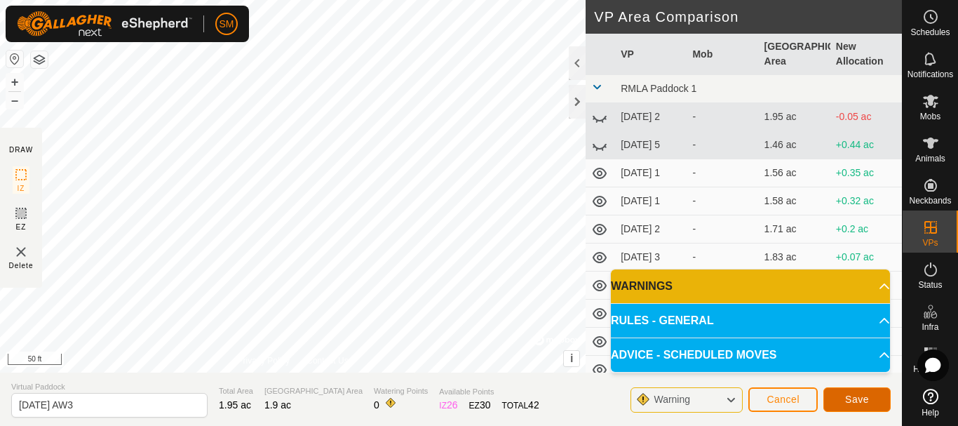
click at [851, 395] on span "Save" at bounding box center [857, 398] width 24 height 11
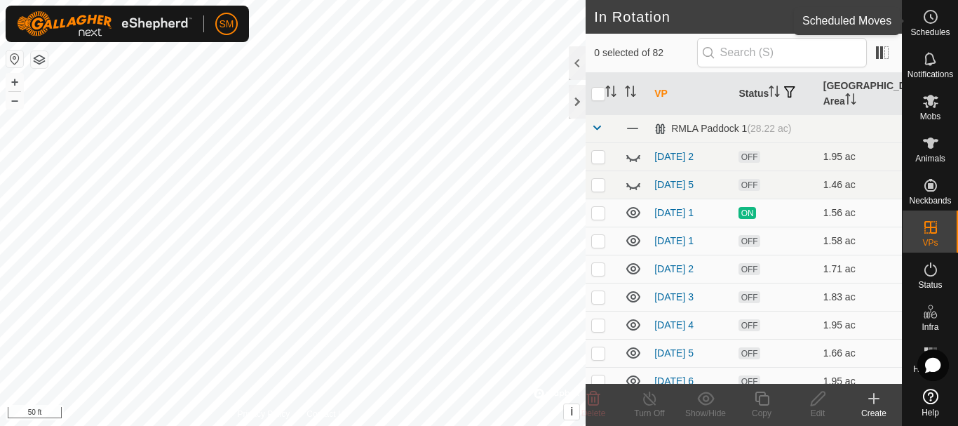
click at [929, 20] on icon at bounding box center [930, 16] width 17 height 17
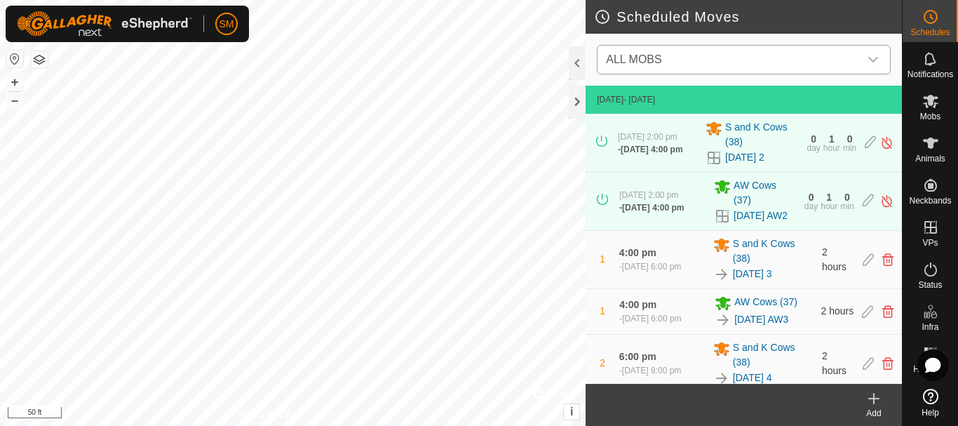
click at [872, 57] on icon "dropdown trigger" at bounding box center [872, 59] width 11 height 11
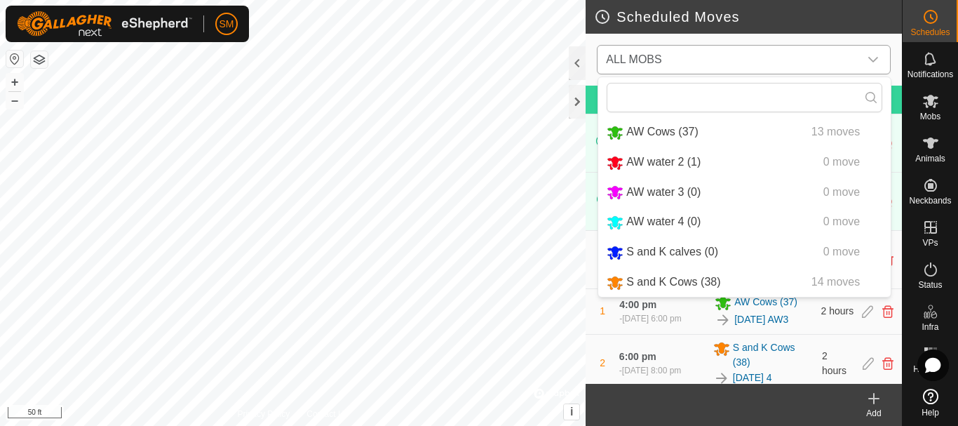
click at [872, 57] on icon "dropdown trigger" at bounding box center [872, 59] width 11 height 11
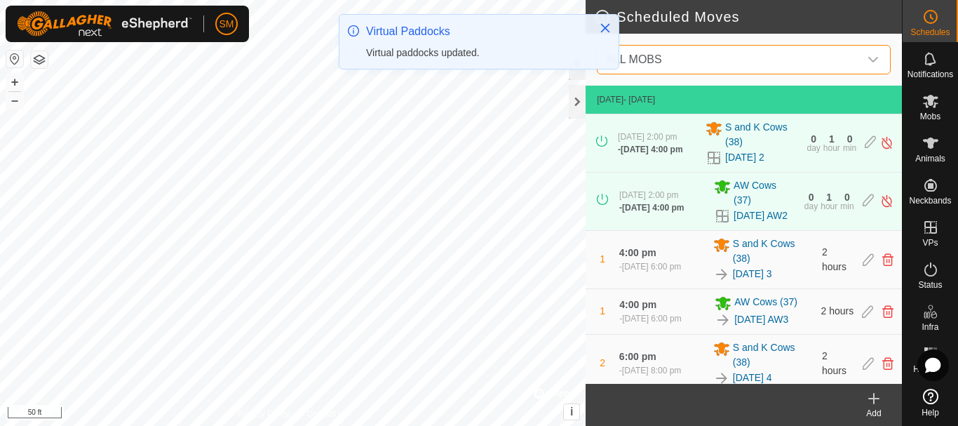
click at [874, 405] on icon at bounding box center [873, 398] width 17 height 17
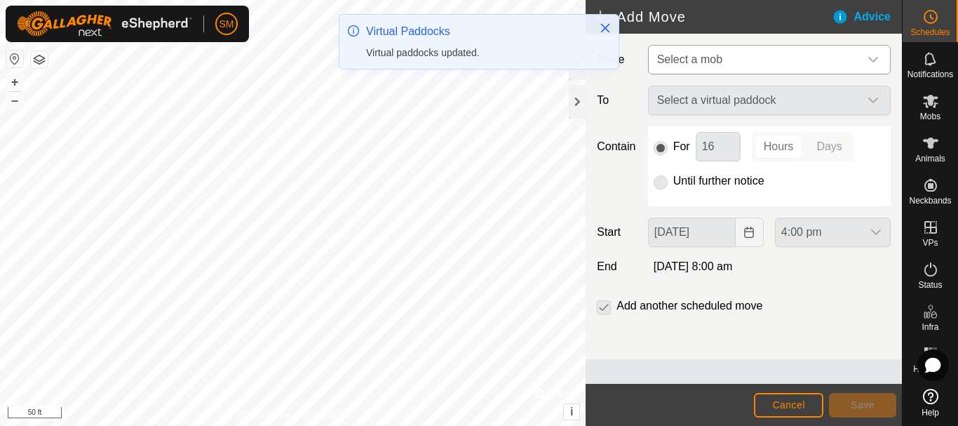
click at [871, 60] on icon "dropdown trigger" at bounding box center [873, 60] width 10 height 6
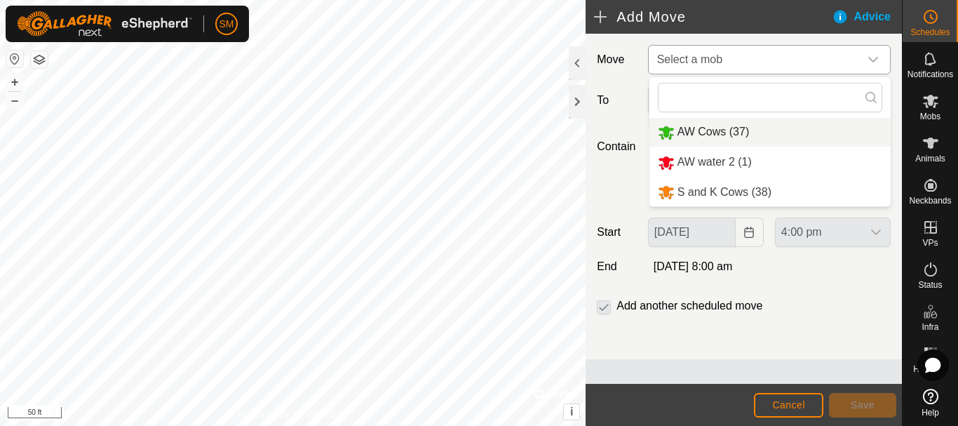
click at [709, 137] on li "AW Cows (37)" at bounding box center [769, 132] width 241 height 29
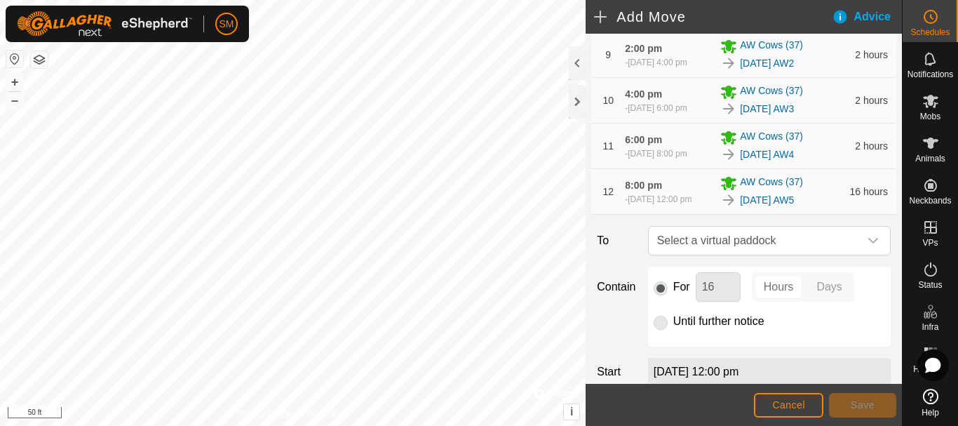
scroll to position [768, 0]
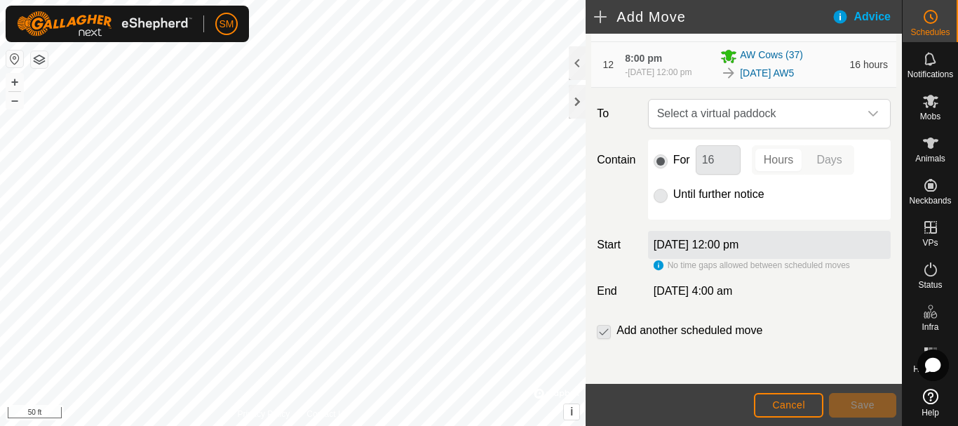
click at [859, 125] on div "dropdown trigger" at bounding box center [873, 114] width 28 height 28
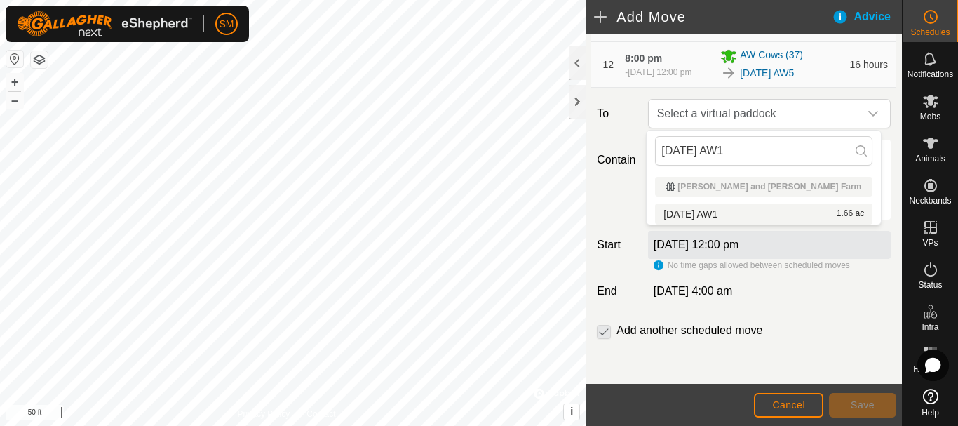
type input "[DATE] AW1"
click at [708, 209] on li "[DATE] AW1 1.66 ac" at bounding box center [763, 213] width 217 height 21
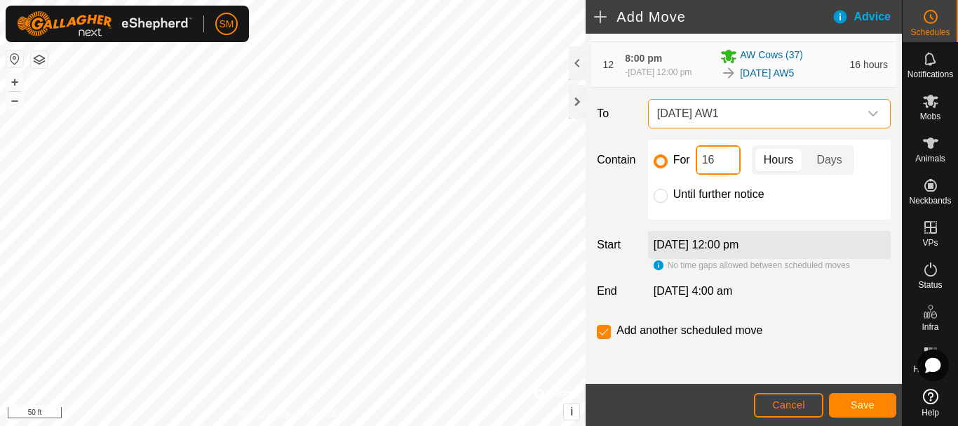
click at [715, 168] on input "16" at bounding box center [718, 159] width 45 height 29
type input "2"
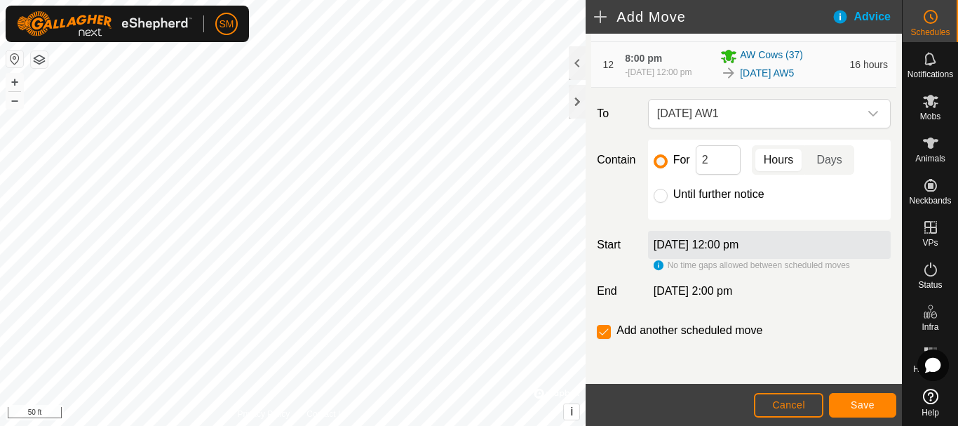
click at [838, 255] on div "[DATE] 12:00 pm" at bounding box center [769, 245] width 243 height 28
click at [867, 407] on span "Save" at bounding box center [863, 404] width 24 height 11
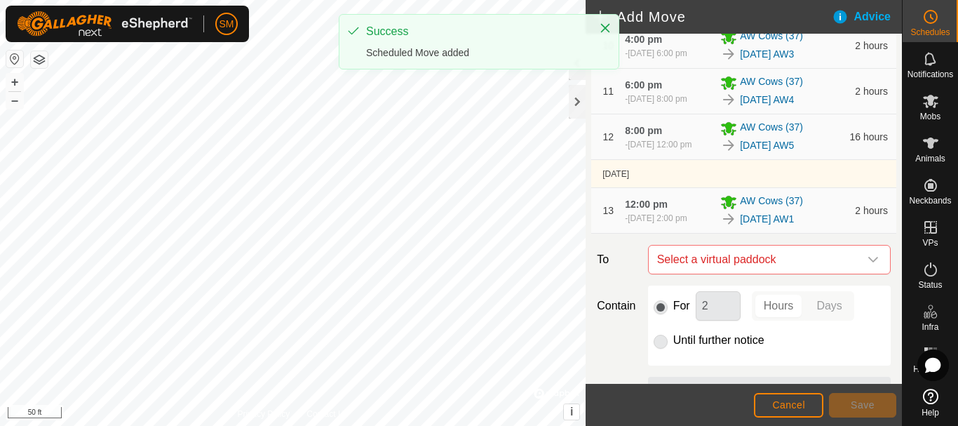
scroll to position [848, 0]
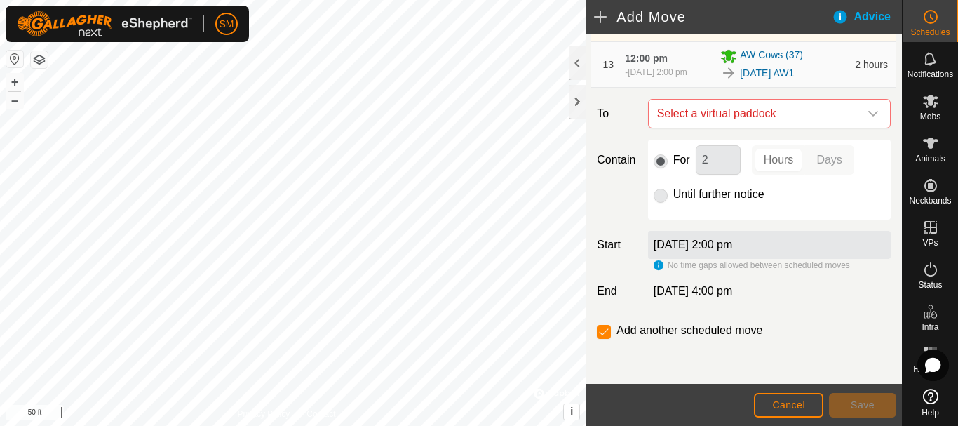
click at [867, 117] on icon "dropdown trigger" at bounding box center [872, 113] width 11 height 11
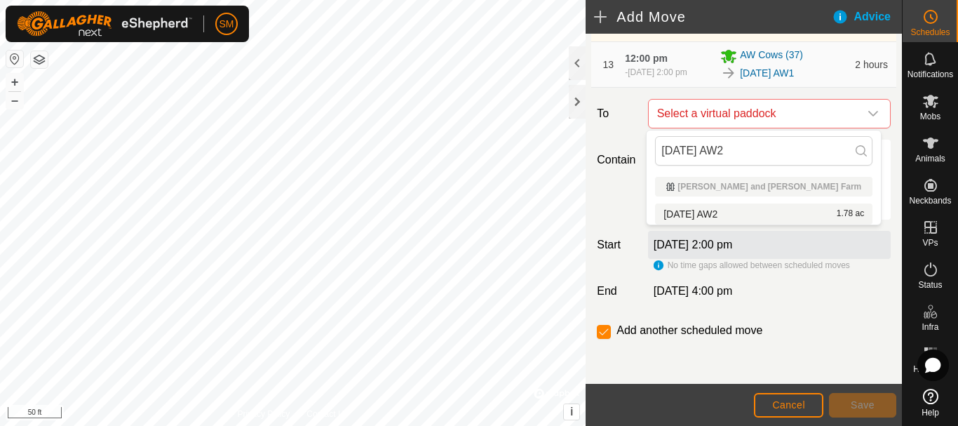
type input "[DATE] AW2"
click at [727, 212] on li "[DATE] AW2 1.78 ac" at bounding box center [763, 213] width 217 height 21
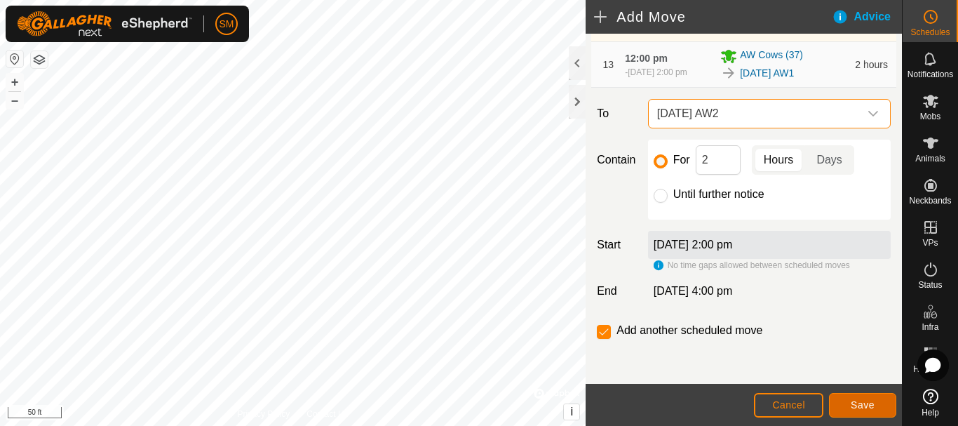
click at [853, 410] on button "Save" at bounding box center [862, 405] width 67 height 25
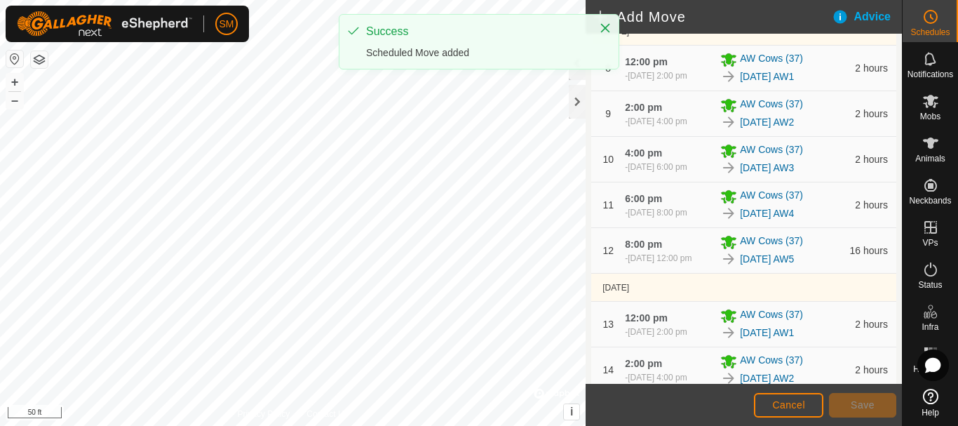
scroll to position [900, 0]
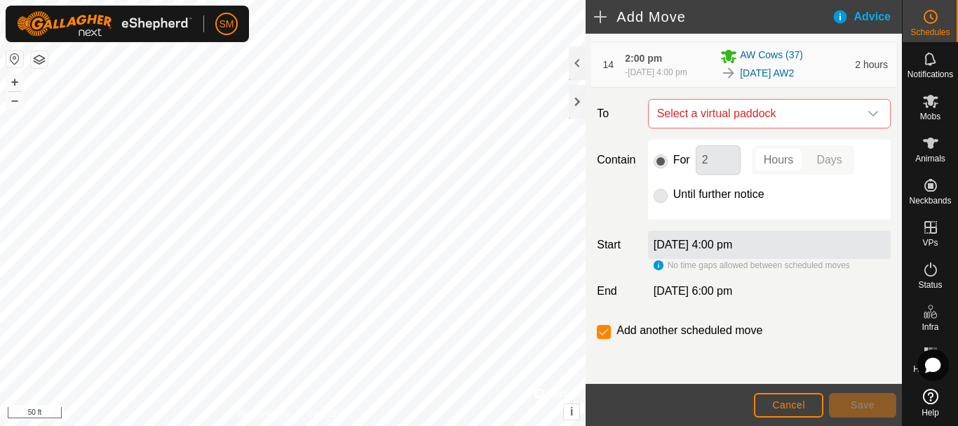
click at [867, 117] on icon "dropdown trigger" at bounding box center [872, 113] width 11 height 11
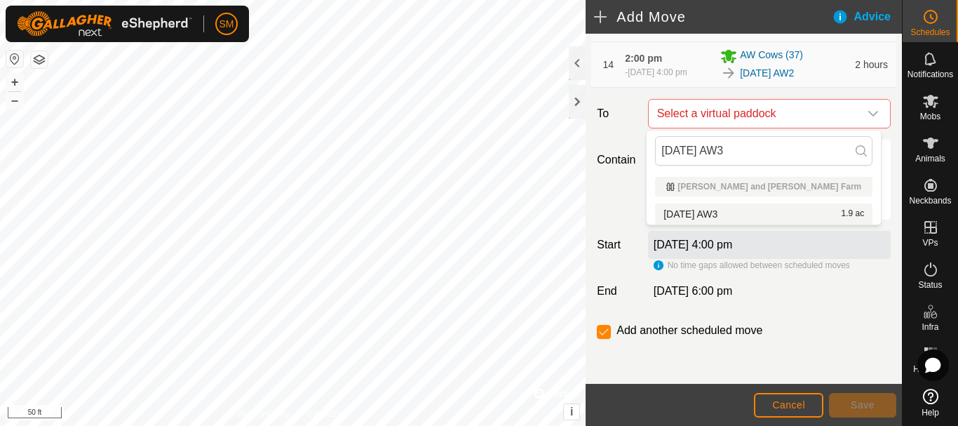
type input "[DATE] AW3"
click at [723, 210] on li "[DATE] AW3 1.9 ac" at bounding box center [763, 213] width 217 height 21
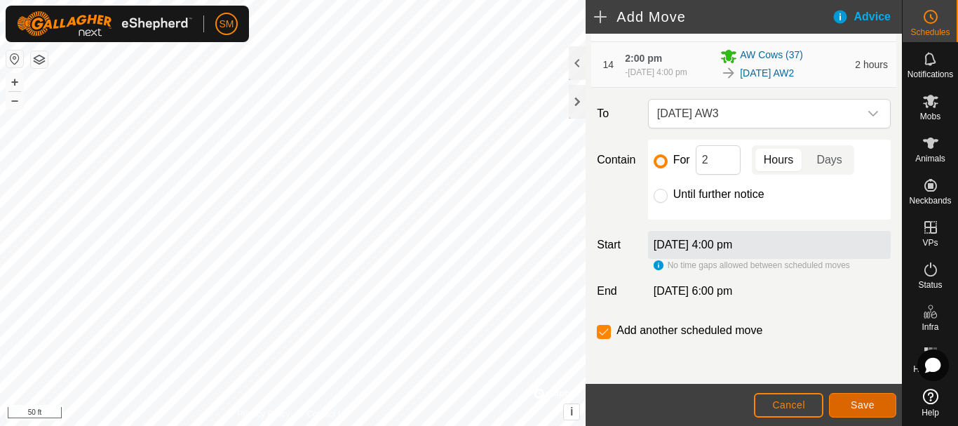
click at [863, 394] on button "Save" at bounding box center [862, 405] width 67 height 25
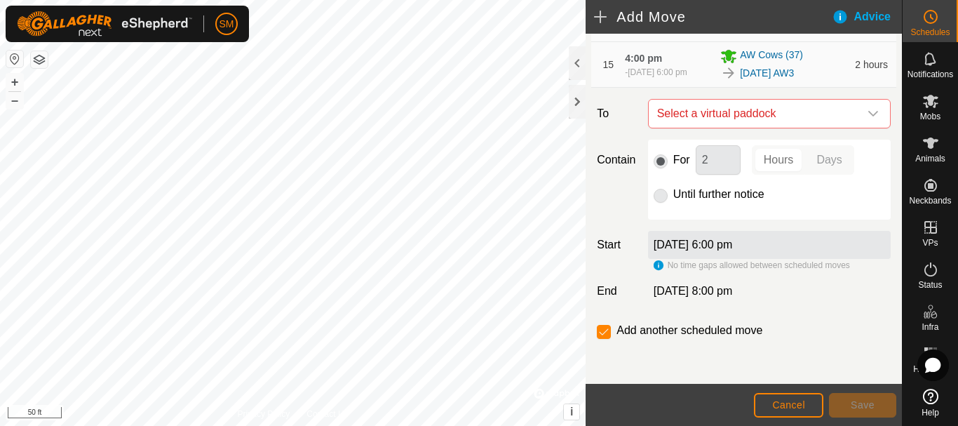
scroll to position [952, 0]
click at [867, 111] on icon "dropdown trigger" at bounding box center [872, 113] width 11 height 11
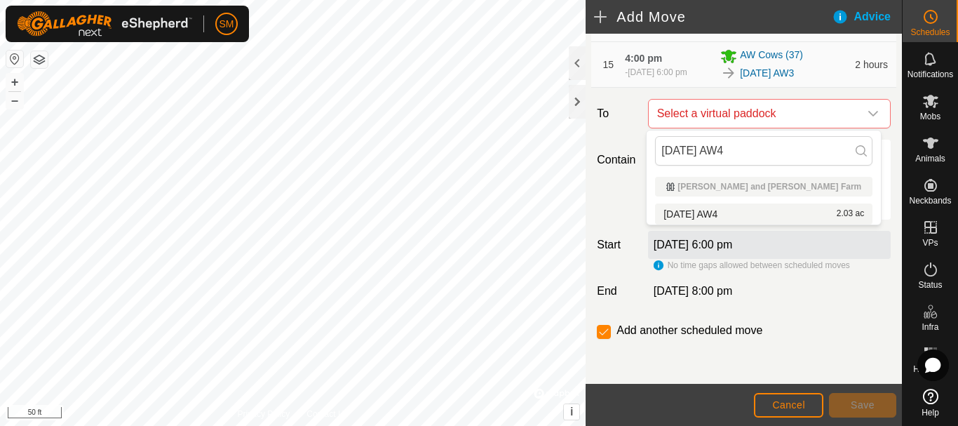
type input "[DATE] AW4"
click at [726, 208] on li "[DATE] AW4 2.03 ac" at bounding box center [763, 213] width 217 height 21
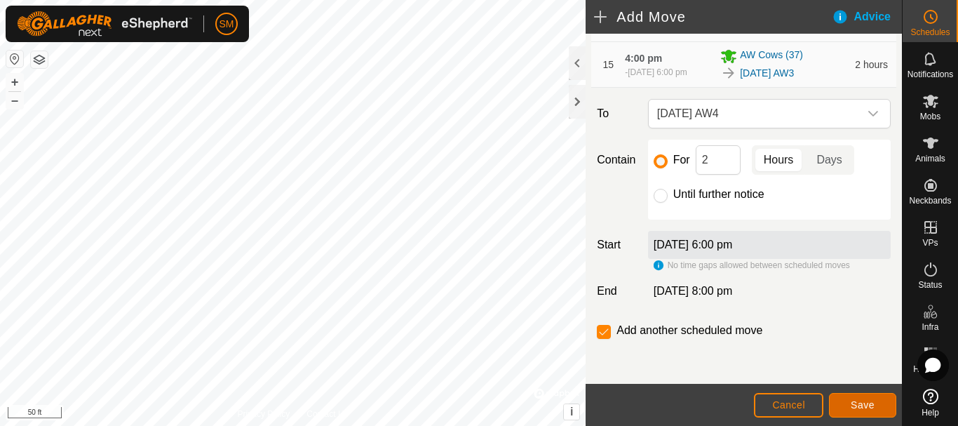
click at [888, 409] on button "Save" at bounding box center [862, 405] width 67 height 25
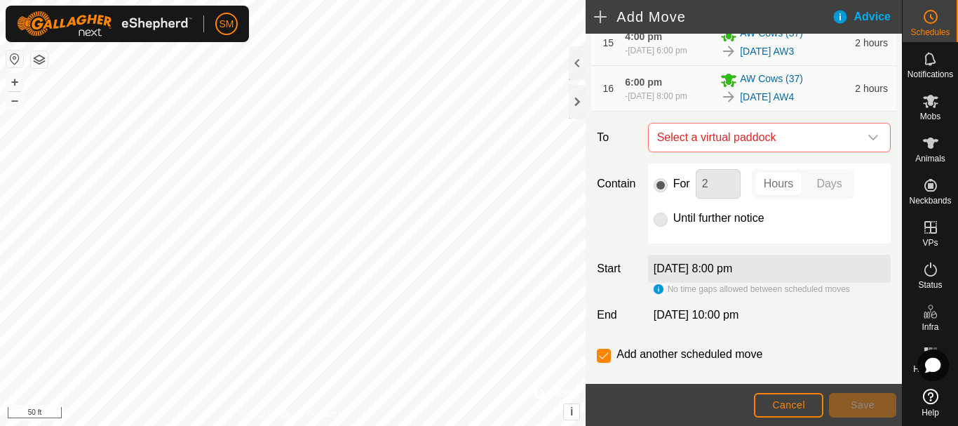
scroll to position [1003, 0]
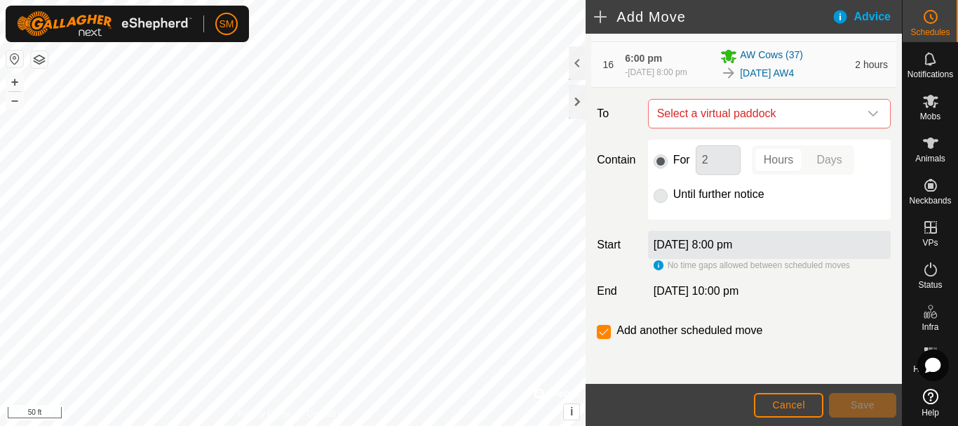
click at [867, 114] on icon "dropdown trigger" at bounding box center [872, 113] width 11 height 11
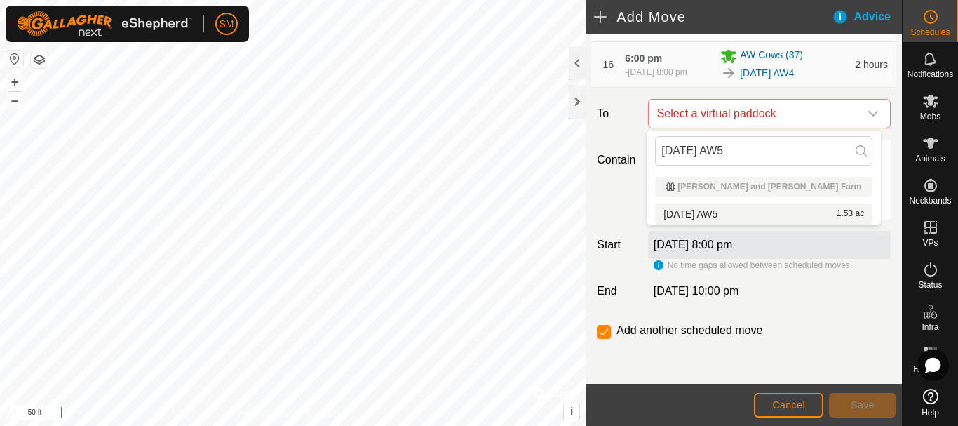
type input "[DATE] AW5"
click at [717, 210] on li "[DATE] AW5 1.53 ac" at bounding box center [763, 213] width 217 height 21
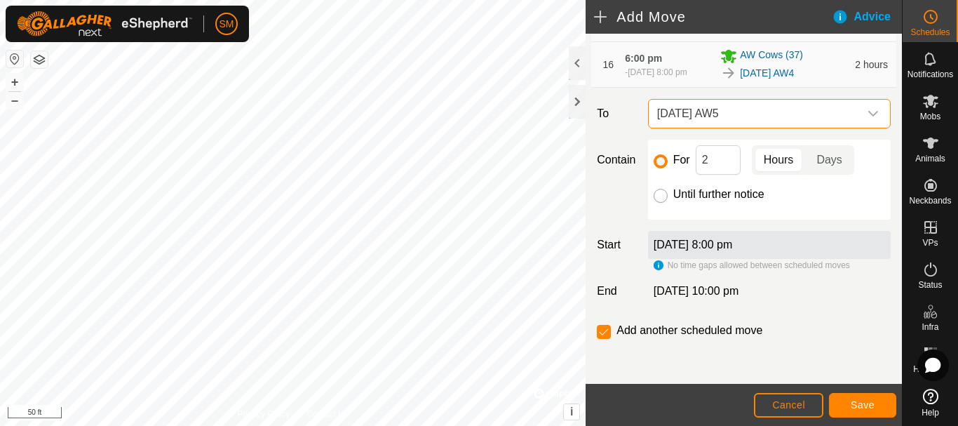
click at [658, 199] on input "Until further notice" at bounding box center [661, 196] width 14 height 14
radio input "true"
checkbox input "false"
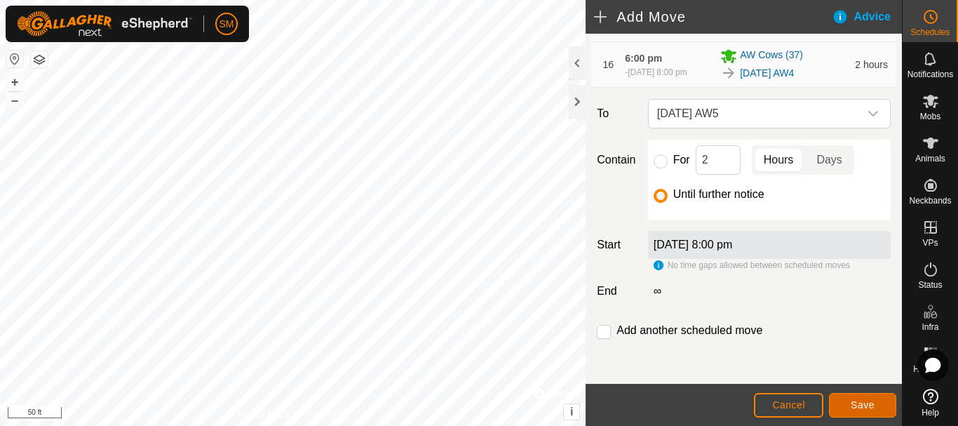
click at [861, 408] on span "Save" at bounding box center [863, 404] width 24 height 11
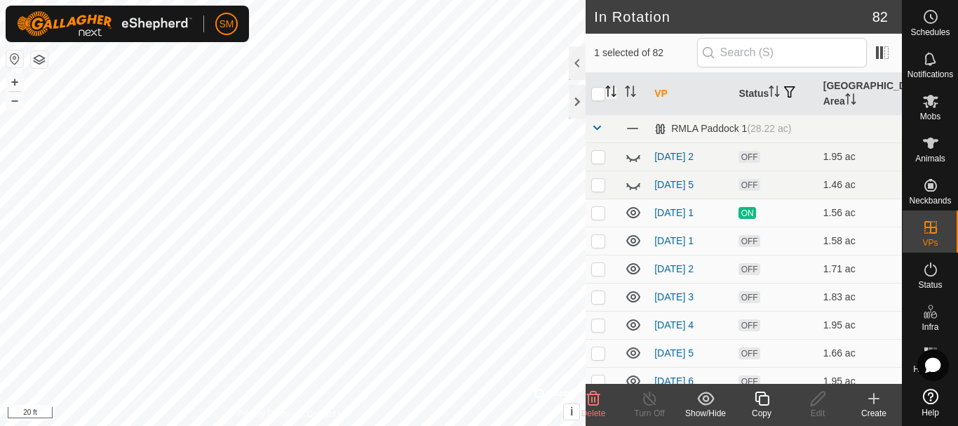
click at [612, 90] on icon "Activate to sort" at bounding box center [610, 91] width 11 height 11
click at [763, 401] on icon at bounding box center [762, 398] width 18 height 17
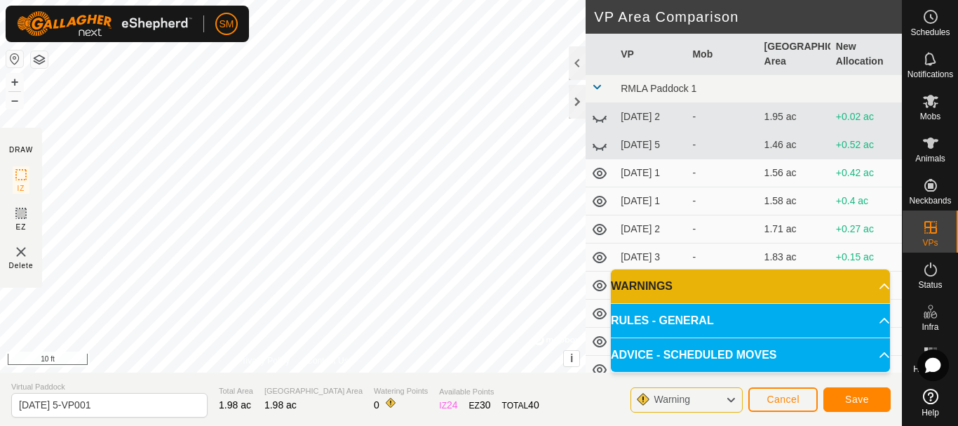
click at [587, 131] on div "DRAW IZ EZ Delete Privacy Policy Contact Us + – ⇧ i © Mapbox , © OpenStreetMap …" at bounding box center [451, 186] width 902 height 372
click at [574, 106] on div at bounding box center [577, 102] width 17 height 34
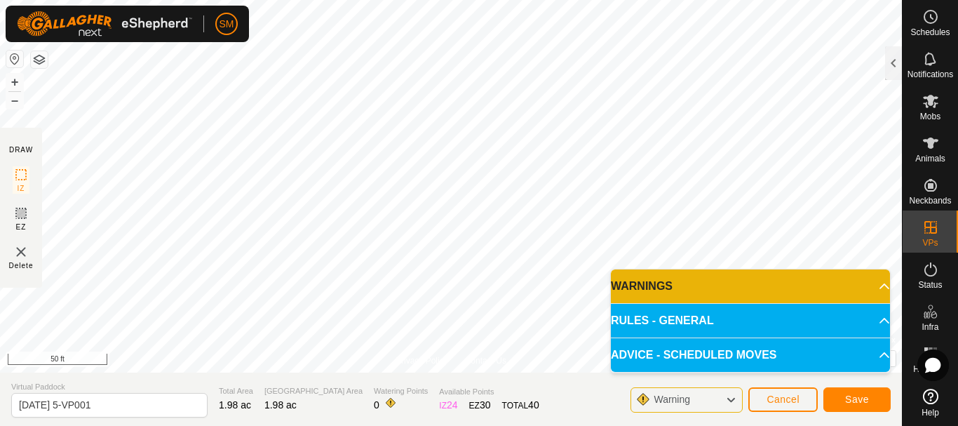
click at [776, 357] on body "SM Schedules Notifications Mobs Animals Neckbands VPs Status Infra Heatmap Help…" at bounding box center [479, 213] width 958 height 426
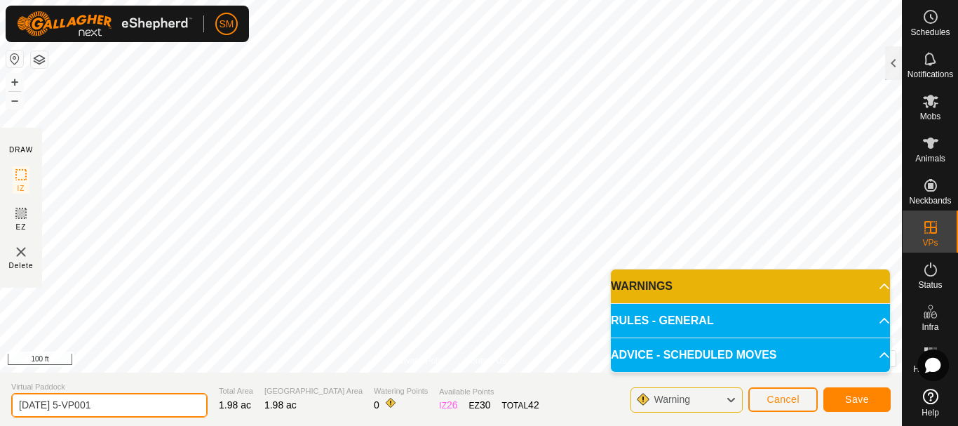
click at [168, 403] on input "[DATE] 5-VP001" at bounding box center [109, 405] width 196 height 25
paste input "8 AW"
type input "[DATE] 4"
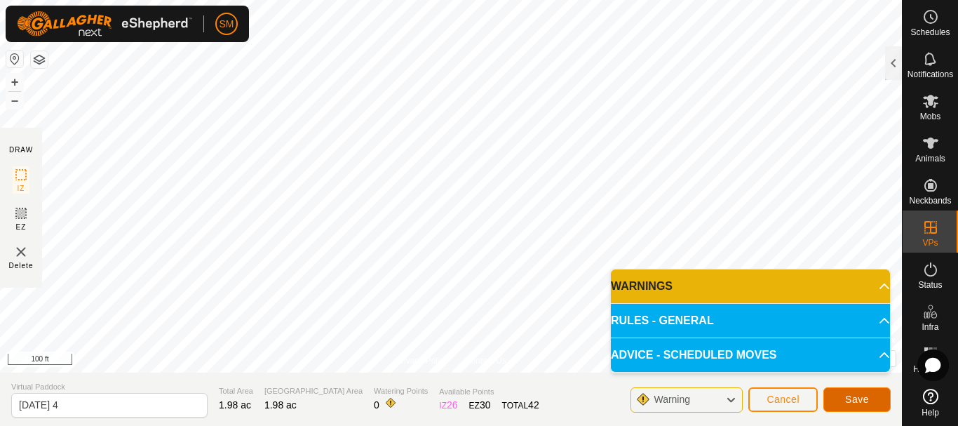
click at [870, 402] on button "Save" at bounding box center [856, 399] width 67 height 25
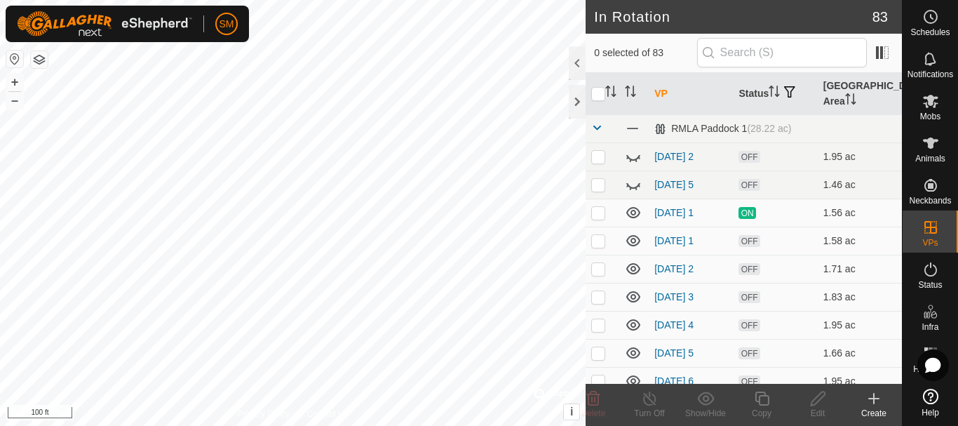
click at [745, 32] on header "In Rotation 83" at bounding box center [744, 17] width 316 height 34
click at [743, 49] on input "text" at bounding box center [782, 52] width 170 height 29
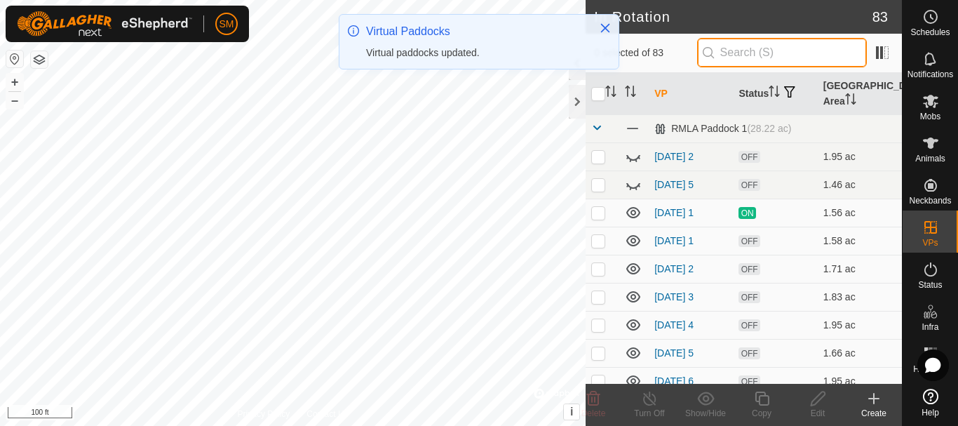
paste input "[DATE] AW"
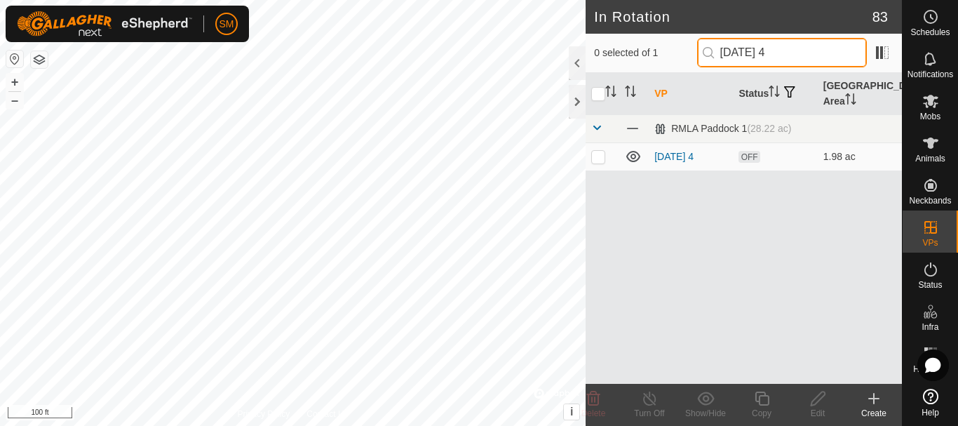
drag, startPoint x: 783, startPoint y: 53, endPoint x: 714, endPoint y: 50, distance: 69.5
click at [714, 50] on p-iconfield "[DATE] 4" at bounding box center [782, 52] width 170 height 29
type input "[DATE] 4"
click at [593, 158] on p-checkbox at bounding box center [598, 156] width 14 height 11
checkbox input "true"
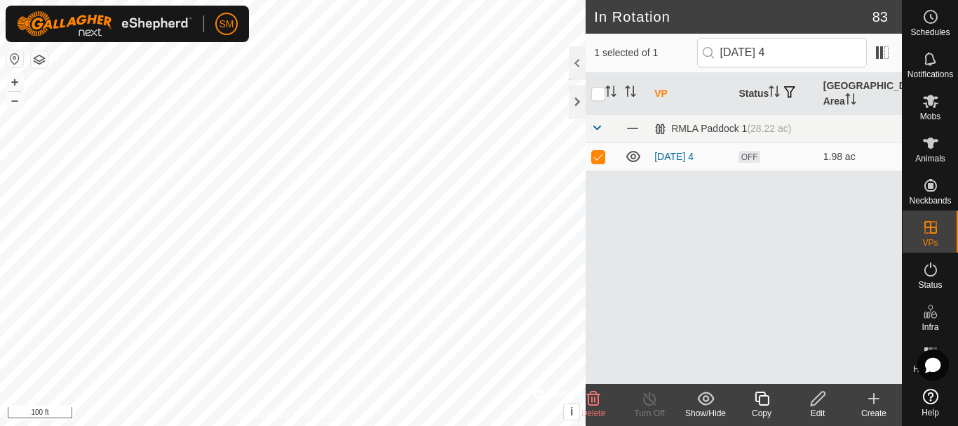
click at [756, 400] on icon at bounding box center [762, 398] width 14 height 14
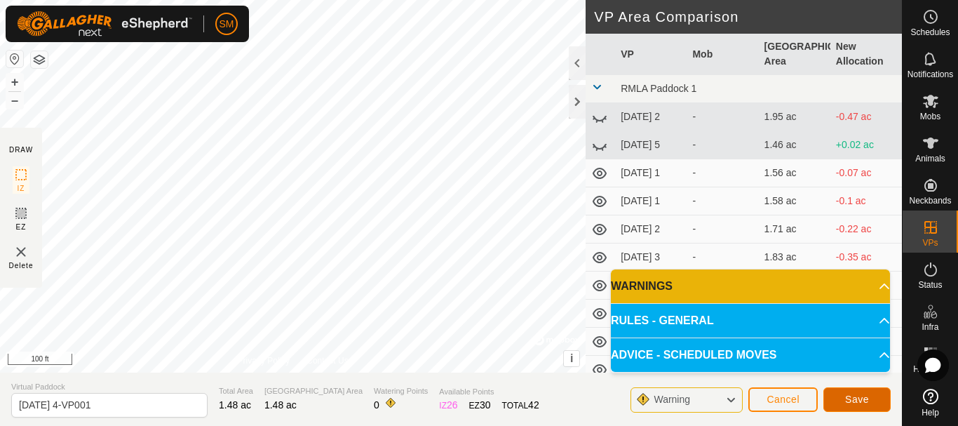
click at [859, 395] on span "Save" at bounding box center [857, 398] width 24 height 11
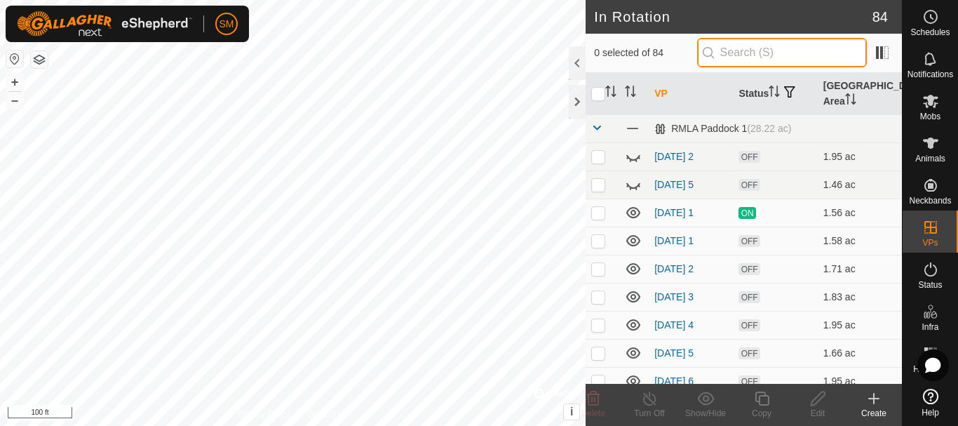
click at [775, 49] on input "text" at bounding box center [782, 52] width 170 height 29
paste input "[DATE]"
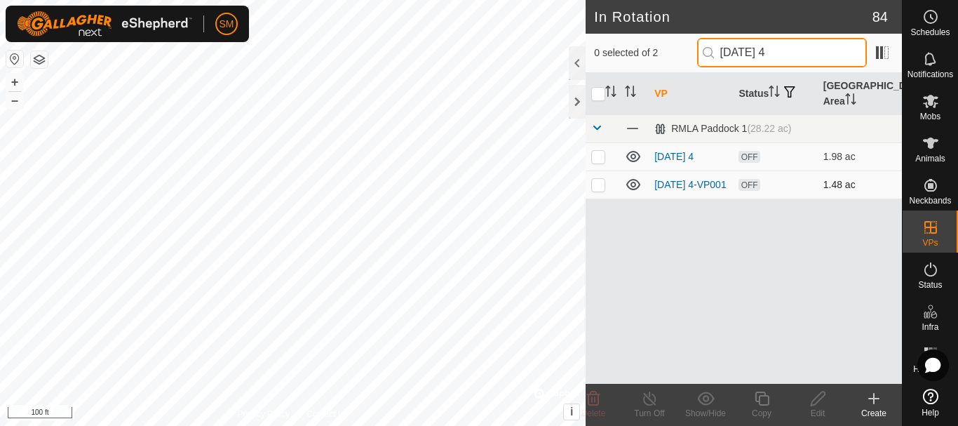
type input "[DATE] 4"
click at [595, 188] on p-checkbox at bounding box center [598, 184] width 14 height 11
checkbox input "true"
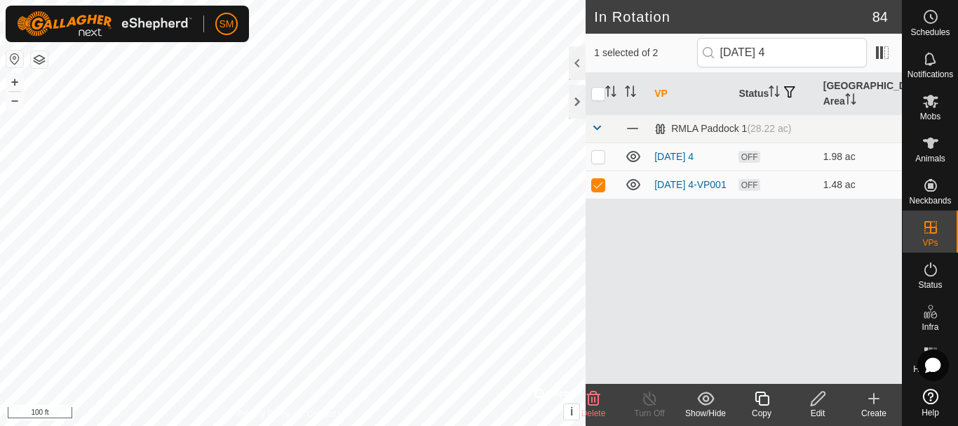
click at [818, 404] on icon at bounding box center [818, 398] width 18 height 17
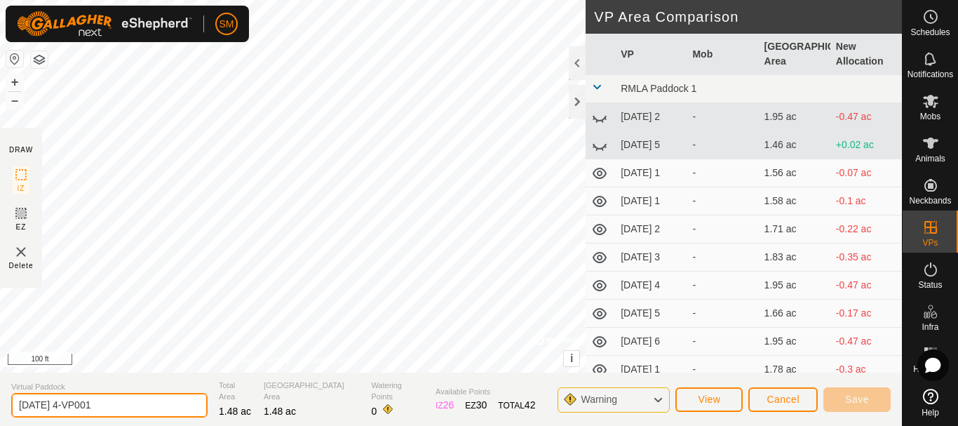
drag, startPoint x: 74, startPoint y: 403, endPoint x: 114, endPoint y: 404, distance: 40.0
click at [114, 404] on input "[DATE] 4-VP001" at bounding box center [109, 405] width 196 height 25
type input "[DATE] 5"
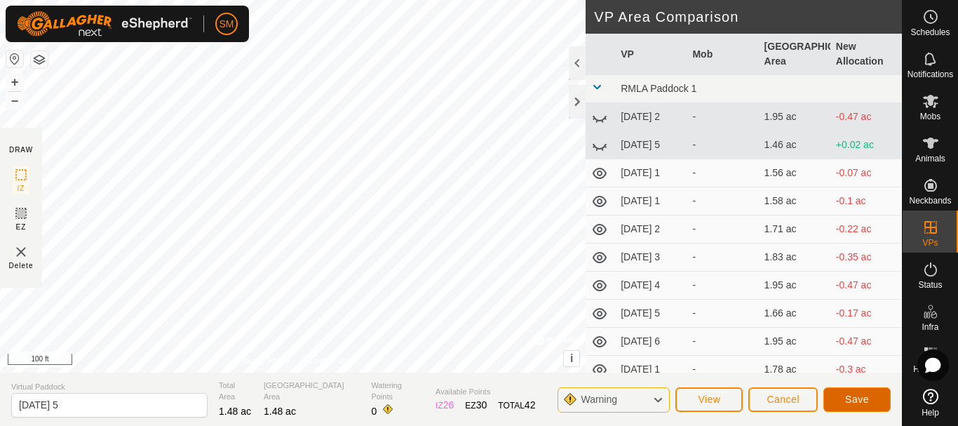
click at [850, 397] on span "Save" at bounding box center [857, 398] width 24 height 11
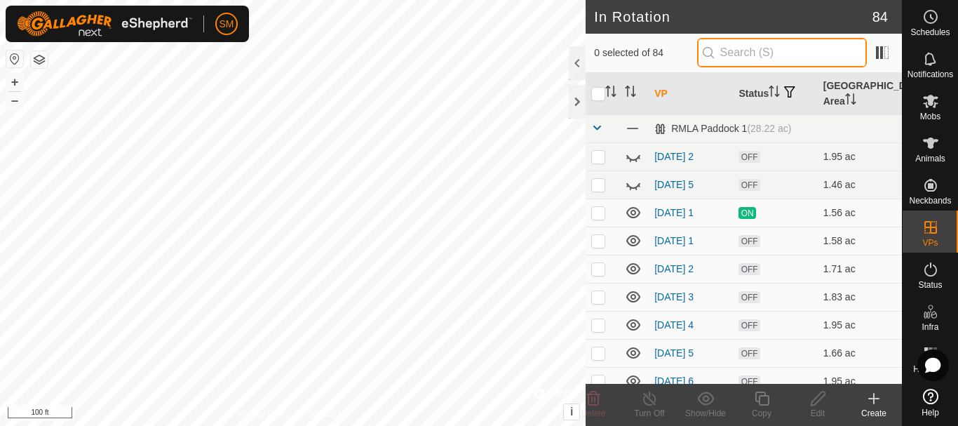
click at [786, 53] on input "text" at bounding box center [782, 52] width 170 height 29
paste input "[DATE]"
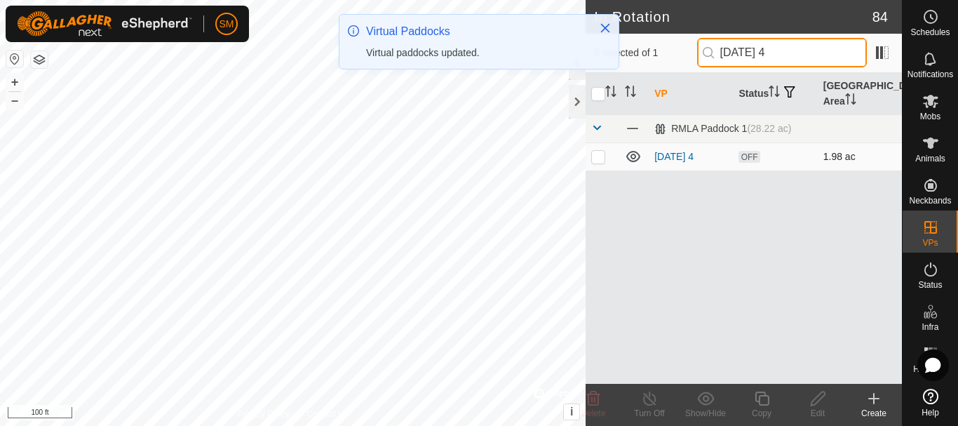
type input "[DATE] 4"
click at [597, 154] on p-checkbox at bounding box center [598, 156] width 14 height 11
checkbox input "true"
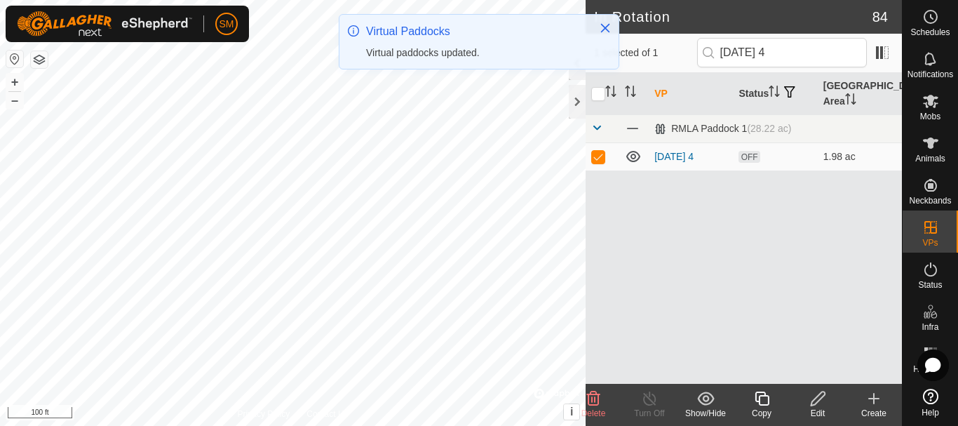
click at [764, 403] on icon at bounding box center [762, 398] width 18 height 17
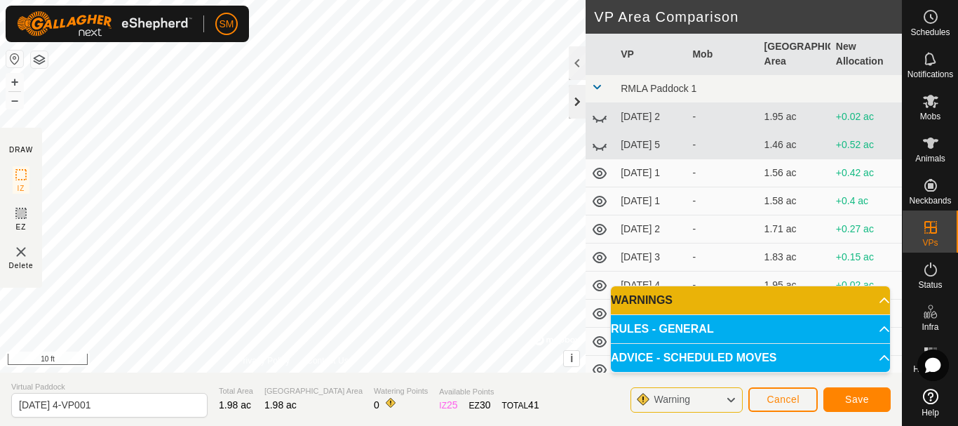
click at [574, 100] on div at bounding box center [577, 102] width 17 height 34
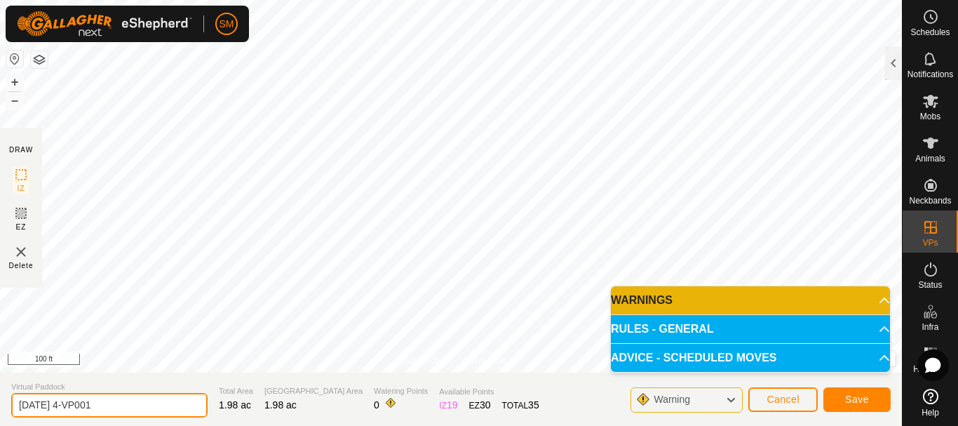
click at [149, 403] on input "[DATE] 4-VP001" at bounding box center [109, 405] width 196 height 25
paste input "text"
type input "[DATE] 6"
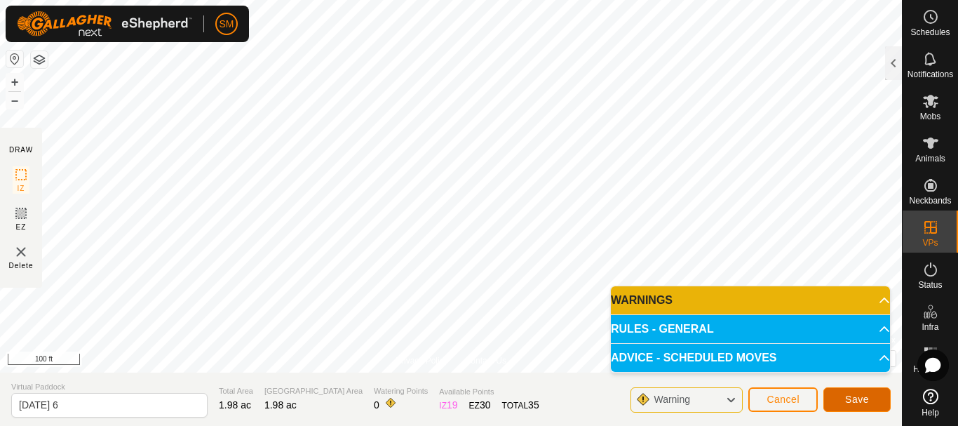
click at [875, 407] on button "Save" at bounding box center [856, 399] width 67 height 25
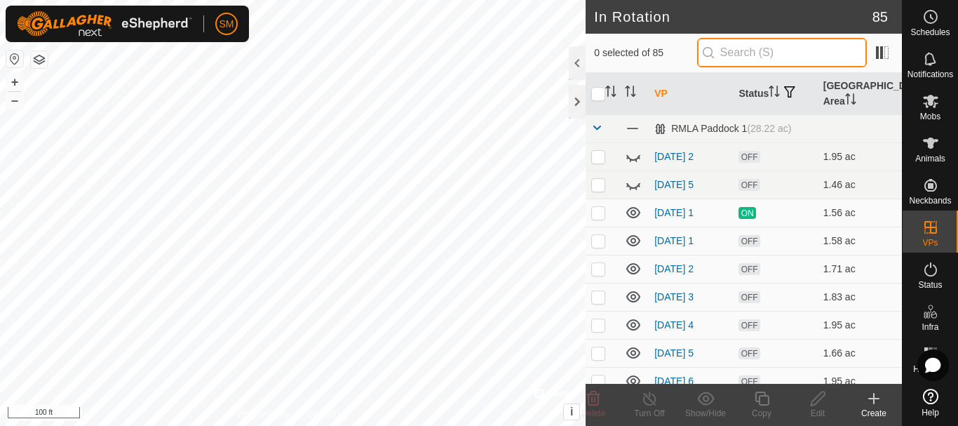
click at [787, 57] on input "text" at bounding box center [782, 52] width 170 height 29
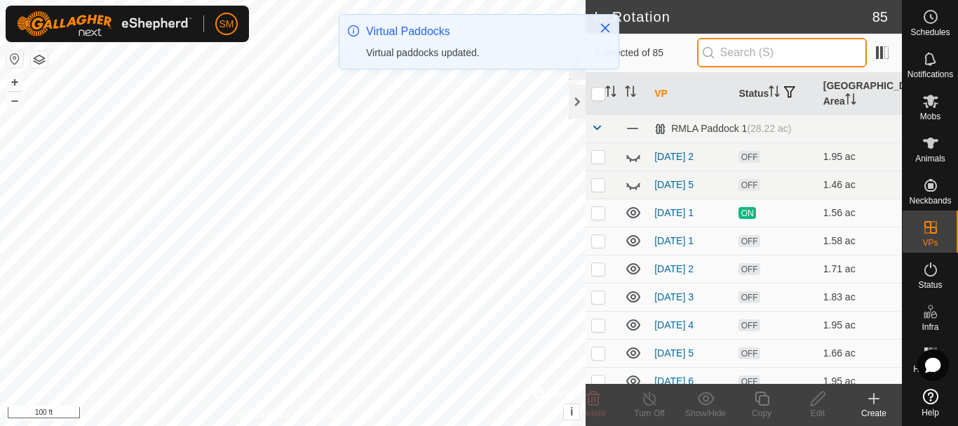
paste input "[DATE]"
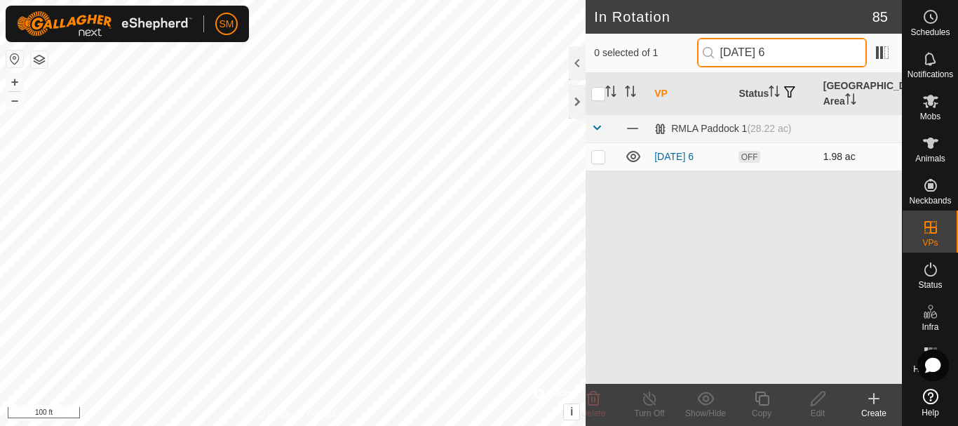
type input "[DATE] 6"
click at [595, 161] on p-checkbox at bounding box center [598, 156] width 14 height 11
checkbox input "true"
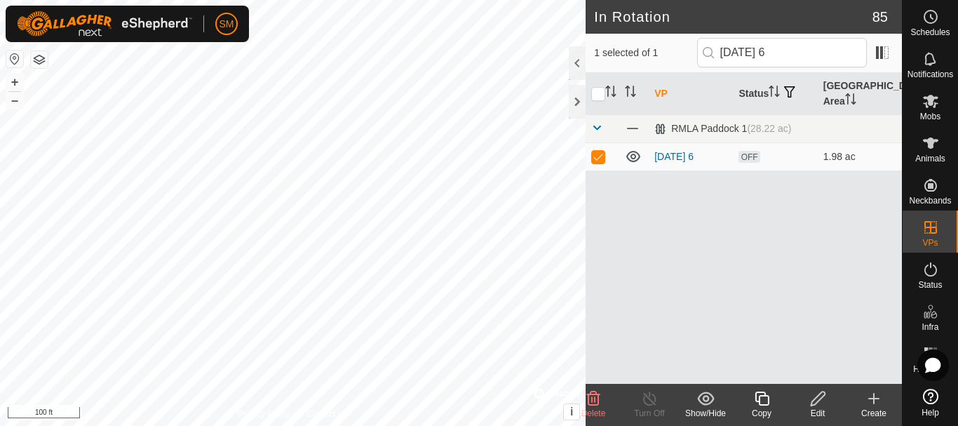
click at [766, 407] on div "Copy" at bounding box center [761, 413] width 56 height 13
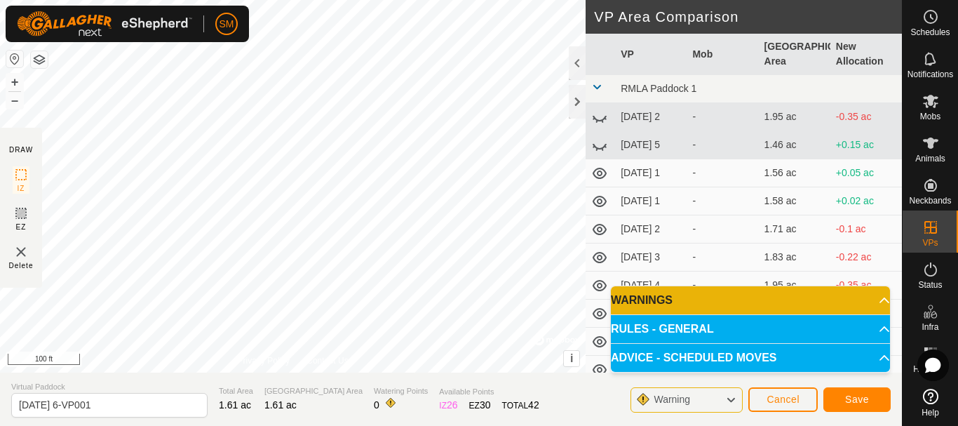
click at [125, 417] on section "Virtual Paddock [DATE] 6-VP001 Total Area 1.61 ac Grazing Area 1.61 ac Watering…" at bounding box center [451, 398] width 902 height 53
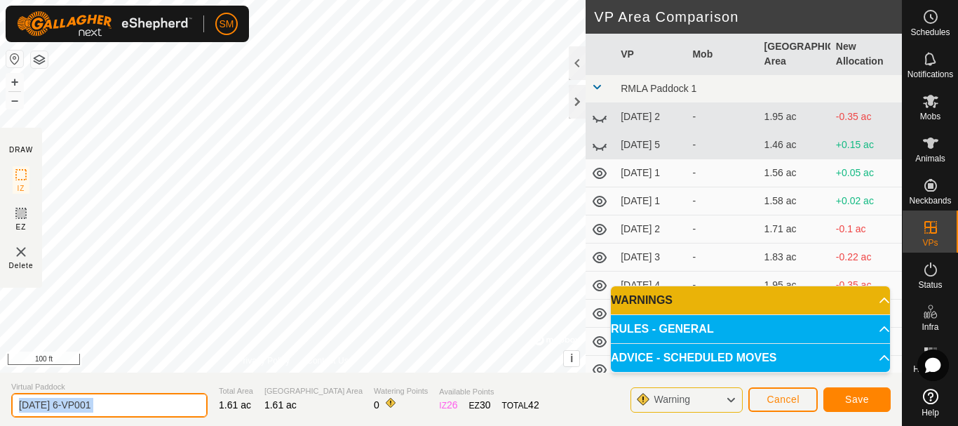
click at [127, 408] on input "[DATE] 6-VP001" at bounding box center [109, 405] width 196 height 25
type input "v"
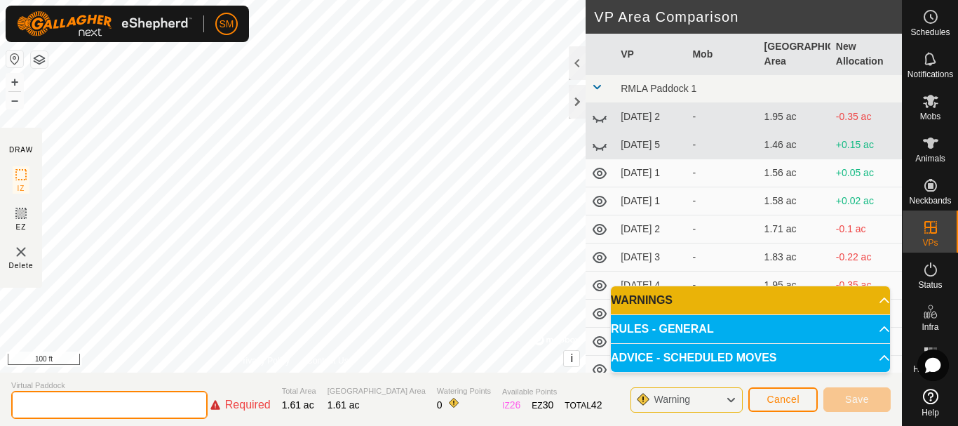
paste input "[DATE]"
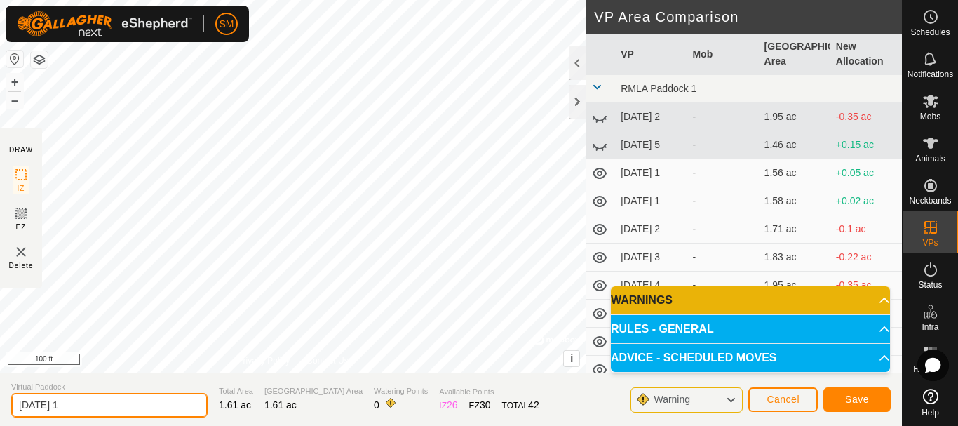
type input "[DATE] 1"
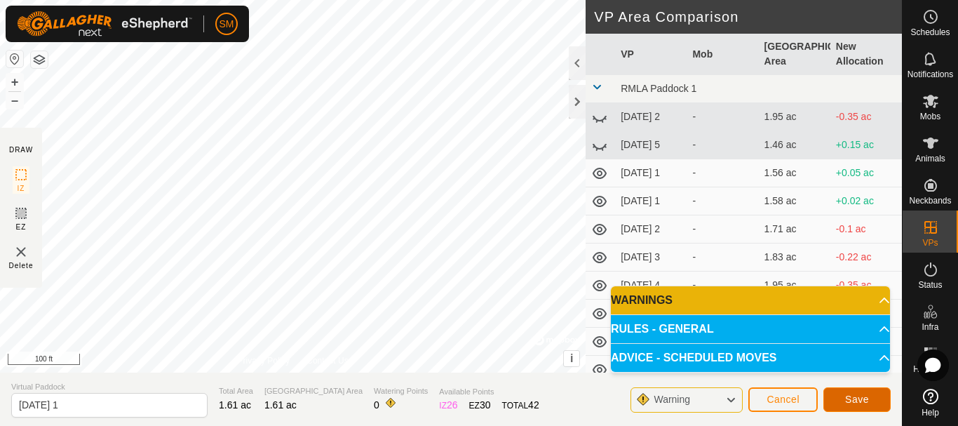
click at [864, 398] on span "Save" at bounding box center [857, 398] width 24 height 11
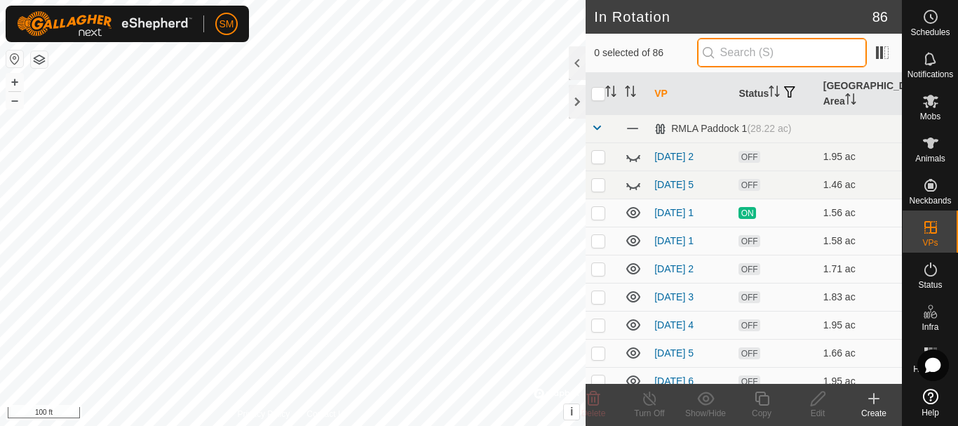
click at [773, 57] on input "text" at bounding box center [782, 52] width 170 height 29
paste input "[DATE]"
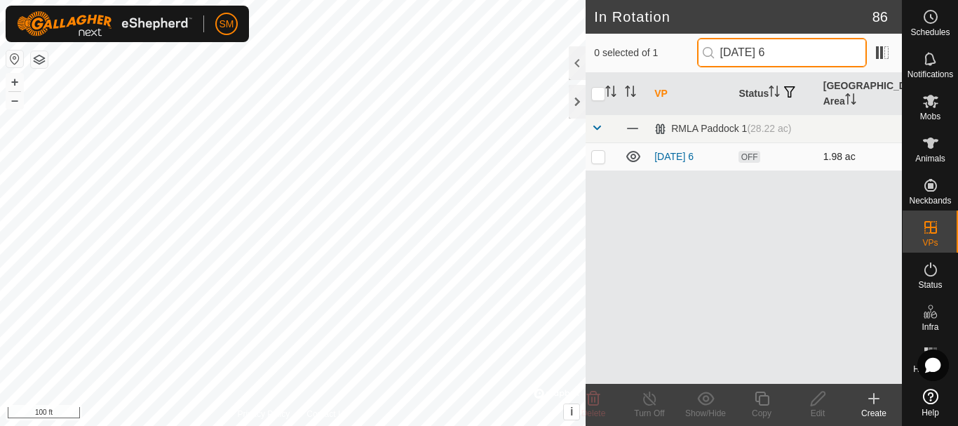
type input "[DATE] 6"
click at [599, 156] on p-checkbox at bounding box center [598, 156] width 14 height 11
checkbox input "true"
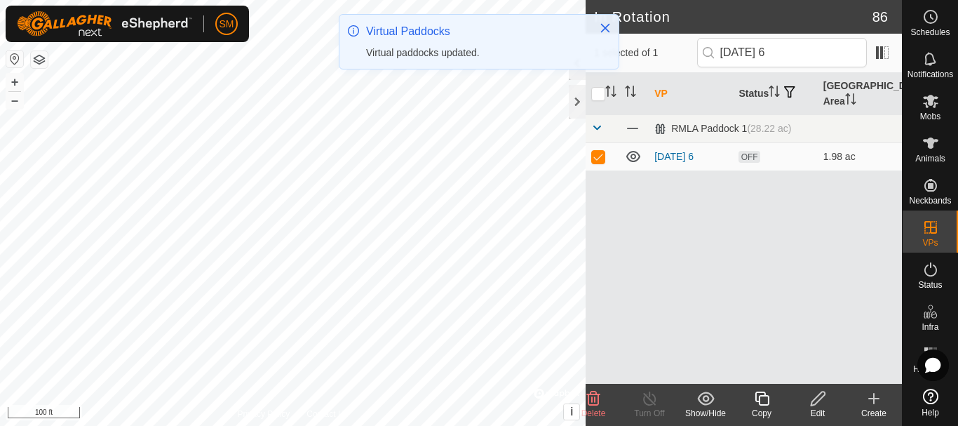
click at [759, 400] on icon at bounding box center [762, 398] width 14 height 14
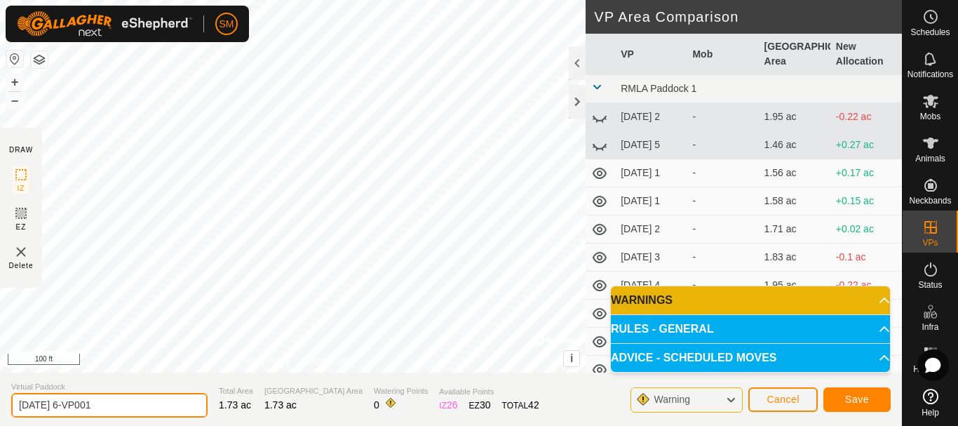
click at [120, 407] on input "[DATE] 6-VP001" at bounding box center [109, 405] width 196 height 25
paste input "text"
type input "[DATE] 2"
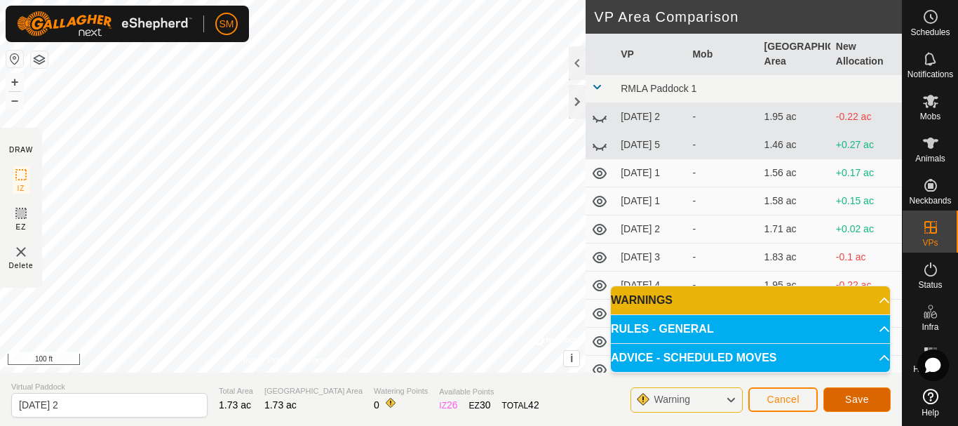
click at [856, 398] on span "Save" at bounding box center [857, 398] width 24 height 11
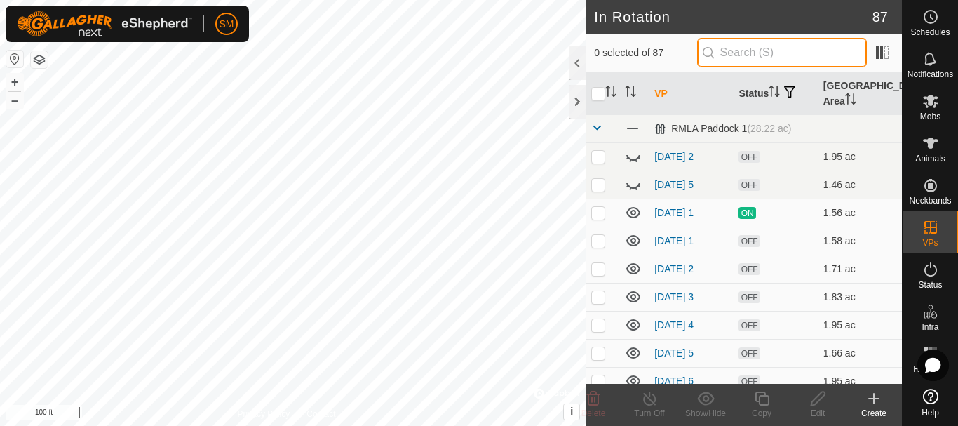
click at [752, 58] on input "text" at bounding box center [782, 52] width 170 height 29
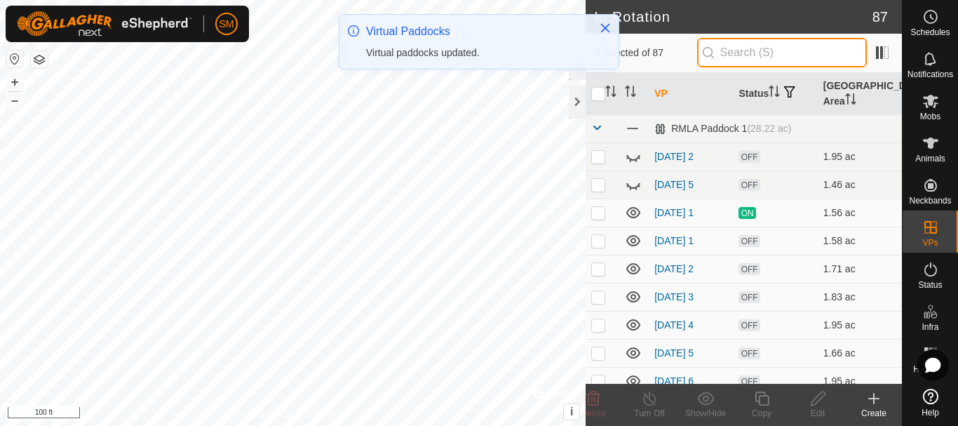
paste input "[DATE]"
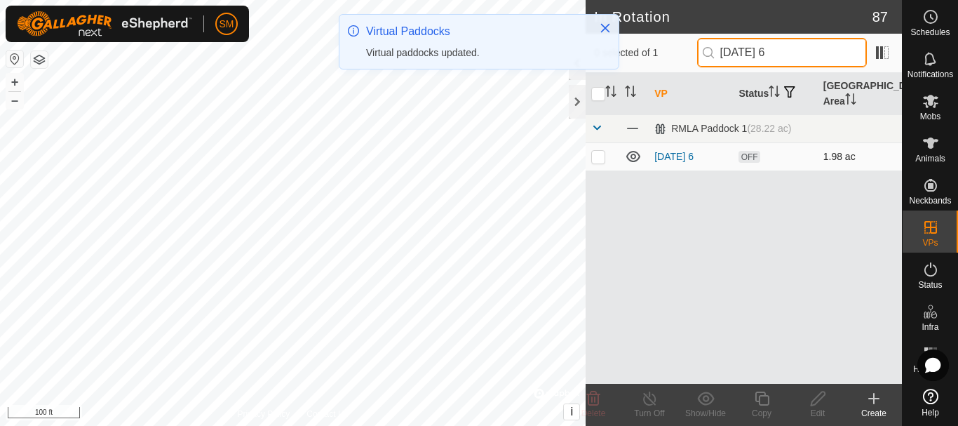
type input "[DATE] 6"
click at [595, 156] on p-checkbox at bounding box center [598, 156] width 14 height 11
checkbox input "true"
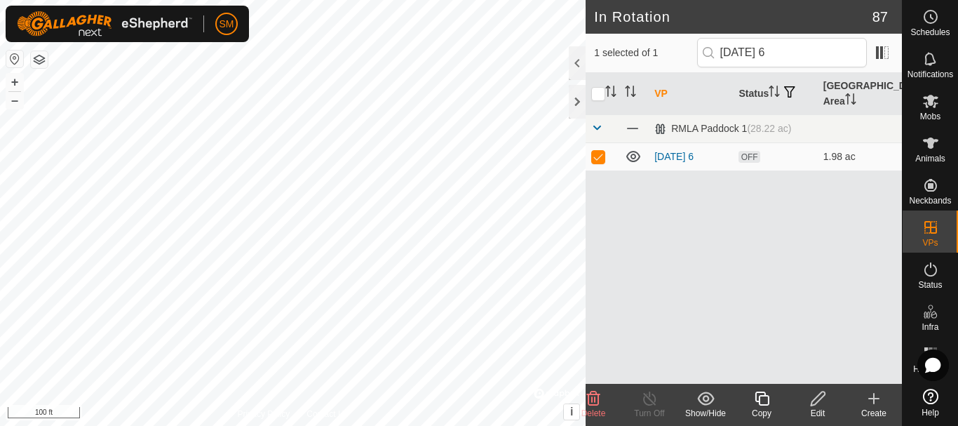
click at [765, 399] on icon at bounding box center [762, 398] width 18 height 17
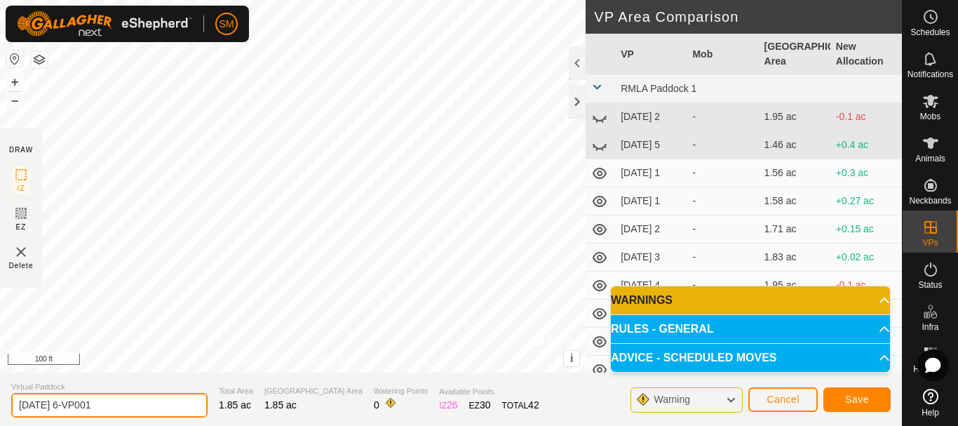
click at [135, 400] on input "[DATE] 6-VP001" at bounding box center [109, 405] width 196 height 25
paste input "text"
type input "[DATE] 3"
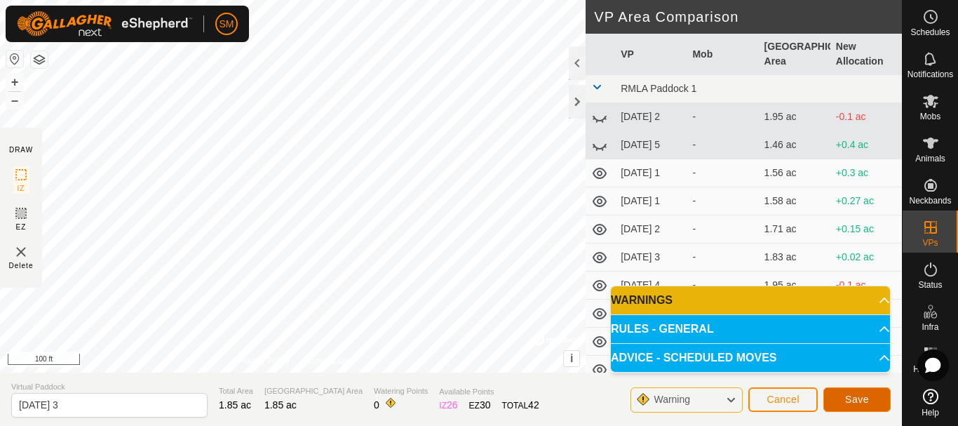
click at [872, 400] on button "Save" at bounding box center [856, 399] width 67 height 25
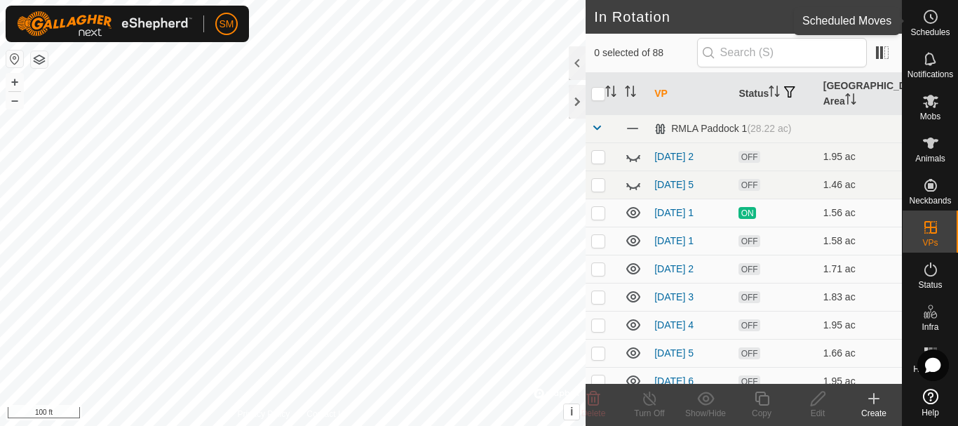
click at [932, 16] on icon at bounding box center [930, 16] width 17 height 17
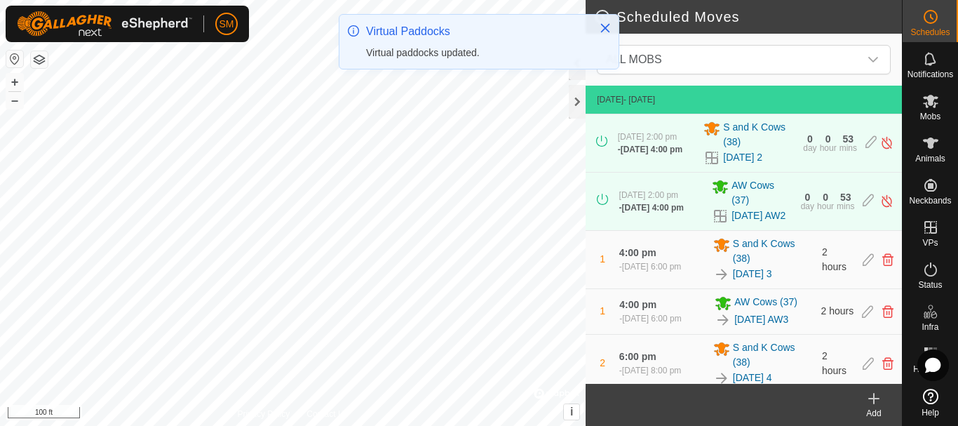
click at [876, 398] on icon at bounding box center [874, 398] width 10 height 0
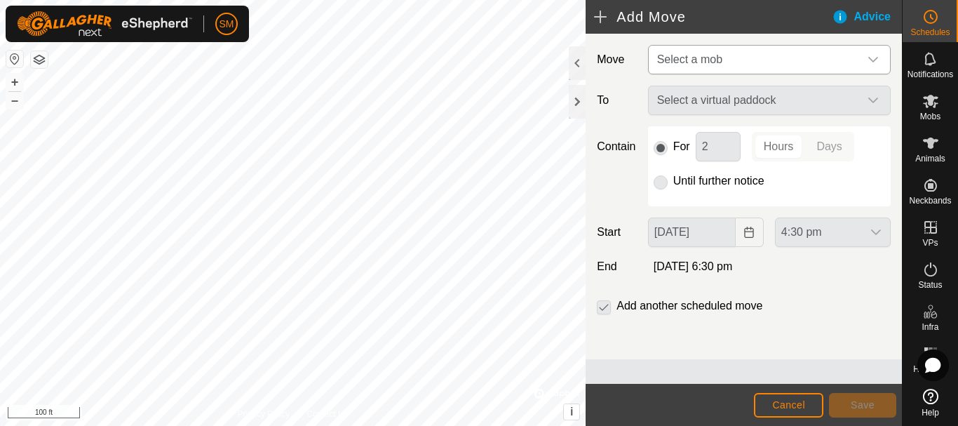
click at [714, 62] on span "Select a mob" at bounding box center [689, 59] width 65 height 12
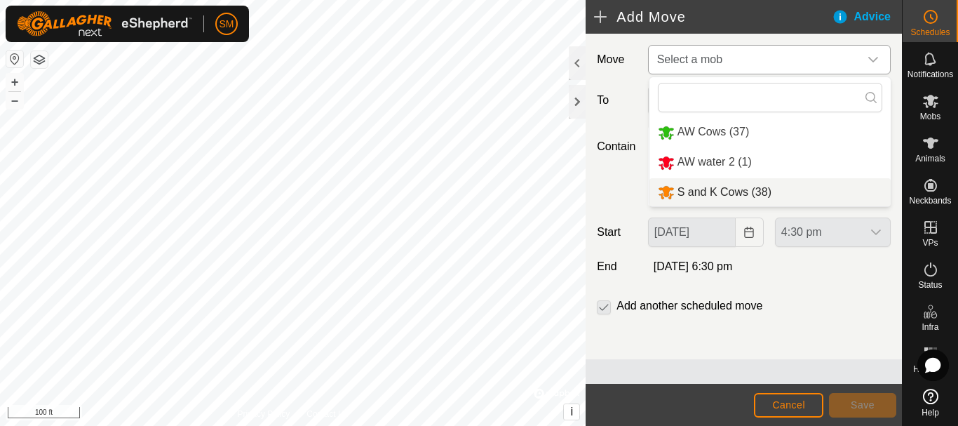
click at [698, 192] on li "S and K Cows (38)" at bounding box center [769, 192] width 241 height 29
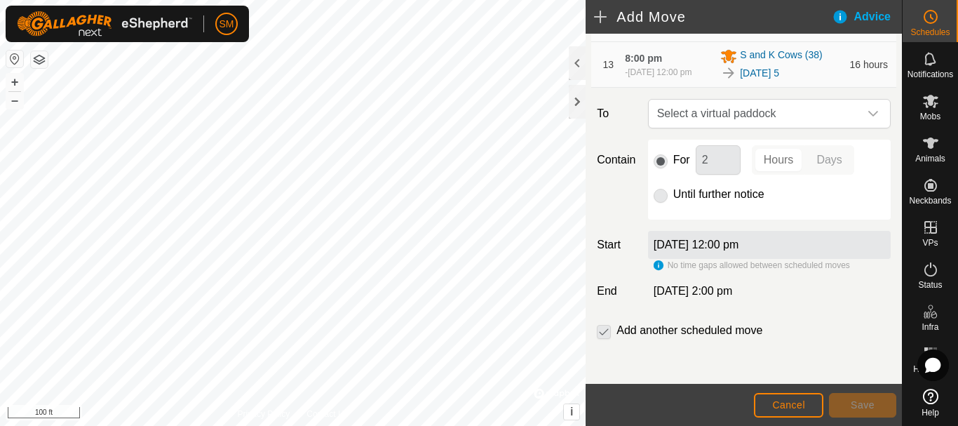
scroll to position [828, 0]
click at [867, 116] on icon "dropdown trigger" at bounding box center [872, 113] width 11 height 11
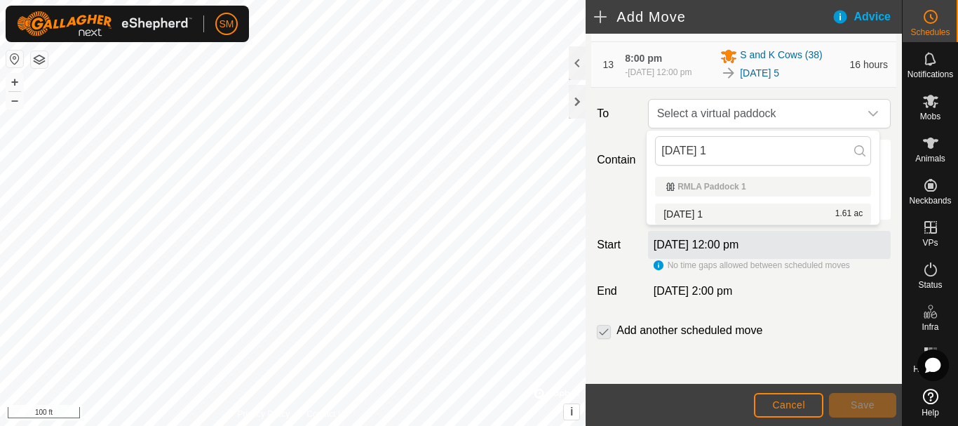
type input "[DATE] 1"
click at [705, 210] on li "[DATE] 1 1.61 ac" at bounding box center [763, 213] width 216 height 21
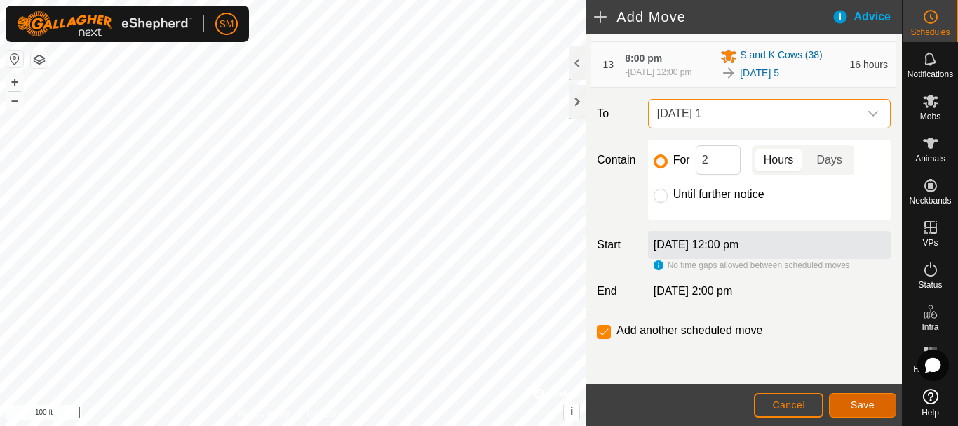
click at [878, 404] on button "Save" at bounding box center [862, 405] width 67 height 25
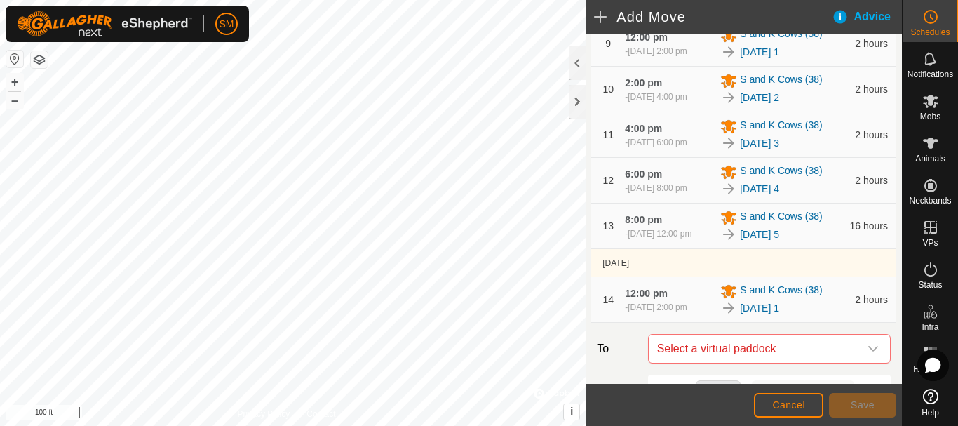
scroll to position [908, 0]
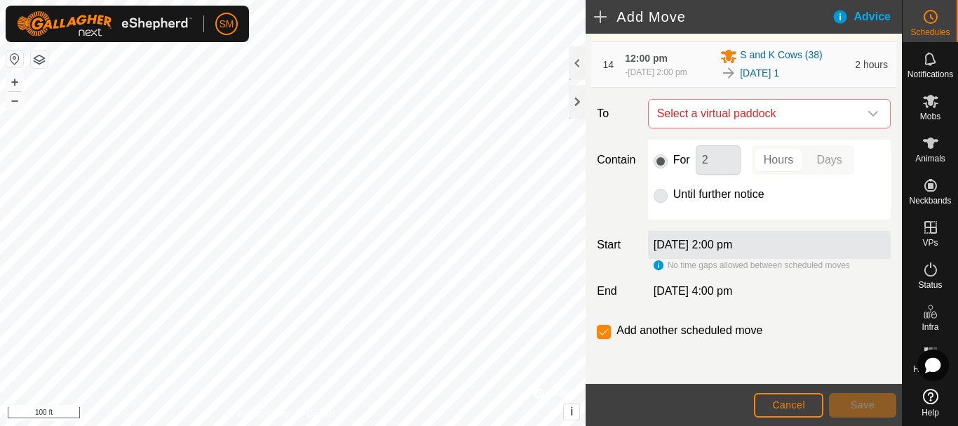
click at [867, 118] on icon "dropdown trigger" at bounding box center [872, 113] width 11 height 11
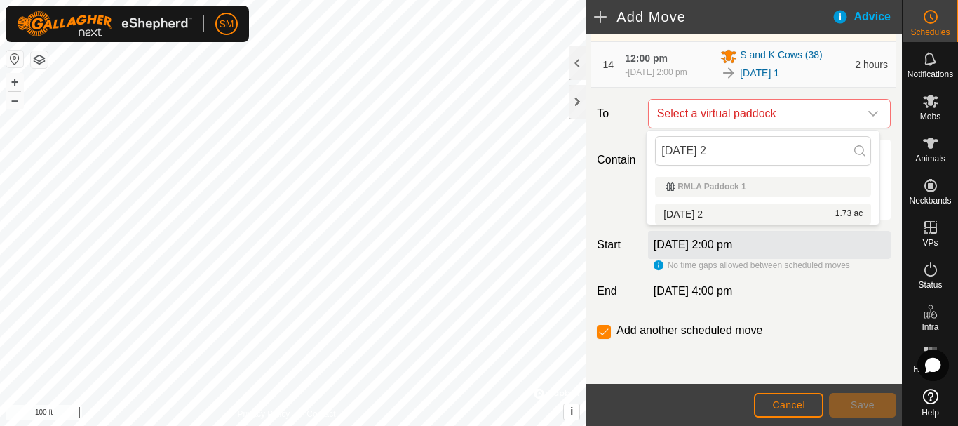
type input "[DATE] 2"
click at [689, 208] on li "[DATE] 2 1.73 ac" at bounding box center [763, 213] width 216 height 21
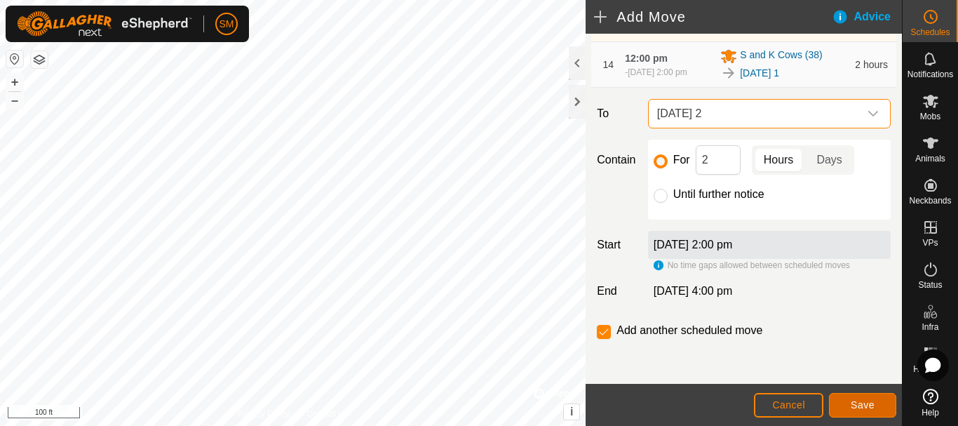
click at [858, 400] on span "Save" at bounding box center [863, 404] width 24 height 11
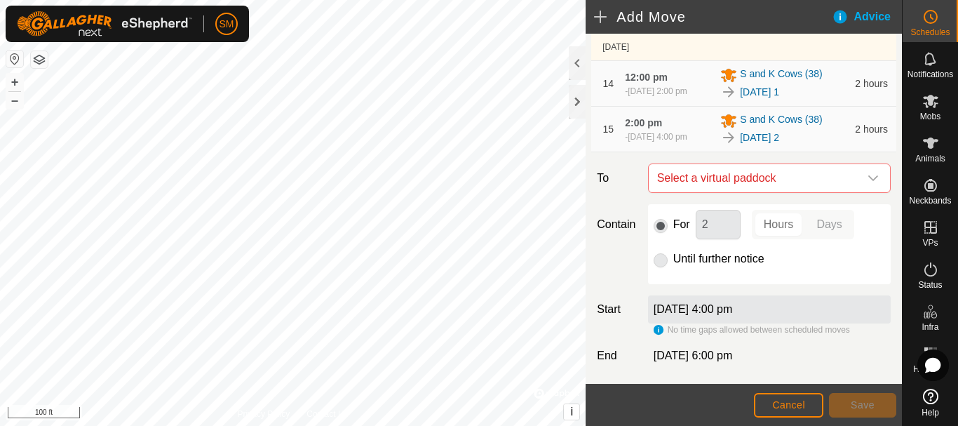
scroll to position [960, 0]
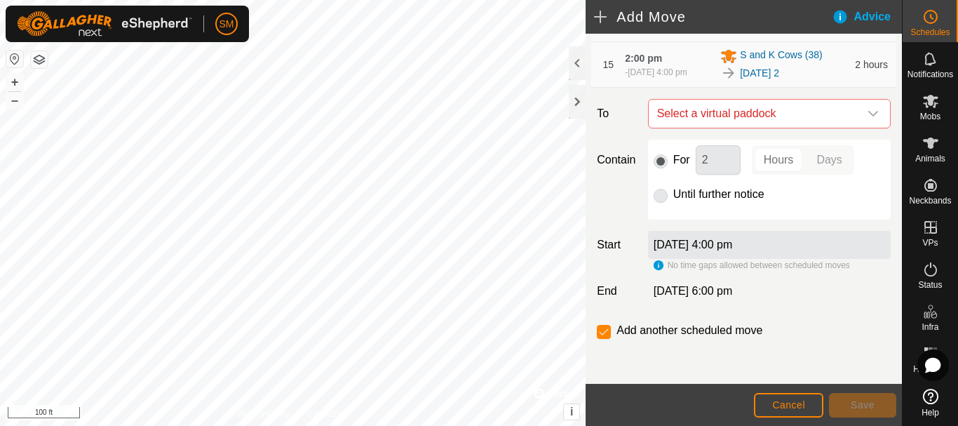
click at [867, 115] on icon "dropdown trigger" at bounding box center [872, 113] width 11 height 11
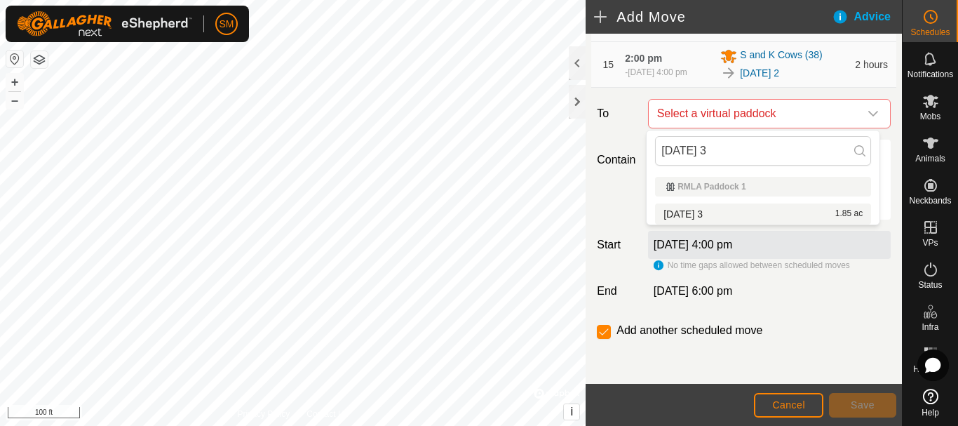
type input "[DATE] 3"
click at [689, 215] on li "[DATE] 3 1.85 ac" at bounding box center [763, 213] width 216 height 21
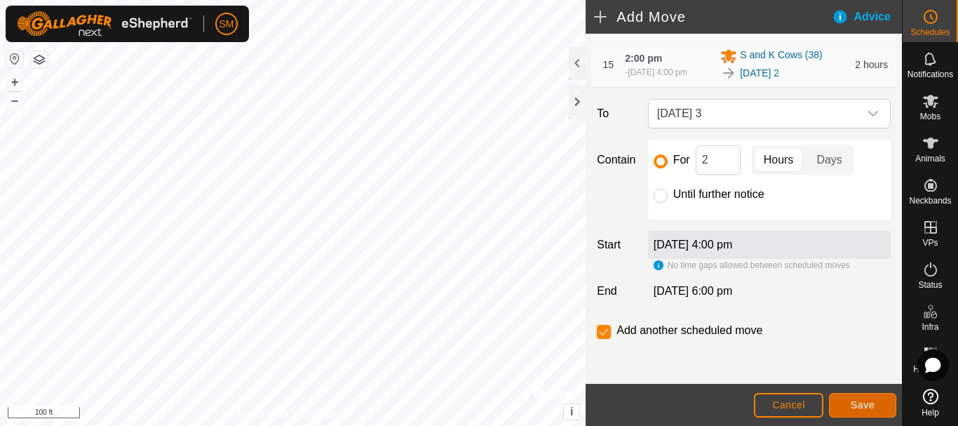
click at [853, 407] on span "Save" at bounding box center [863, 404] width 24 height 11
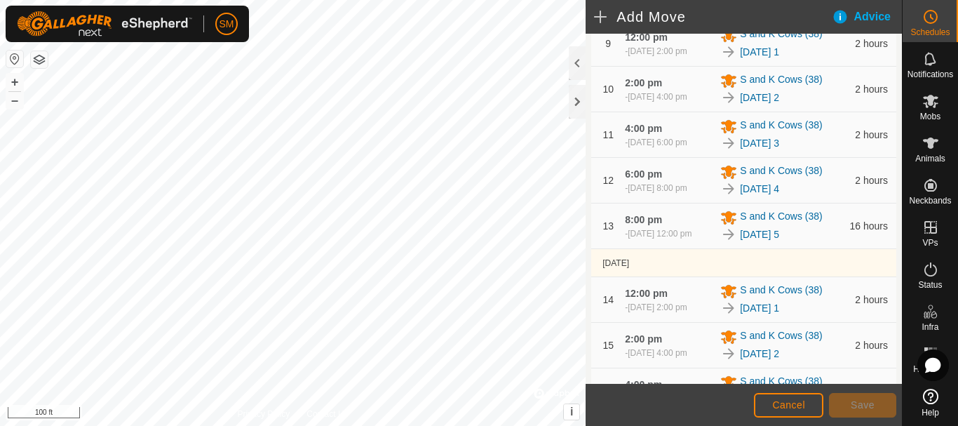
scroll to position [1012, 0]
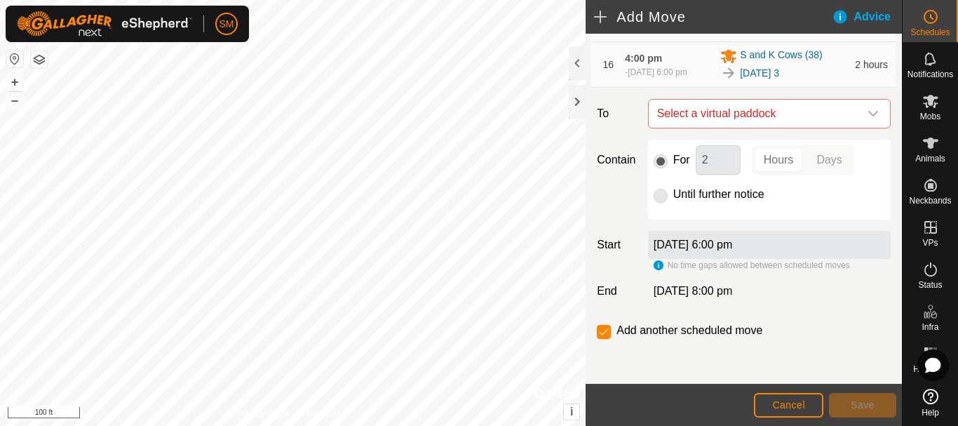
click at [867, 116] on icon "dropdown trigger" at bounding box center [872, 113] width 11 height 11
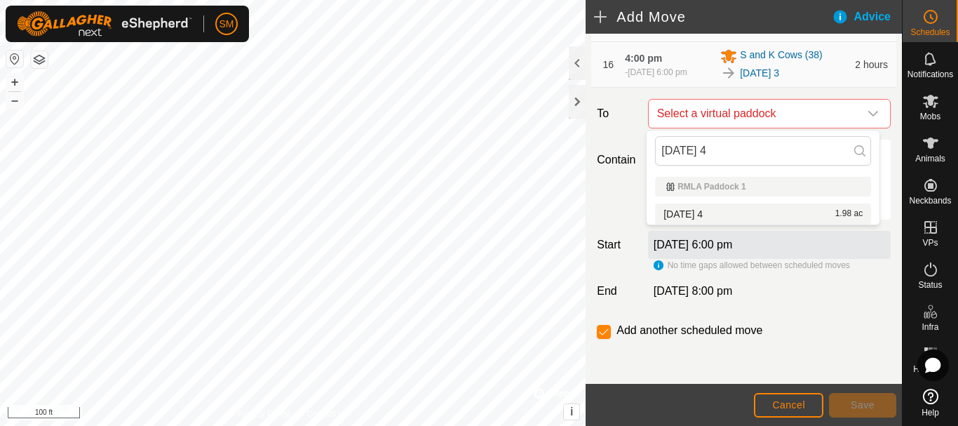
type input "[DATE] 4"
click at [711, 210] on li "[DATE] 4 1.98 ac" at bounding box center [763, 213] width 216 height 21
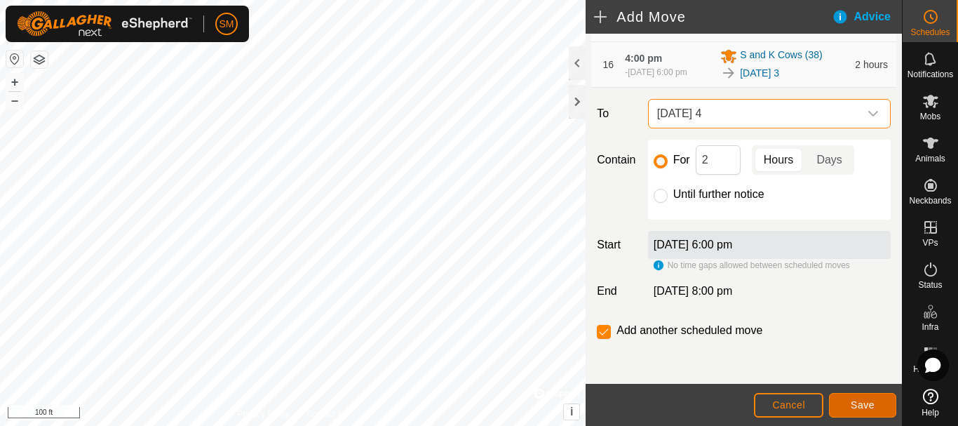
click at [875, 406] on button "Save" at bounding box center [862, 405] width 67 height 25
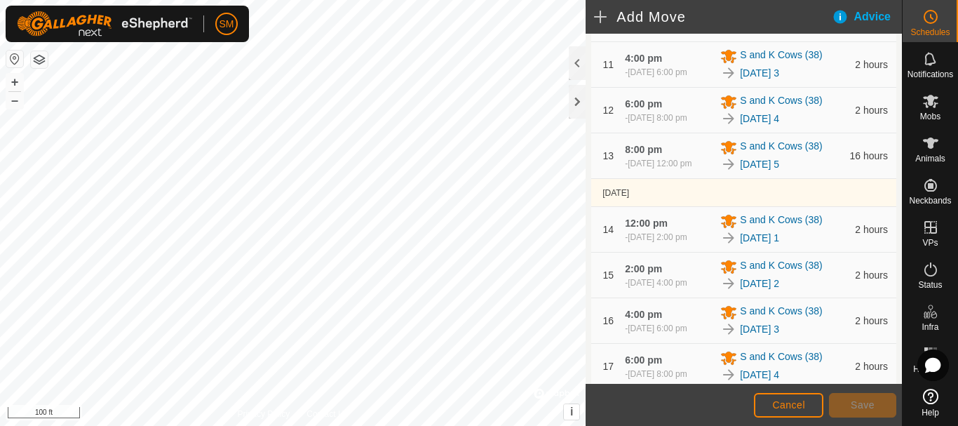
scroll to position [1064, 0]
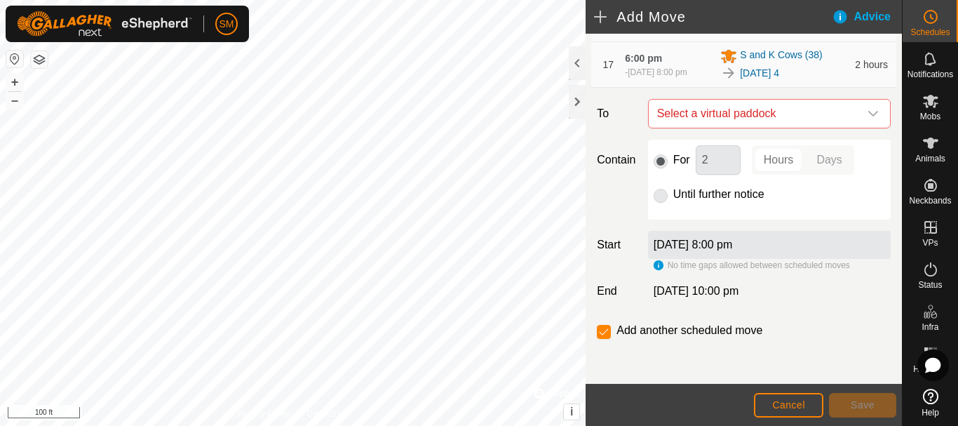
click at [867, 114] on icon "dropdown trigger" at bounding box center [872, 113] width 11 height 11
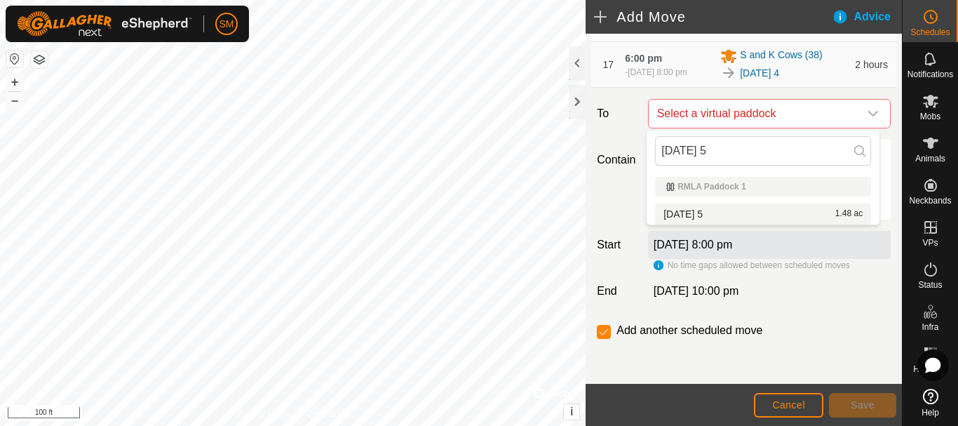
type input "[DATE] 5"
click at [705, 214] on li "[DATE] 5 1.48 ac" at bounding box center [763, 213] width 216 height 21
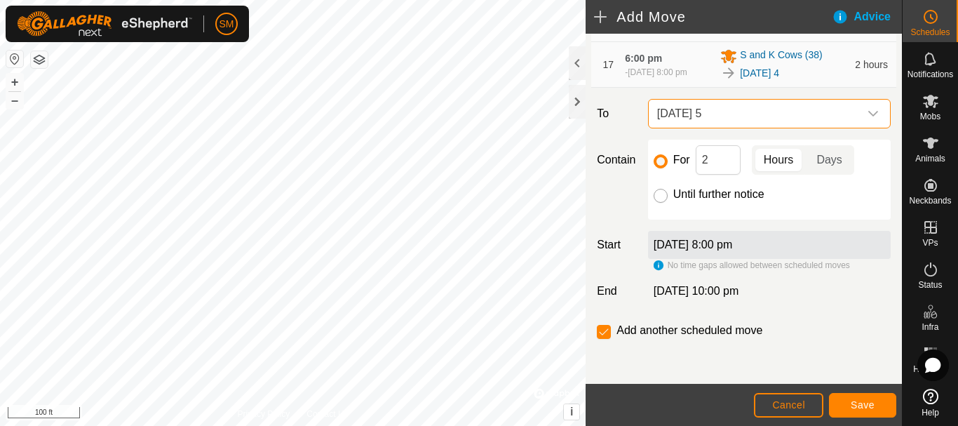
click at [656, 197] on input "Until further notice" at bounding box center [661, 196] width 14 height 14
radio input "true"
checkbox input "false"
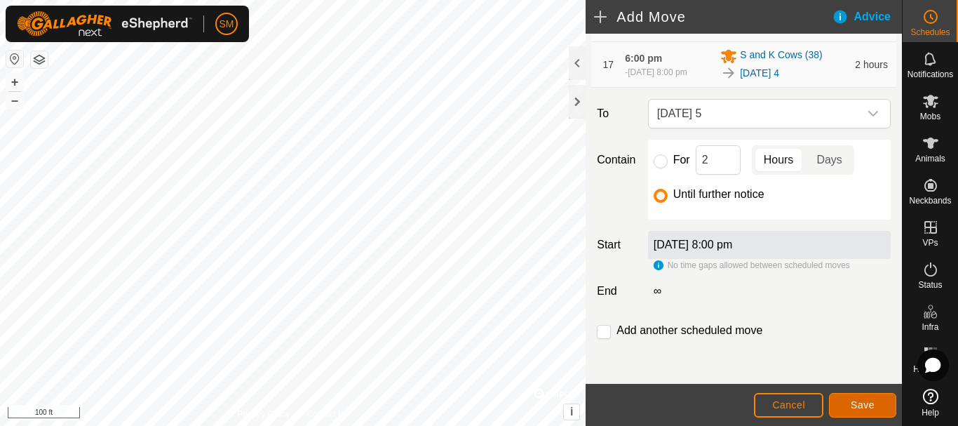
click at [863, 399] on span "Save" at bounding box center [863, 404] width 24 height 11
